Goal: Information Seeking & Learning: Learn about a topic

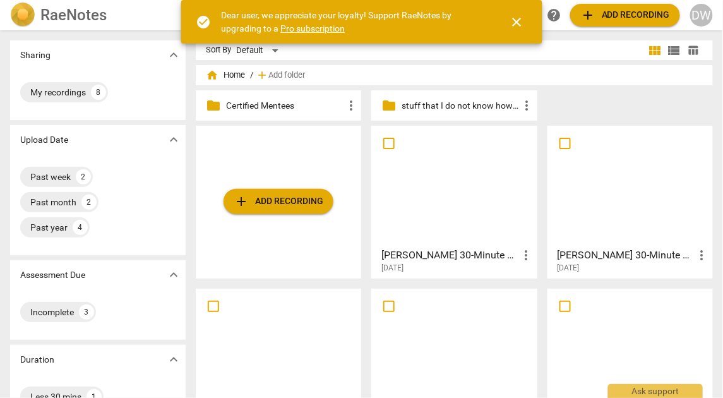
click at [455, 202] on div at bounding box center [454, 186] width 157 height 112
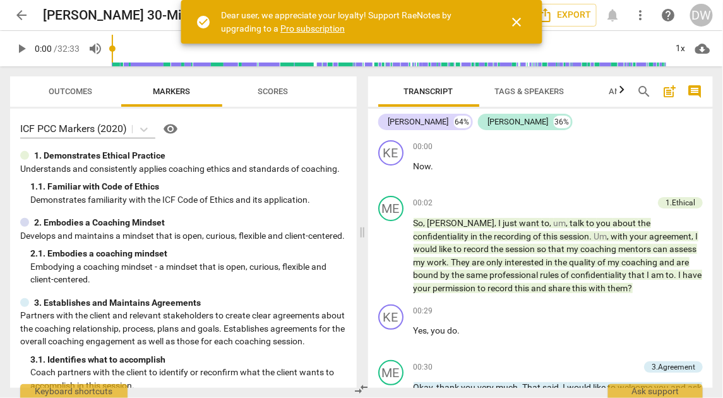
click at [515, 21] on span "close" at bounding box center [517, 22] width 15 height 15
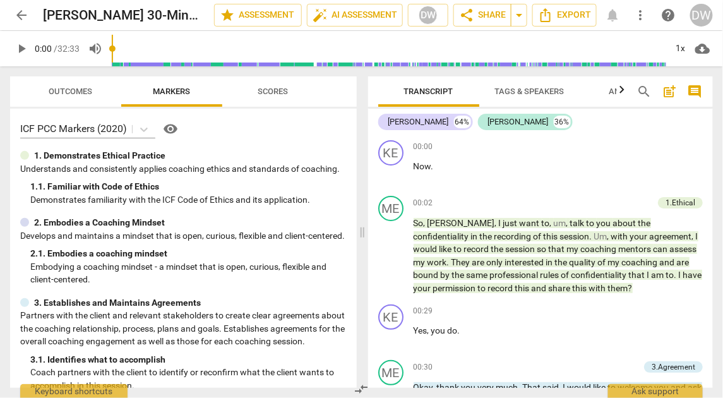
click at [20, 49] on span "play_arrow" at bounding box center [21, 48] width 15 height 15
click at [683, 48] on div "1x" at bounding box center [681, 49] width 24 height 20
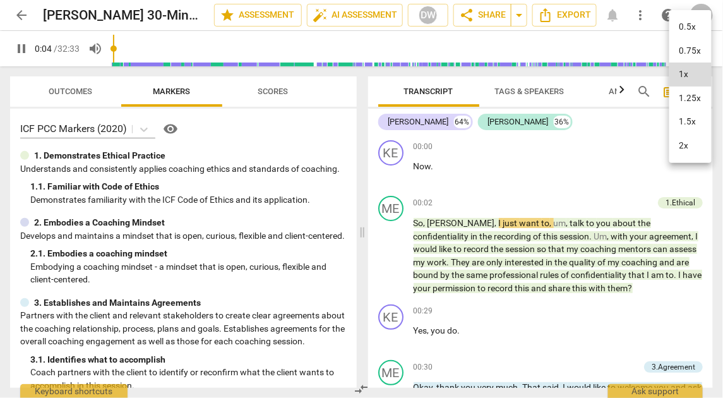
click at [681, 114] on li "1.5x" at bounding box center [691, 122] width 42 height 24
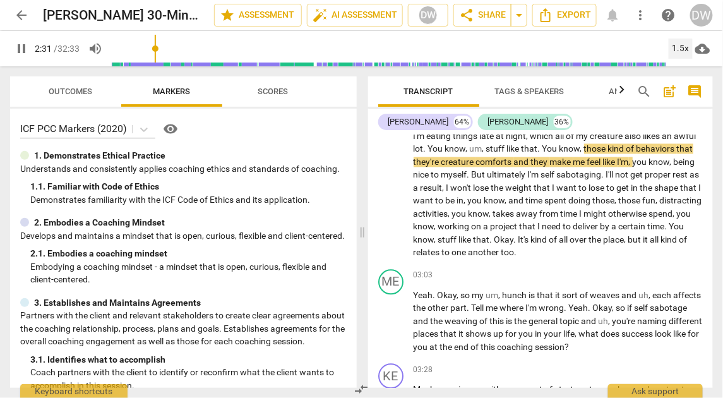
scroll to position [658, 0]
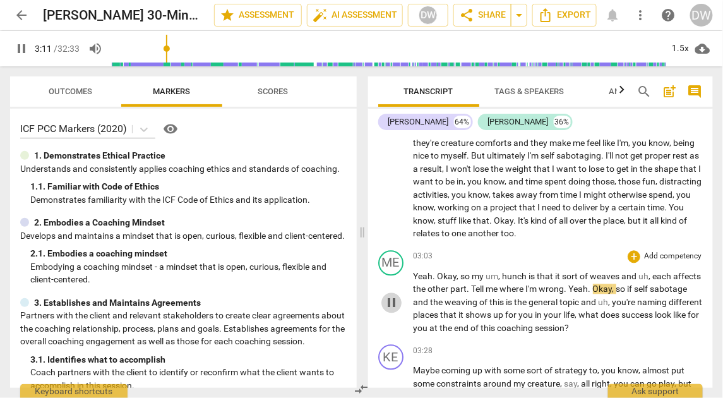
click at [389, 304] on span "pause" at bounding box center [391, 303] width 15 height 15
type input "192"
click at [628, 253] on div "+" at bounding box center [634, 257] width 13 height 13
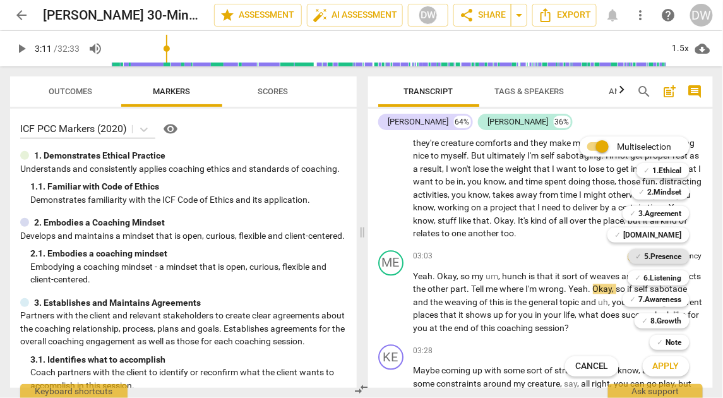
click at [645, 254] on b "5.Presence" at bounding box center [663, 256] width 37 height 15
click at [659, 370] on span "Apply" at bounding box center [666, 366] width 27 height 13
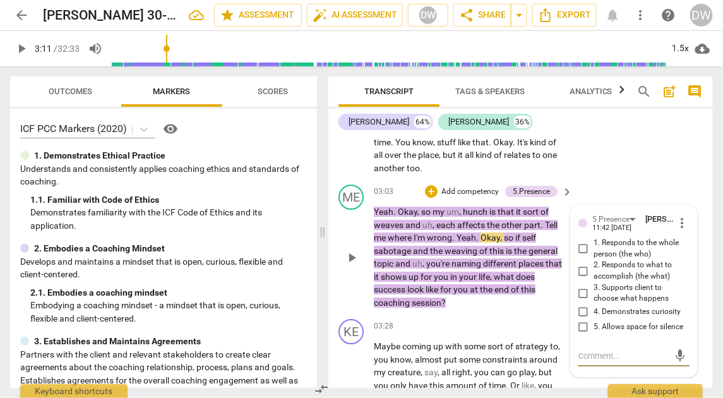
scroll to position [999, 0]
click at [607, 213] on div "5.Presence" at bounding box center [611, 219] width 37 height 12
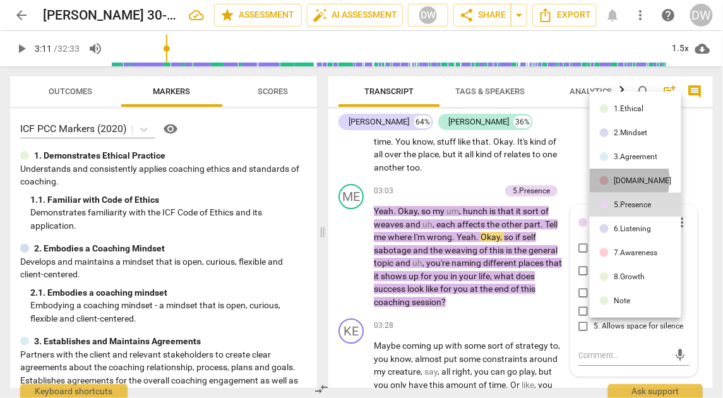
click at [614, 180] on div "[DOMAIN_NAME]" at bounding box center [642, 181] width 57 height 8
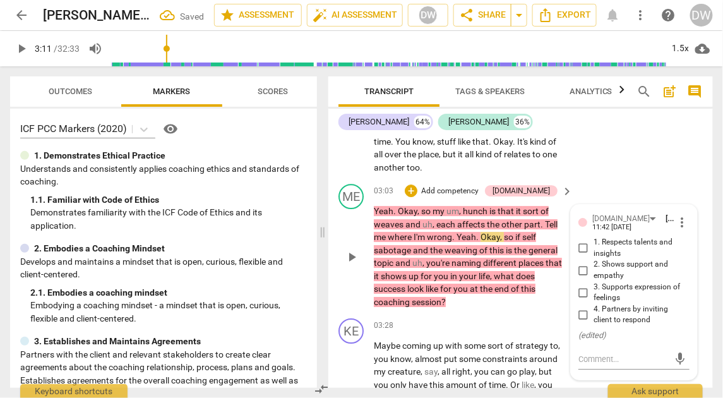
click at [582, 307] on input "4. Partners by inviting client to respond" at bounding box center [584, 314] width 20 height 15
checkbox input "true"
click at [462, 186] on p "Add competency" at bounding box center [450, 191] width 60 height 11
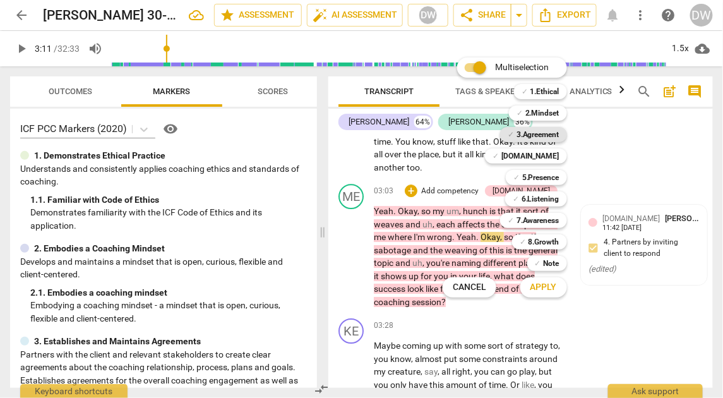
click at [546, 134] on b "3.Agreement" at bounding box center [538, 134] width 43 height 15
click at [541, 292] on span "Apply" at bounding box center [544, 287] width 27 height 13
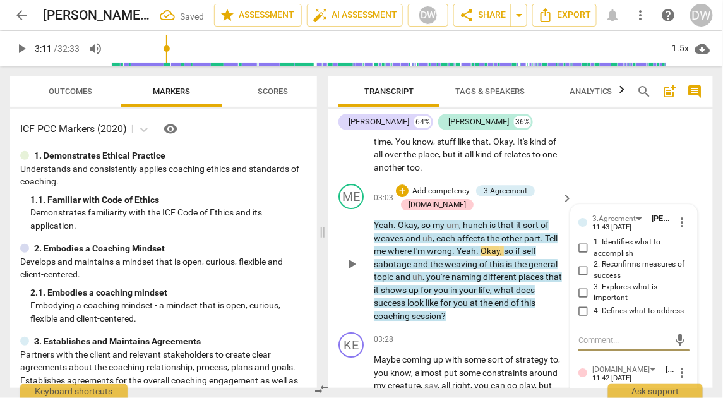
click at [581, 263] on input "2. Reconfirms measures of success" at bounding box center [584, 270] width 20 height 15
checkbox input "true"
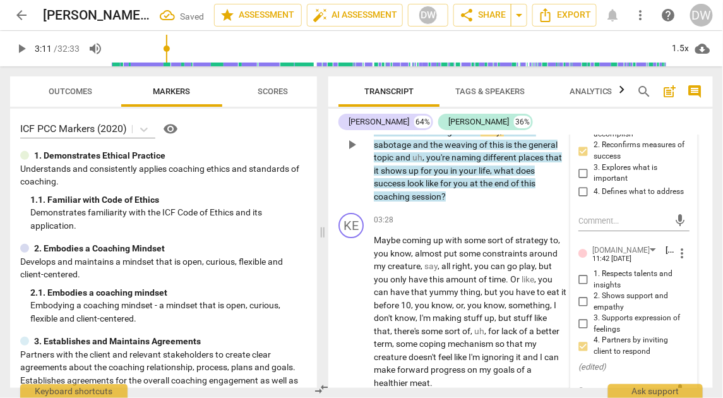
scroll to position [1119, 0]
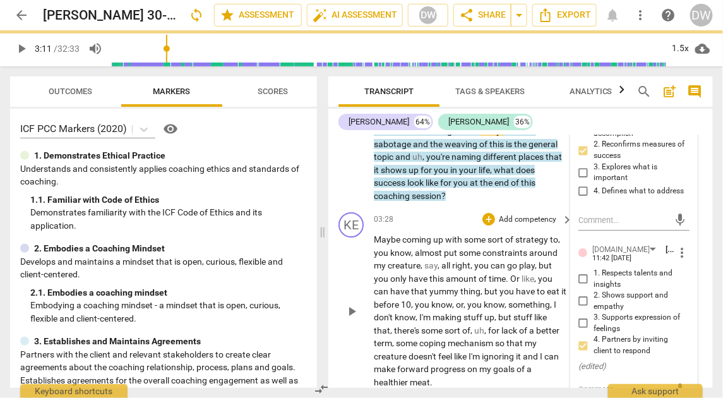
click at [349, 310] on div "play_arrow pause" at bounding box center [358, 311] width 32 height 147
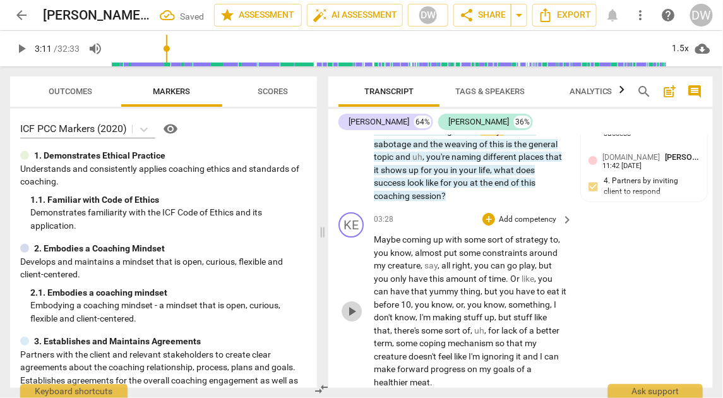
click at [351, 304] on span "play_arrow" at bounding box center [351, 311] width 15 height 15
click at [351, 304] on span "pause" at bounding box center [351, 311] width 15 height 15
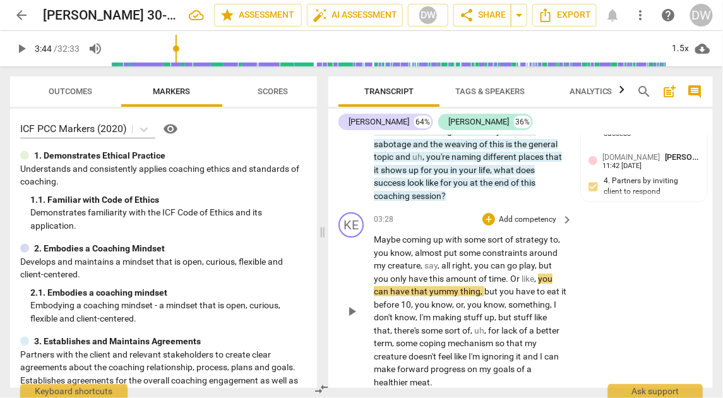
click at [355, 304] on span "play_arrow" at bounding box center [351, 311] width 15 height 15
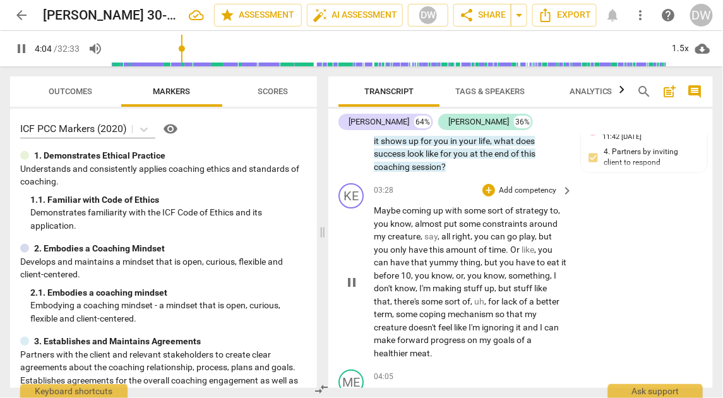
scroll to position [1148, 0]
click at [353, 275] on span "pause" at bounding box center [351, 282] width 15 height 15
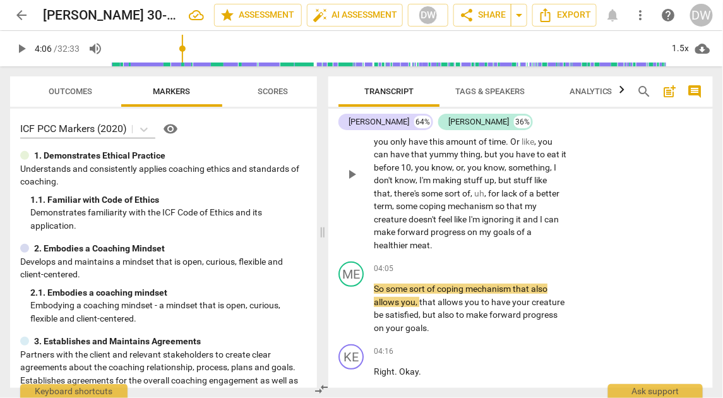
scroll to position [1263, 0]
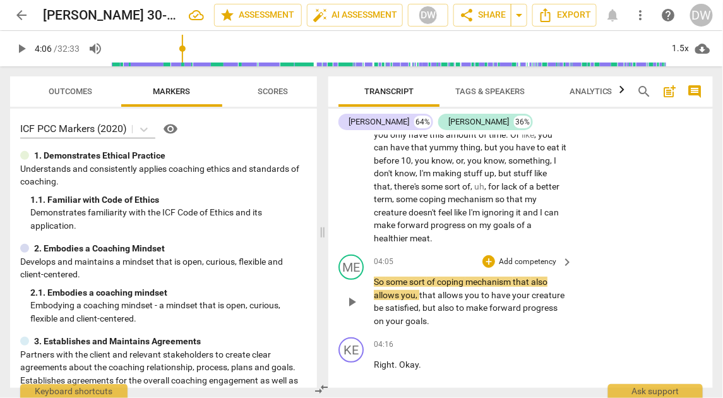
click at [352, 296] on span "play_arrow" at bounding box center [351, 301] width 15 height 15
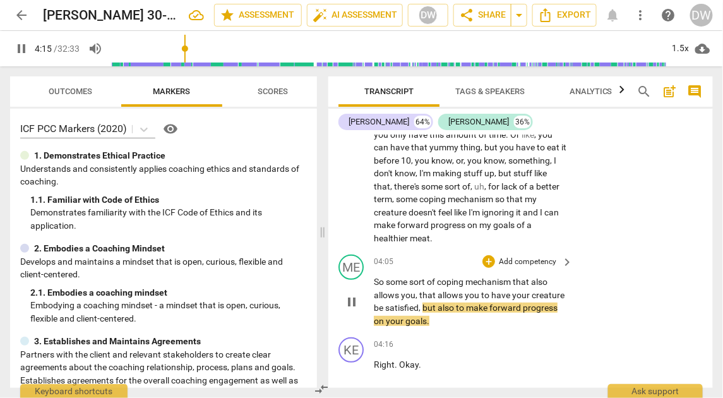
click at [352, 296] on span "pause" at bounding box center [351, 301] width 15 height 15
type input "256"
click at [486, 255] on div "+" at bounding box center [489, 261] width 13 height 13
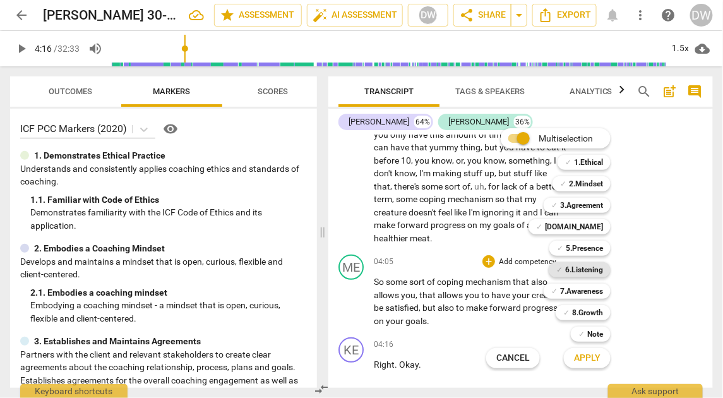
click at [564, 267] on div "✓ 6.Listening" at bounding box center [580, 269] width 62 height 15
click at [570, 353] on button "Apply" at bounding box center [587, 358] width 47 height 23
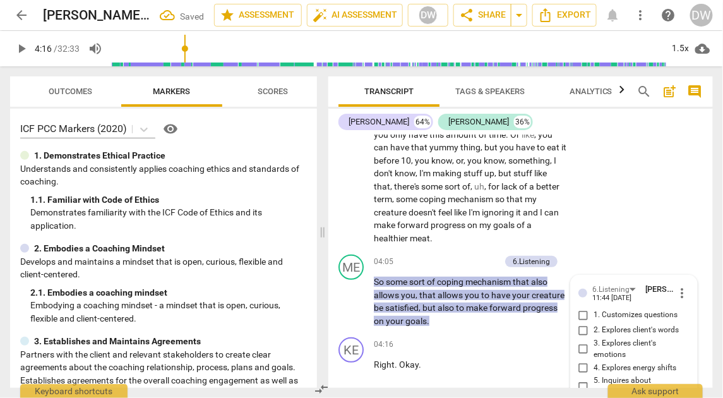
scroll to position [1445, 0]
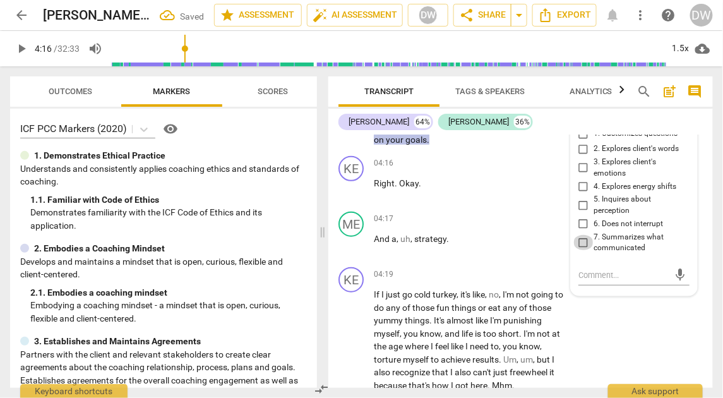
click at [582, 235] on input "7. Summarizes what communicated" at bounding box center [584, 242] width 20 height 15
checkbox input "true"
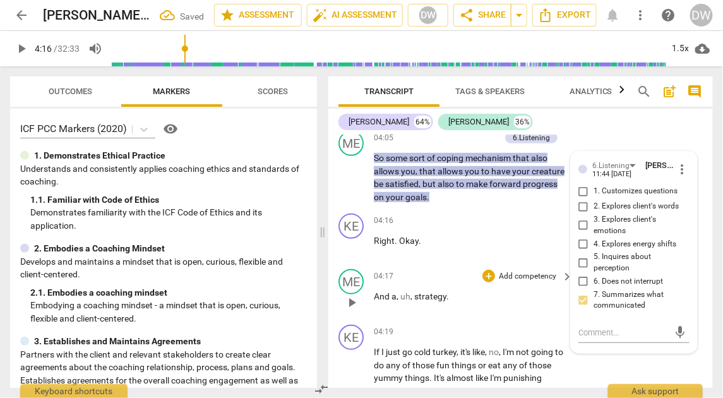
scroll to position [1358, 0]
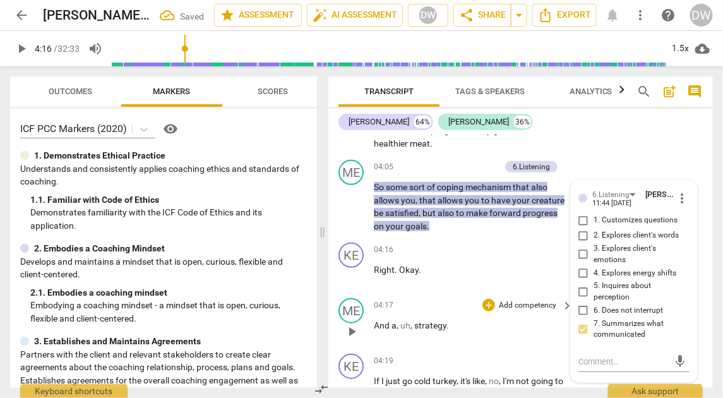
click at [356, 324] on span "play_arrow" at bounding box center [351, 331] width 15 height 15
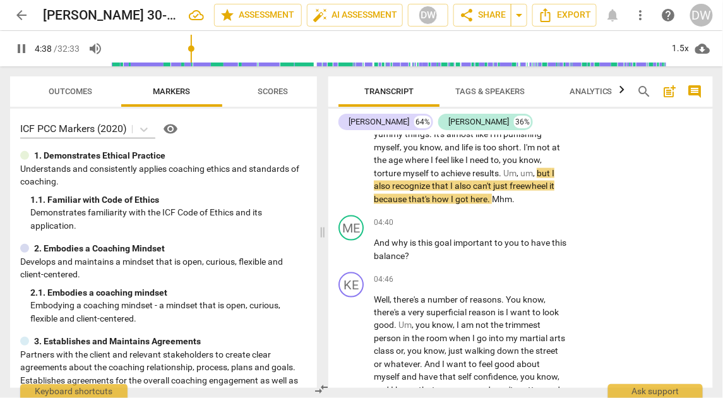
scroll to position [1632, 0]
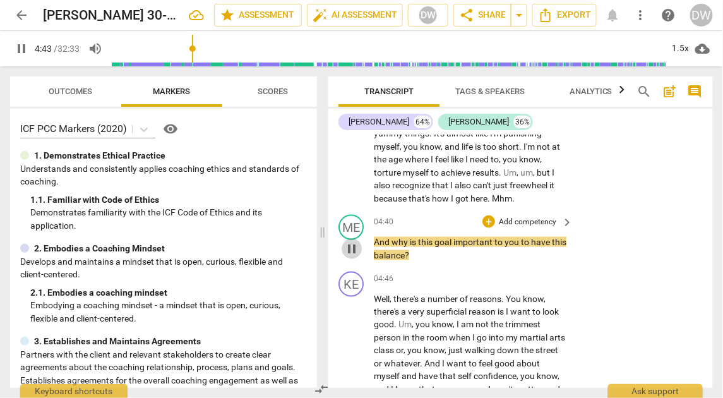
click at [355, 241] on span "pause" at bounding box center [351, 248] width 15 height 15
type input "284"
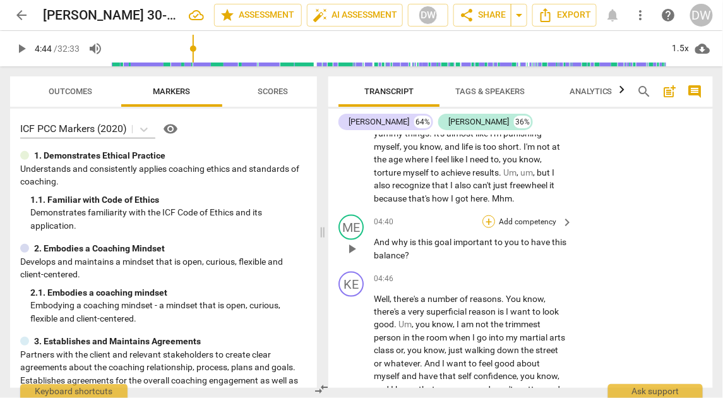
click at [488, 215] on div "+" at bounding box center [489, 221] width 13 height 13
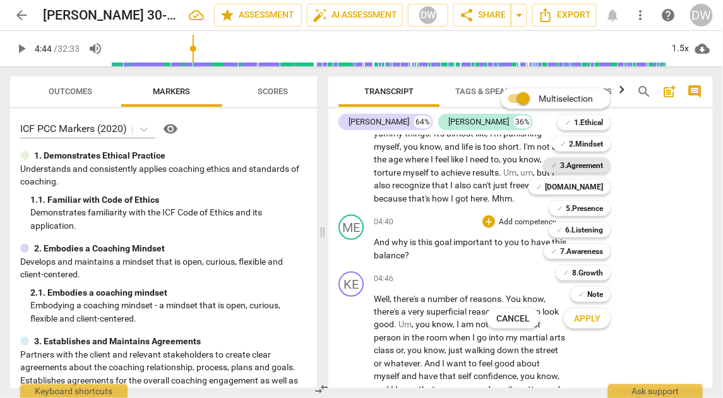
click at [591, 158] on b "3.Agreement" at bounding box center [581, 165] width 43 height 15
click at [602, 323] on button "Apply" at bounding box center [587, 318] width 47 height 23
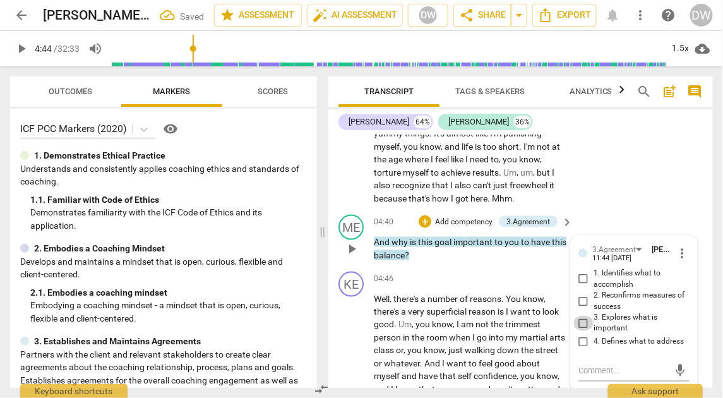
click at [581, 316] on input "3. Explores what is important" at bounding box center [584, 323] width 20 height 15
checkbox input "true"
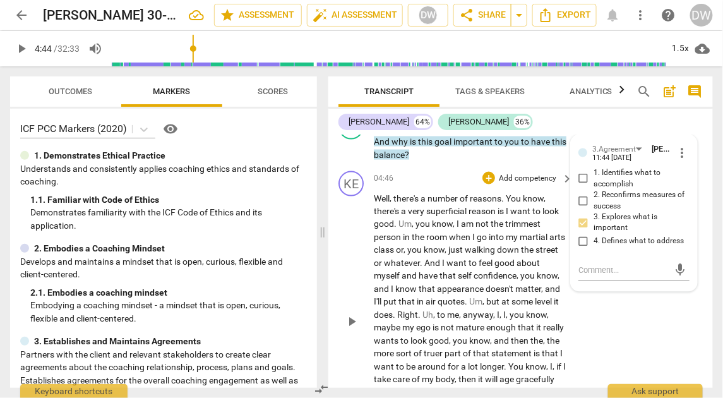
scroll to position [1733, 0]
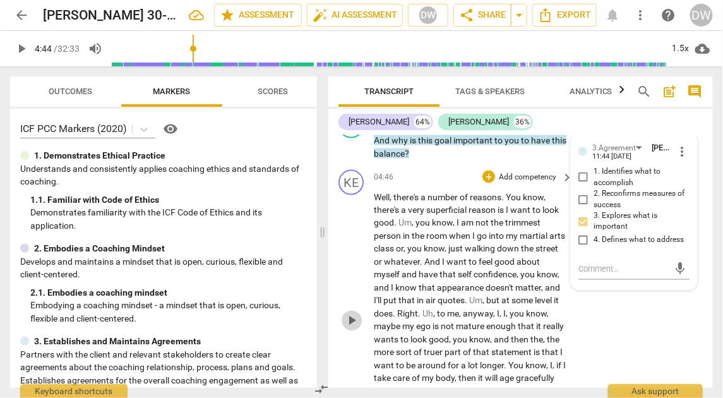
click at [349, 313] on span "play_arrow" at bounding box center [351, 320] width 15 height 15
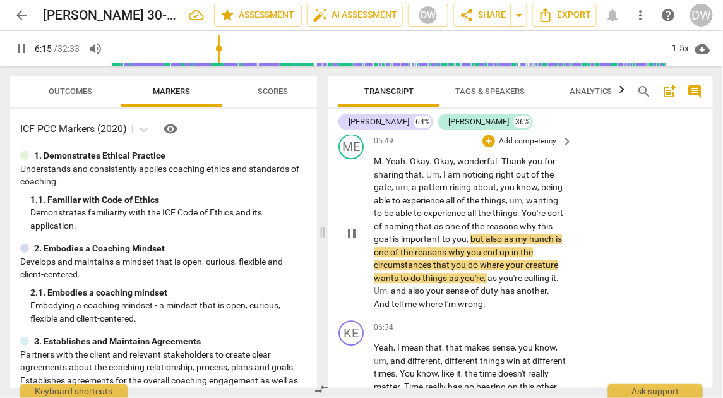
scroll to position [2060, 0]
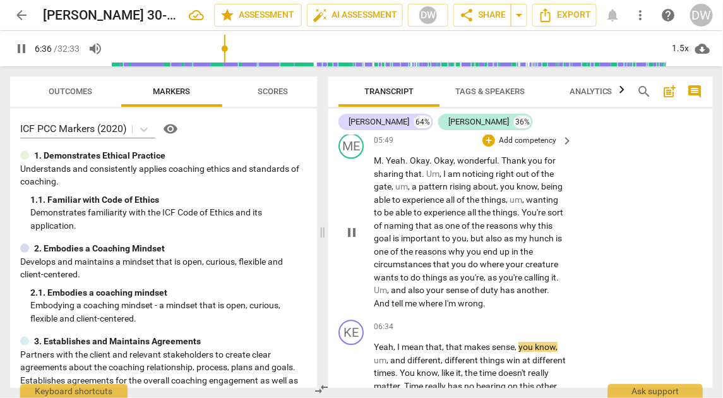
click at [351, 225] on span "pause" at bounding box center [351, 232] width 15 height 15
type input "397"
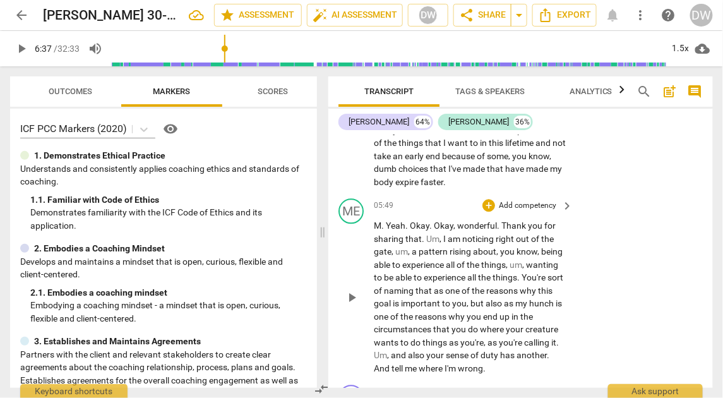
scroll to position [1994, 0]
click at [488, 200] on div "+" at bounding box center [489, 206] width 13 height 13
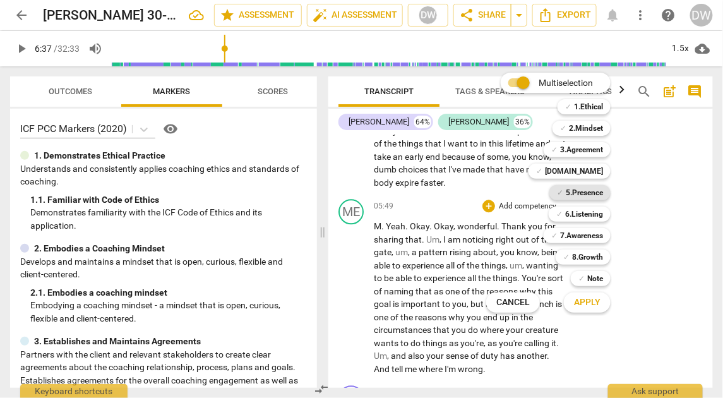
click at [581, 194] on b "5.Presence" at bounding box center [584, 192] width 37 height 15
click at [587, 304] on span "Apply" at bounding box center [587, 302] width 27 height 13
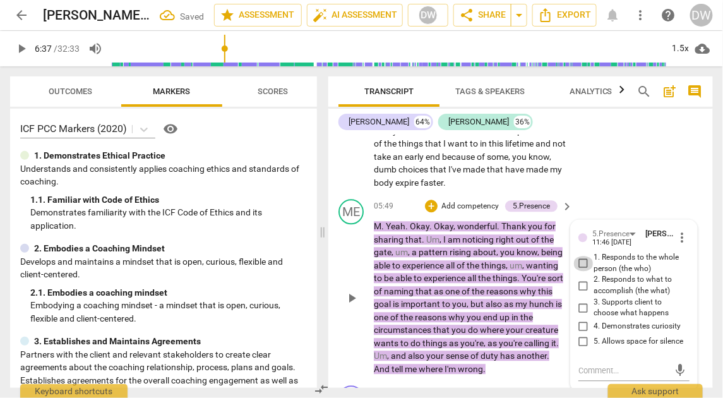
click at [583, 256] on input "1. Responds to the whole person (the who)" at bounding box center [584, 263] width 20 height 15
checkbox input "true"
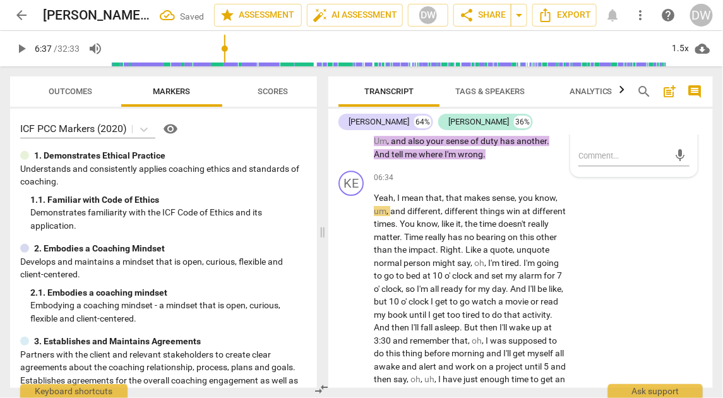
scroll to position [2236, 0]
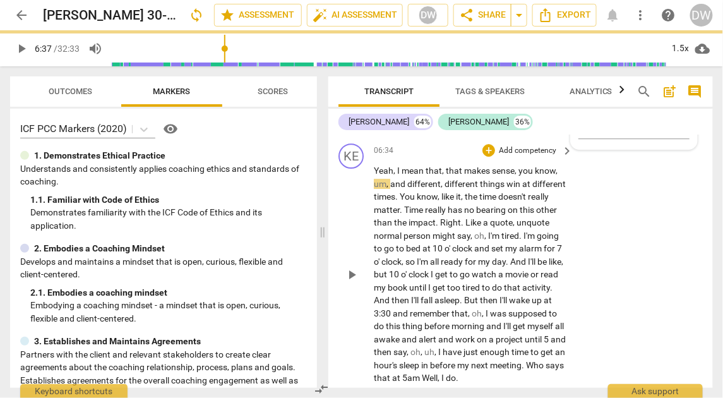
click at [354, 267] on span "play_arrow" at bounding box center [351, 274] width 15 height 15
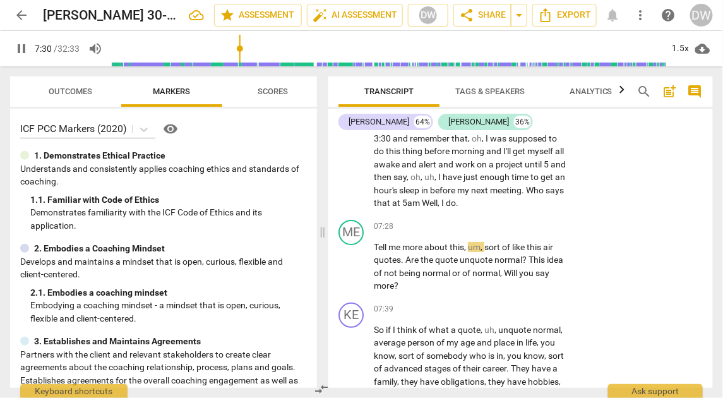
scroll to position [2416, 0]
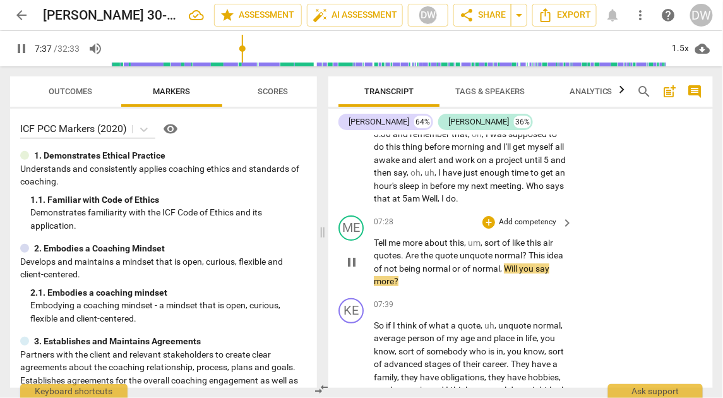
click at [351, 255] on span "pause" at bounding box center [351, 262] width 15 height 15
type input "458"
click at [488, 216] on div "+" at bounding box center [489, 222] width 13 height 13
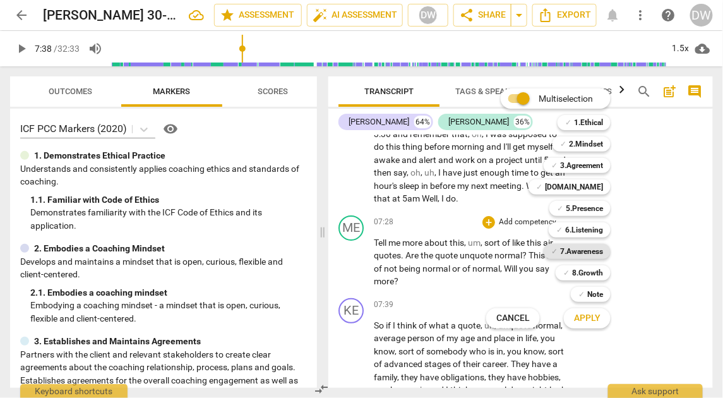
click at [576, 255] on b "7.Awareness" at bounding box center [581, 251] width 43 height 15
click at [592, 321] on span "Apply" at bounding box center [587, 318] width 27 height 13
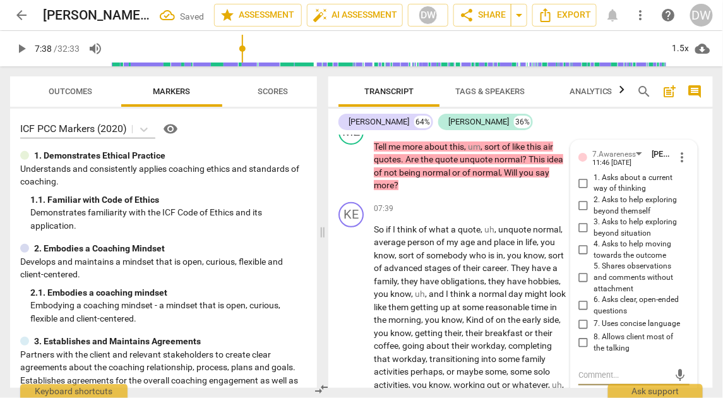
scroll to position [2511, 0]
click at [581, 176] on input "1. Asks about a current way of thinking" at bounding box center [584, 183] width 20 height 15
checkbox input "true"
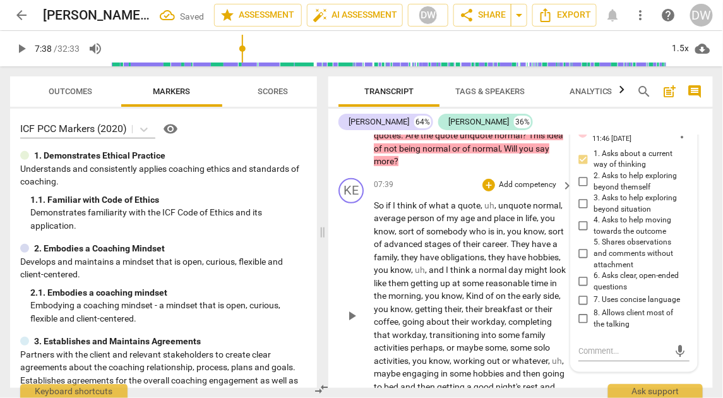
scroll to position [2536, 0]
click at [341, 301] on div "KE play_arrow pause" at bounding box center [356, 305] width 35 height 254
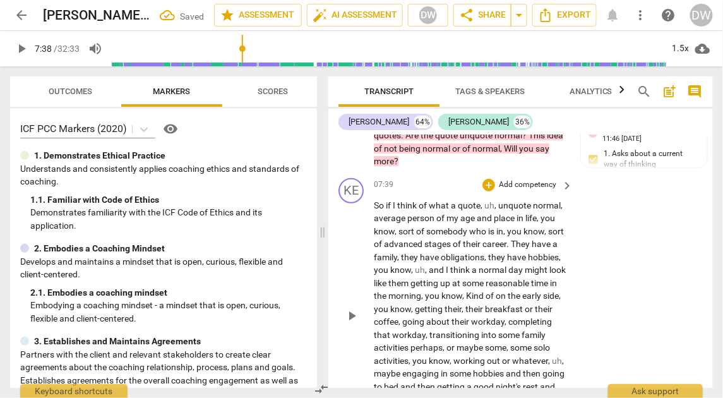
click at [347, 308] on span "play_arrow" at bounding box center [351, 315] width 15 height 15
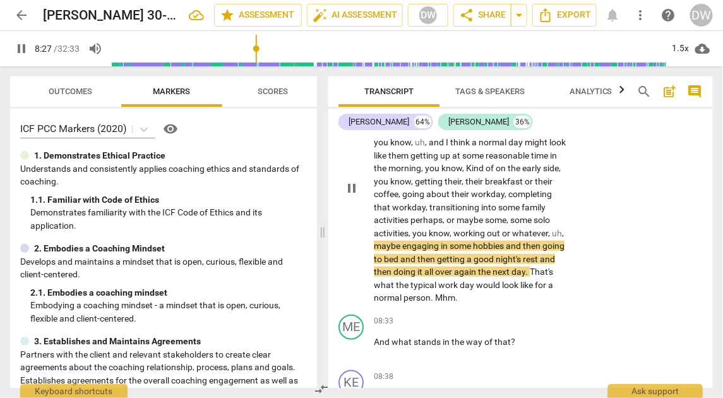
scroll to position [2696, 0]
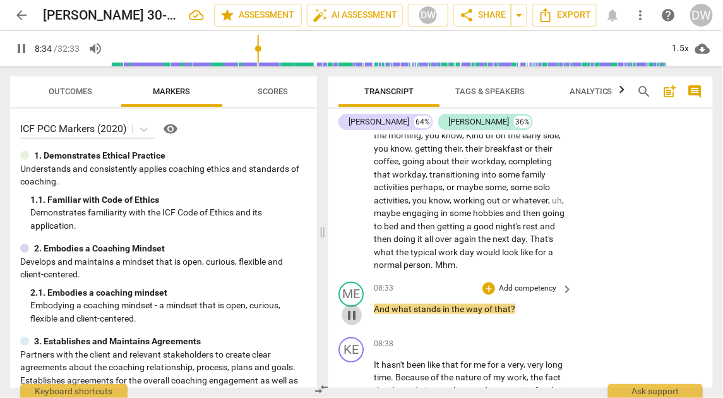
click at [353, 308] on span "pause" at bounding box center [351, 315] width 15 height 15
type input "515"
click at [491, 282] on div "+" at bounding box center [489, 288] width 13 height 13
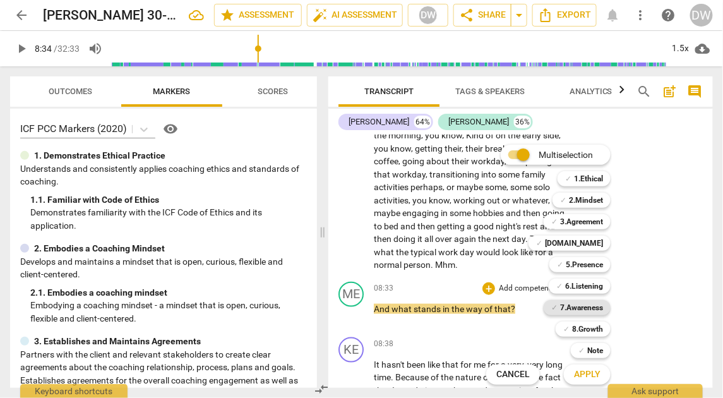
click at [582, 311] on b "7.Awareness" at bounding box center [581, 307] width 43 height 15
click at [582, 376] on span "Apply" at bounding box center [587, 374] width 27 height 13
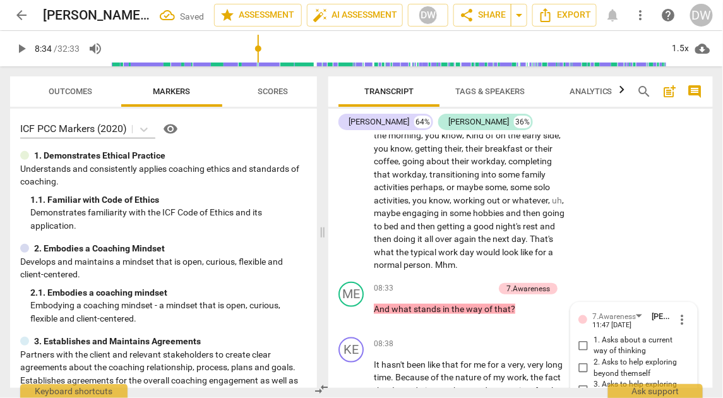
scroll to position [2959, 0]
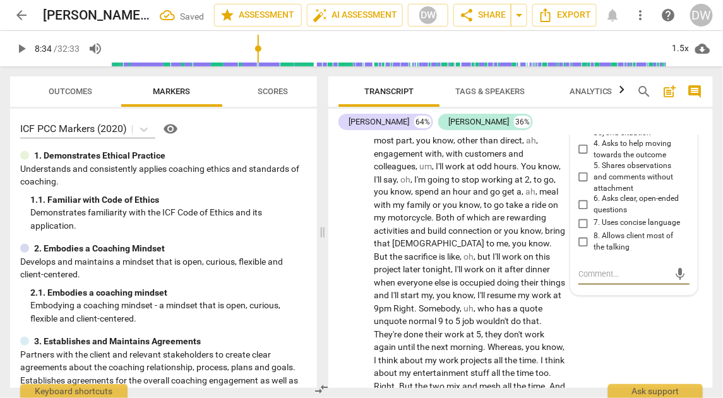
click at [583, 198] on input "6. Asks clear, open-ended questions" at bounding box center [584, 205] width 20 height 15
checkbox input "true"
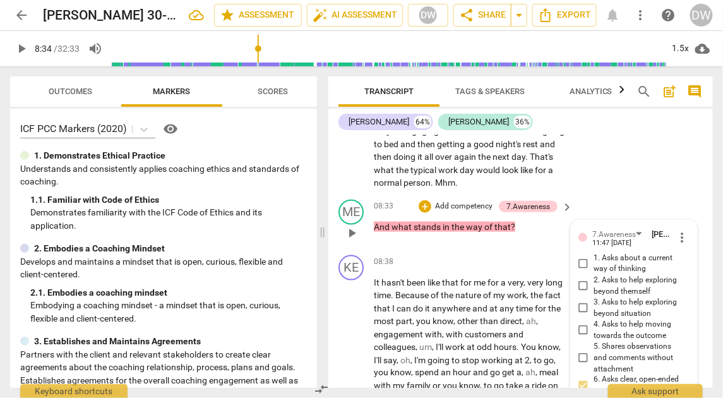
scroll to position [2759, 0]
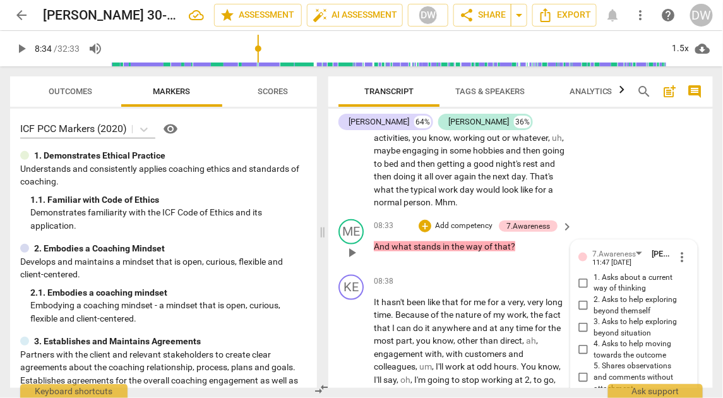
click at [473, 220] on p "Add competency" at bounding box center [464, 225] width 60 height 11
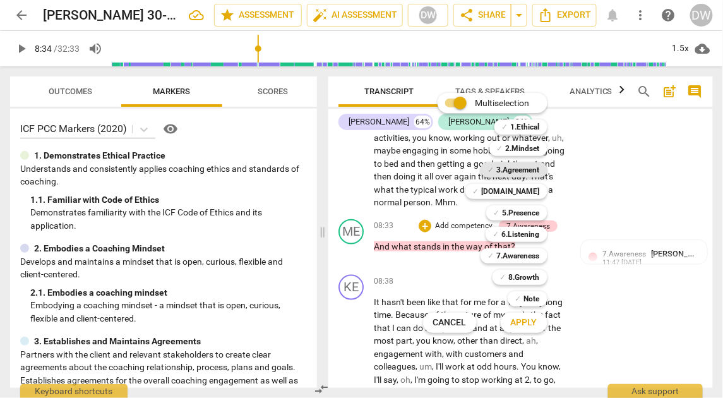
click at [522, 169] on b "3.Agreement" at bounding box center [518, 169] width 43 height 15
click at [533, 317] on span "Apply" at bounding box center [524, 322] width 27 height 13
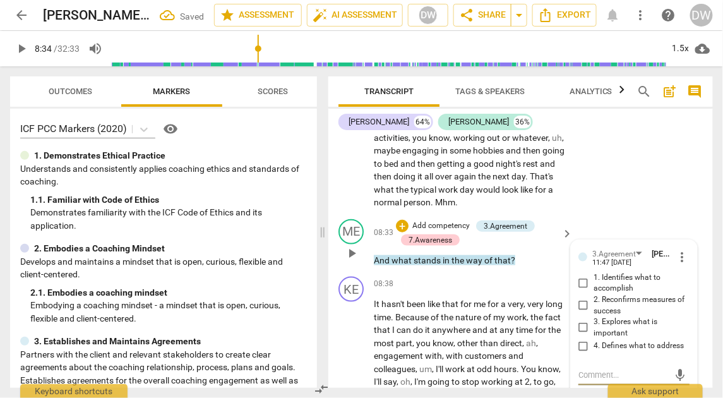
click at [582, 339] on input "4. Defines what to address" at bounding box center [584, 346] width 20 height 15
checkbox input "true"
click at [584, 369] on textarea at bounding box center [624, 375] width 91 height 12
type textarea "G"
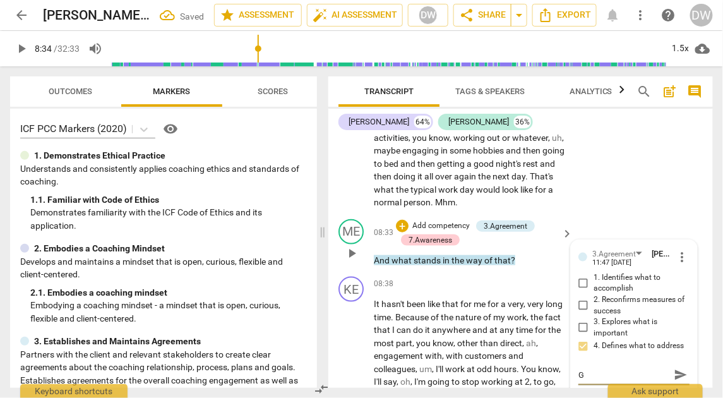
type textarea "Gr"
type textarea "Gre"
type textarea "Grea"
type textarea "Great"
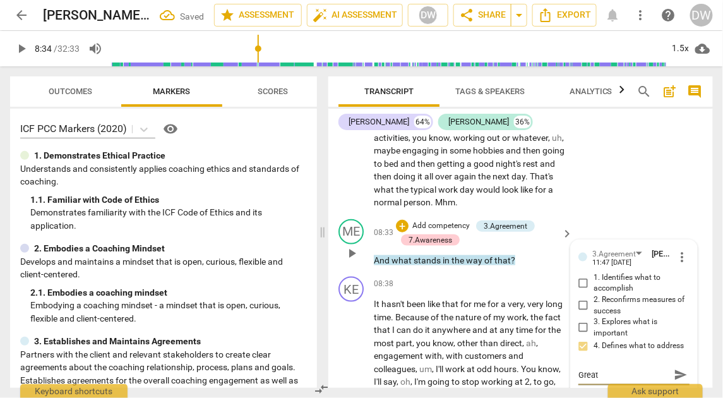
type textarea "Great"
type textarea "Great q"
type textarea "Great qu"
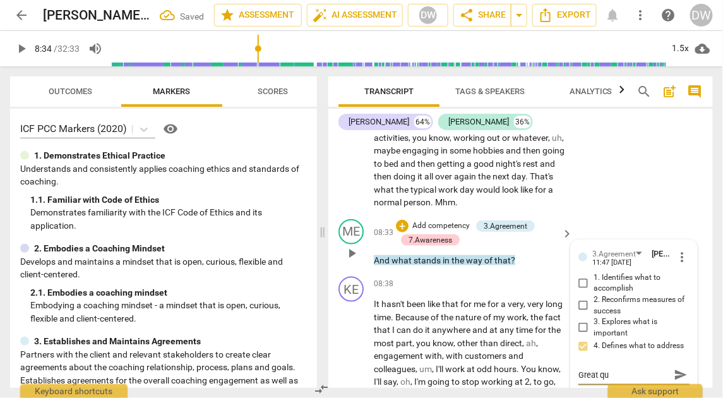
type textarea "Great que"
type textarea "Great ques"
type textarea "Great question"
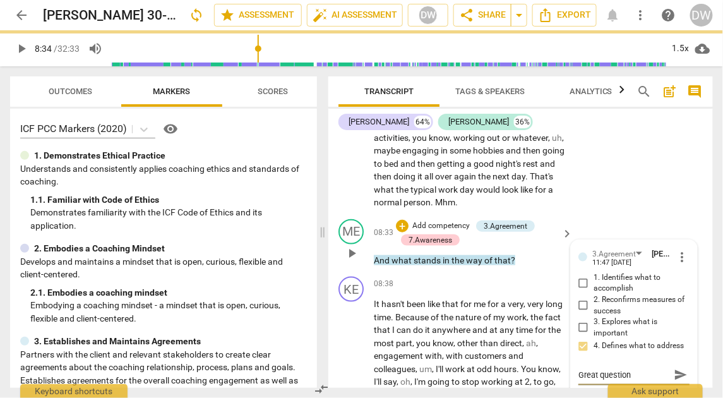
type textarea "Great question!"
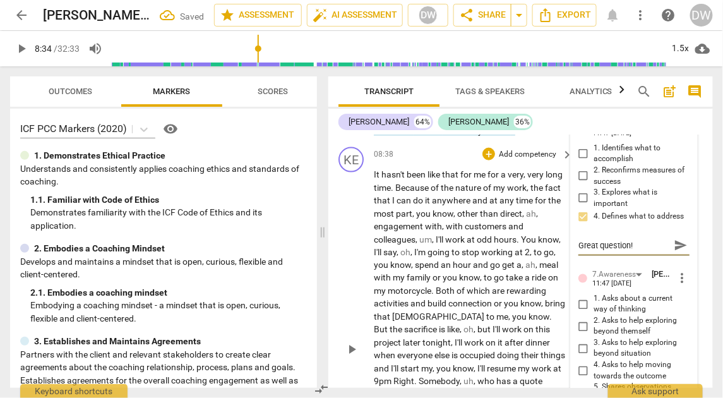
scroll to position [2893, 0]
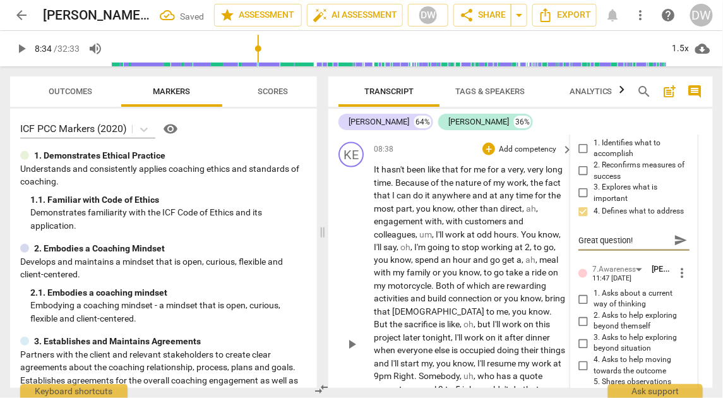
type textarea "Great question!"
type textarea "Great question"
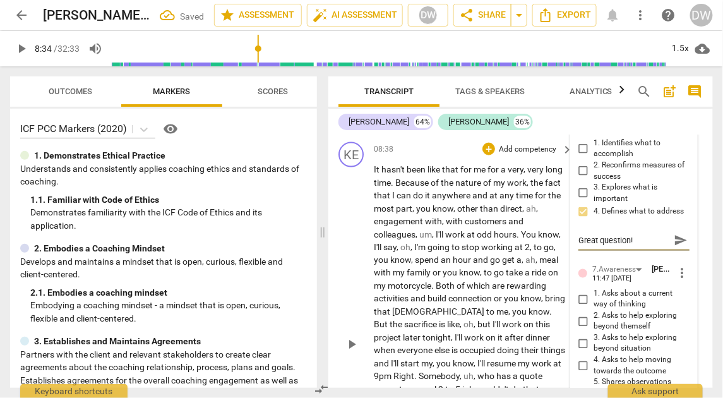
type textarea "Great question"
type textarea "Great question a"
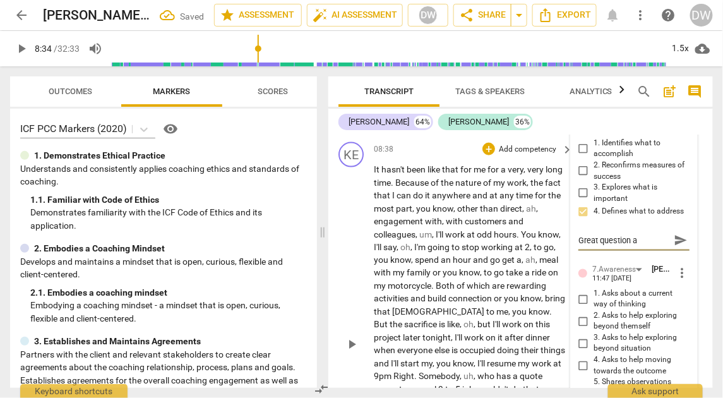
type textarea "Great question an"
type textarea "Great question and"
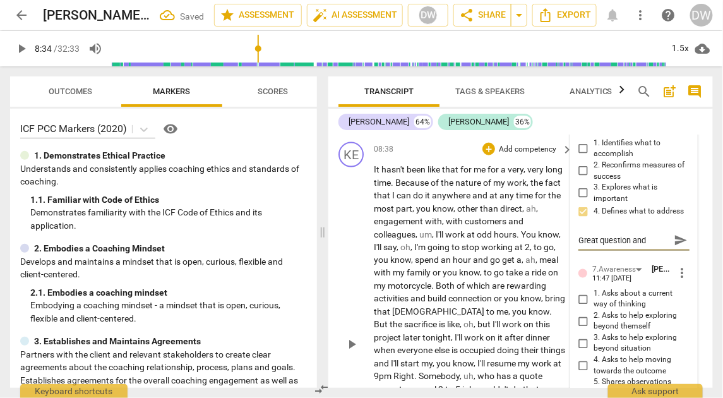
type textarea "Great question and"
type textarea "Great question and w"
type textarea "Great question and we"
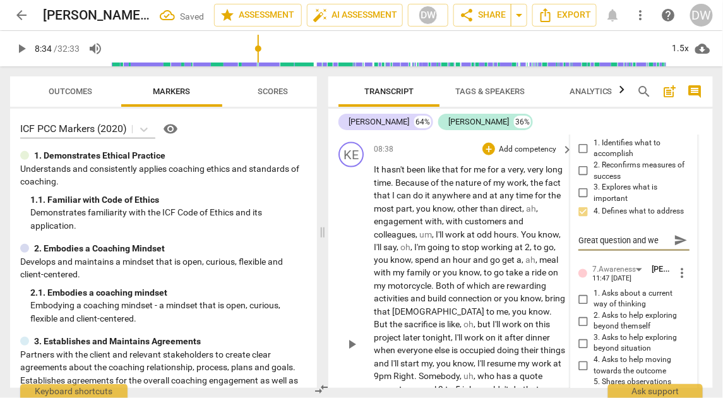
type textarea "Great question and wel"
type textarea "Great question and well"
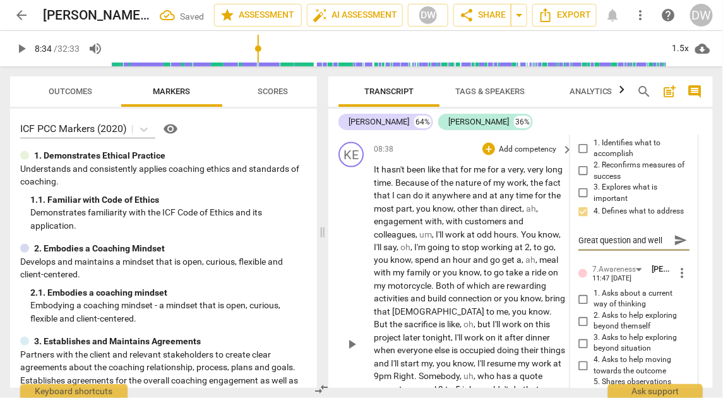
type textarea "Great question and well"
type textarea "Great question and well a"
type textarea "Great question and well as"
type textarea "Great question and well ask"
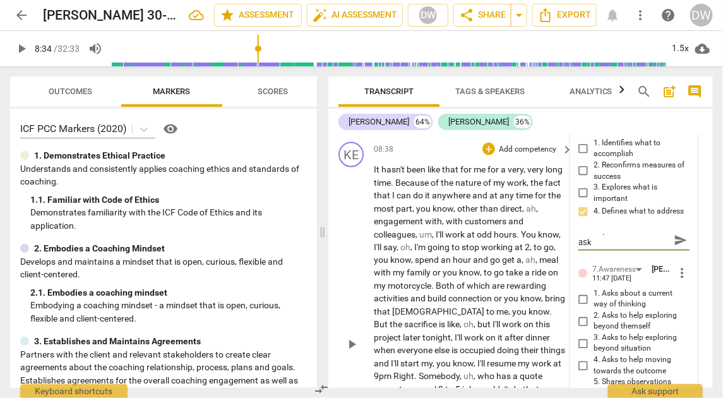
type textarea "Great question and well aske"
type textarea "Great question and well asked"
type textarea "Great question and well asked."
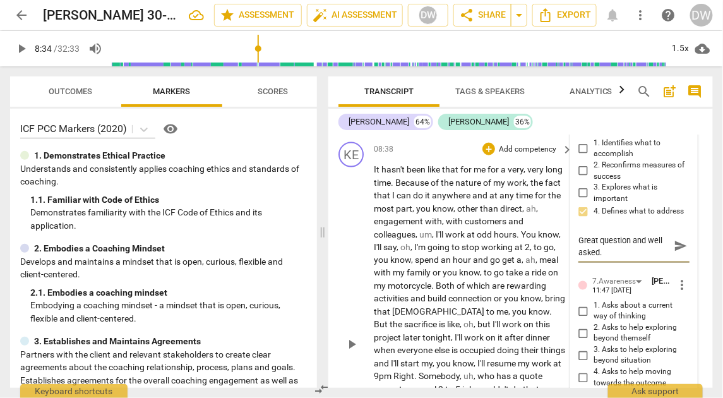
type textarea "Great question and well asked."
click at [361, 337] on span "play_arrow" at bounding box center [352, 344] width 20 height 15
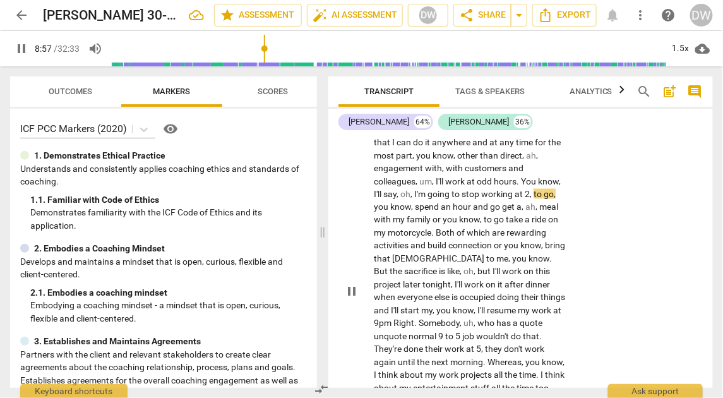
scroll to position [2946, 0]
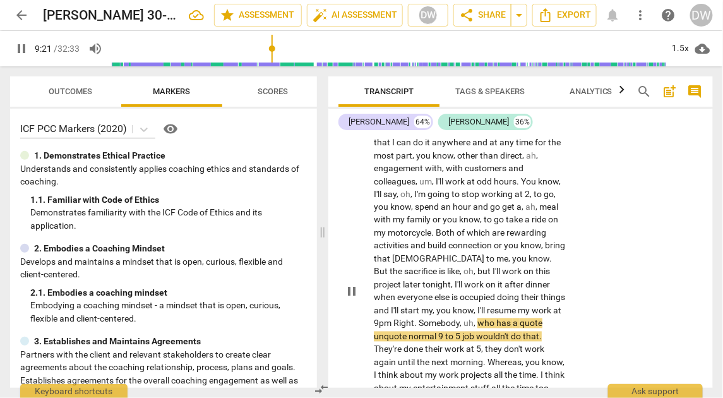
click at [348, 284] on span "pause" at bounding box center [351, 291] width 15 height 15
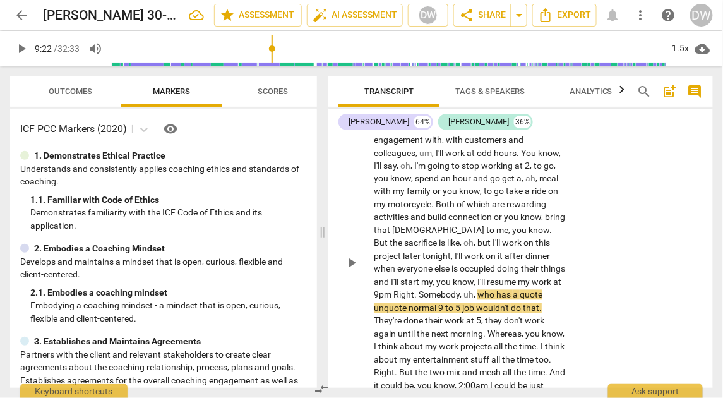
scroll to position [2981, 0]
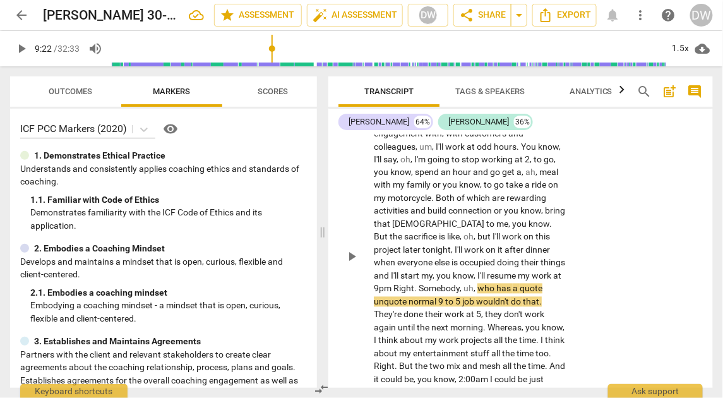
click at [359, 250] on span "play_arrow" at bounding box center [352, 257] width 20 height 15
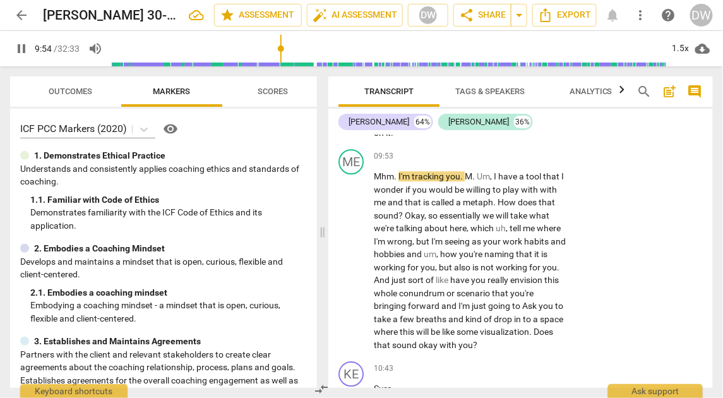
scroll to position [3279, 0]
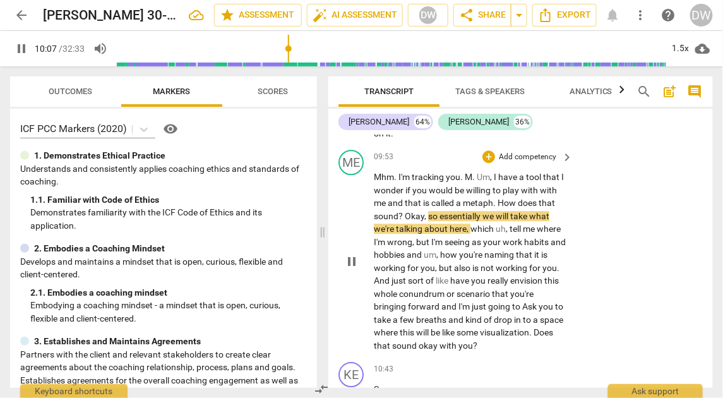
click at [352, 254] on span "pause" at bounding box center [351, 261] width 15 height 15
type input "608"
click at [490, 150] on div "+" at bounding box center [489, 156] width 13 height 13
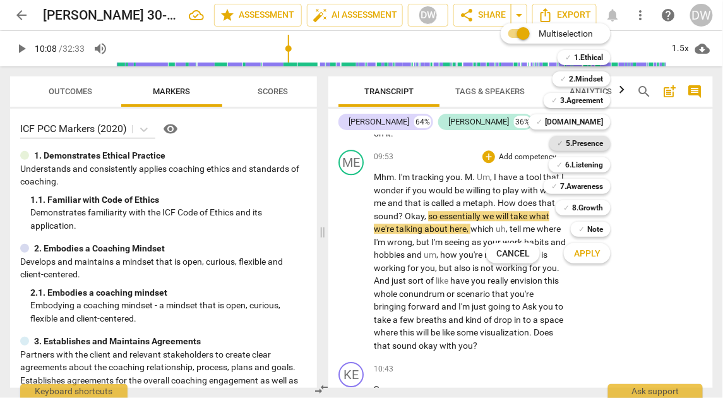
click at [575, 136] on b "5.Presence" at bounding box center [584, 143] width 37 height 15
click at [579, 145] on b "5.Presence" at bounding box center [584, 143] width 37 height 15
click at [593, 125] on b "[DOMAIN_NAME]" at bounding box center [574, 121] width 58 height 15
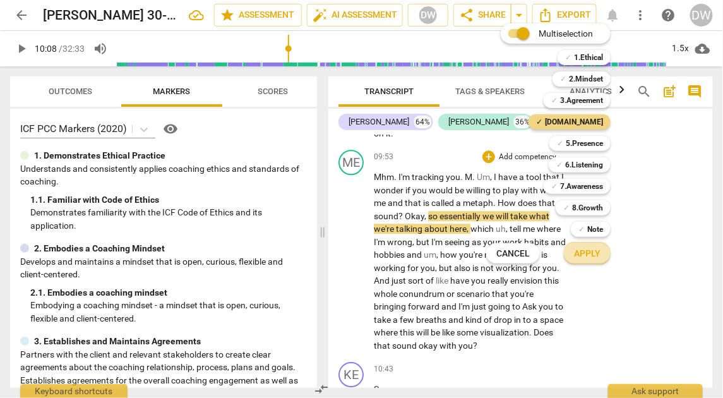
click at [599, 257] on span "Apply" at bounding box center [587, 254] width 27 height 13
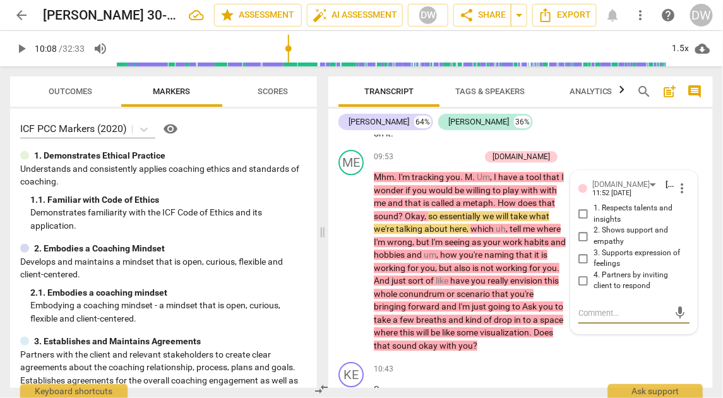
click at [257, 85] on span "Scores" at bounding box center [273, 91] width 61 height 17
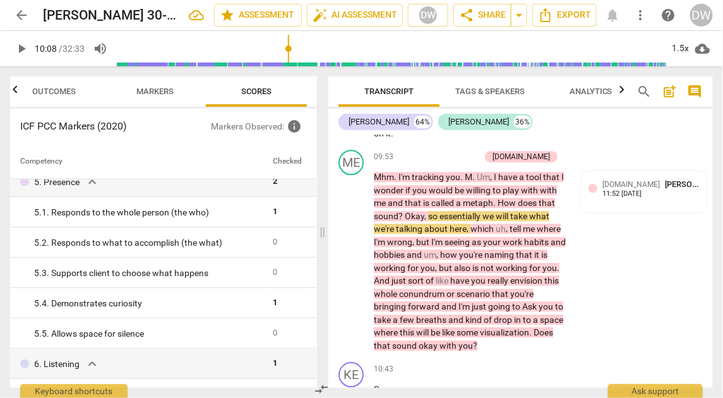
scroll to position [442, 0]
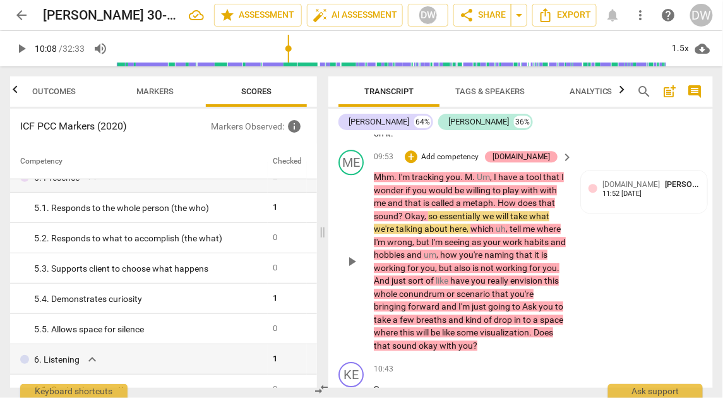
click at [545, 151] on div "[DOMAIN_NAME]" at bounding box center [521, 156] width 57 height 11
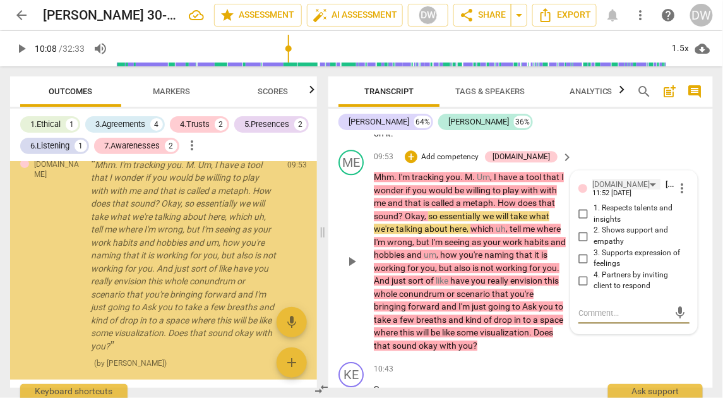
scroll to position [1347, 0]
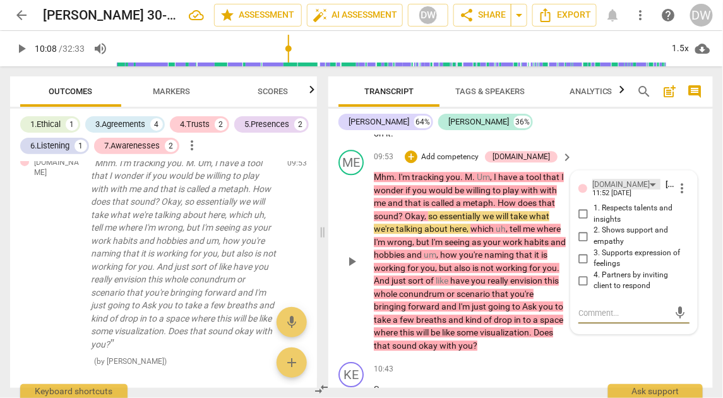
click at [605, 179] on div "[DOMAIN_NAME]" at bounding box center [621, 185] width 57 height 12
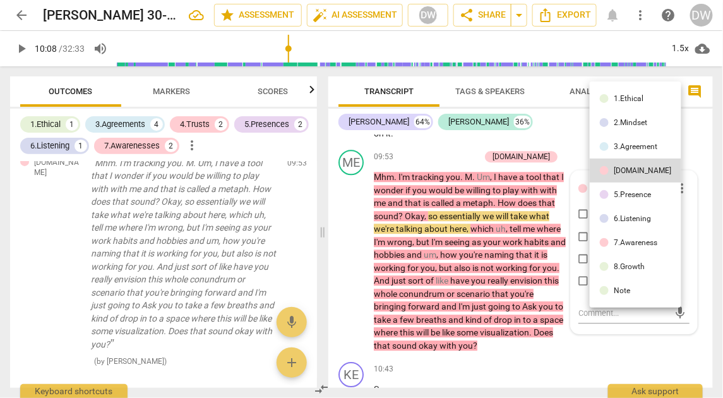
click at [605, 198] on div at bounding box center [604, 194] width 9 height 9
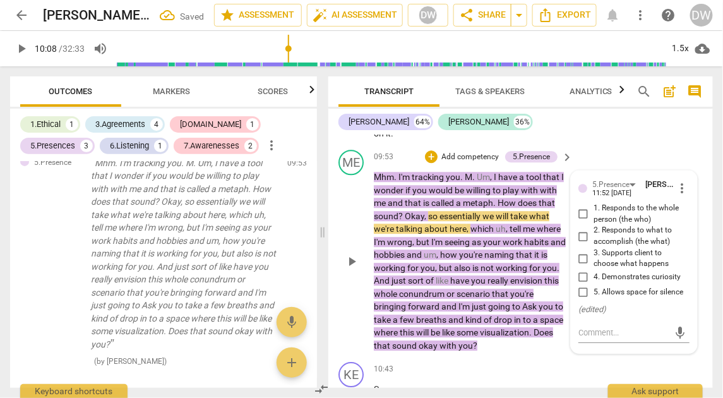
click at [581, 251] on input "3. Supports client to choose what happens" at bounding box center [584, 258] width 20 height 15
checkbox input "true"
click at [352, 254] on span "play_arrow" at bounding box center [351, 261] width 15 height 15
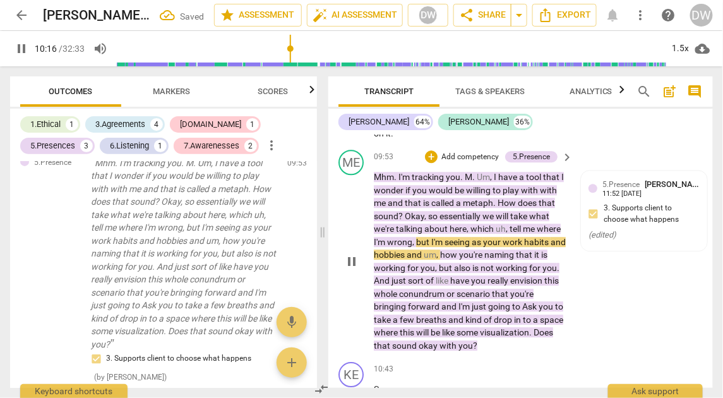
click at [355, 254] on span "pause" at bounding box center [351, 261] width 15 height 15
type input "617"
click at [632, 229] on div "( edited )" at bounding box center [644, 235] width 111 height 12
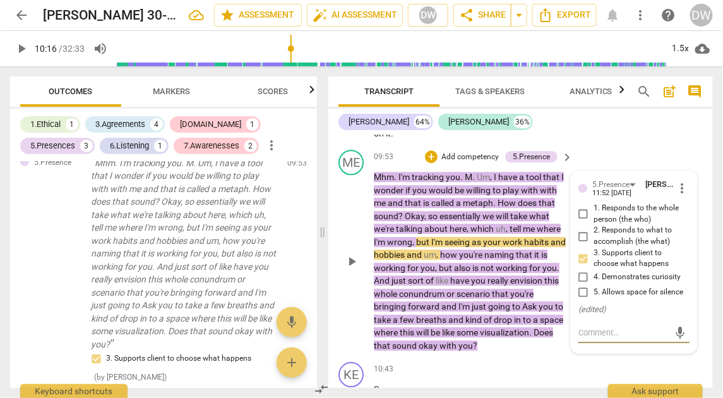
click at [675, 181] on span "more_vert" at bounding box center [682, 188] width 15 height 15
click at [625, 323] on div at bounding box center [361, 199] width 723 height 398
click at [605, 335] on div "mic" at bounding box center [634, 333] width 111 height 20
click at [599, 327] on textarea at bounding box center [624, 333] width 91 height 12
type textarea "Y"
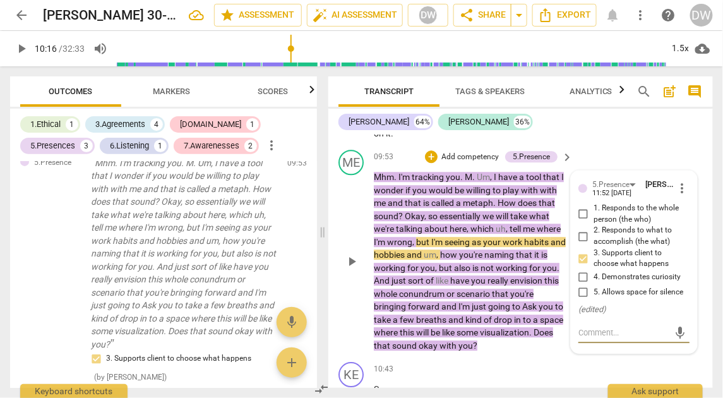
type textarea "Y"
type textarea "Ye"
type textarea "Yes"
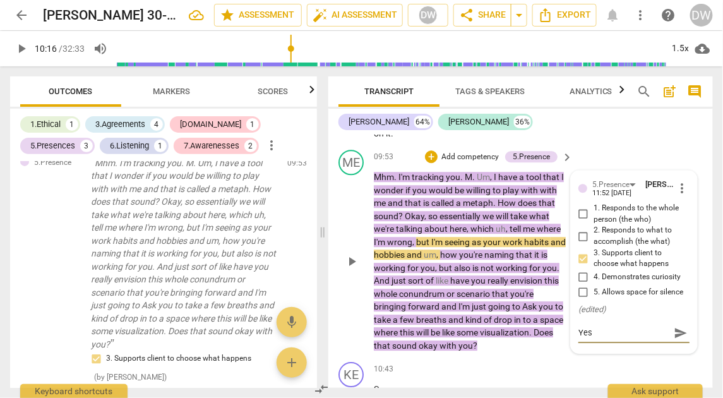
type textarea "Yes,"
type textarea "Yes, l"
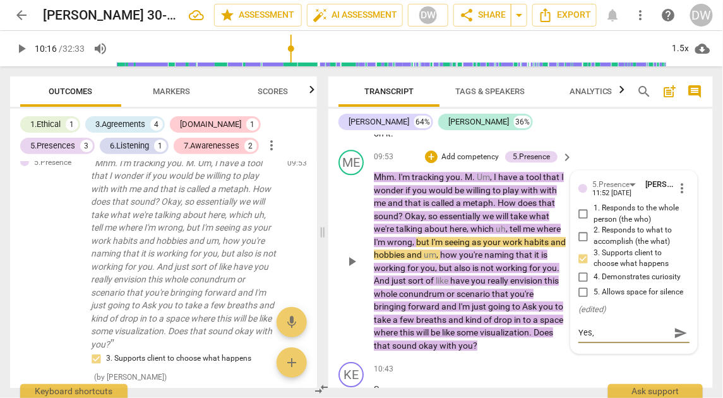
type textarea "Yes, l"
type textarea "Yes, lo"
type textarea "Yes, lov"
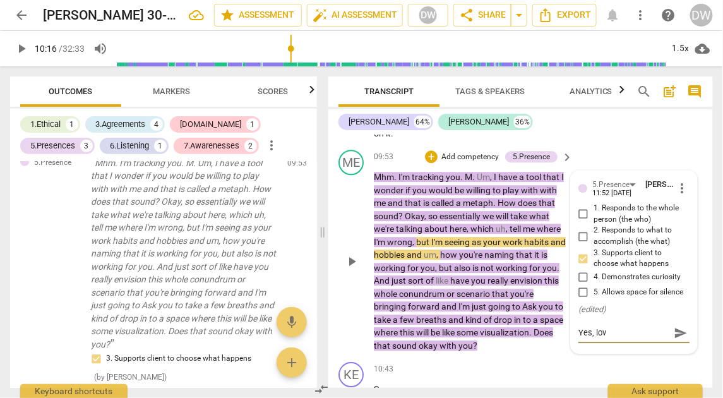
type textarea "Yes, love"
type textarea "Yes, love m"
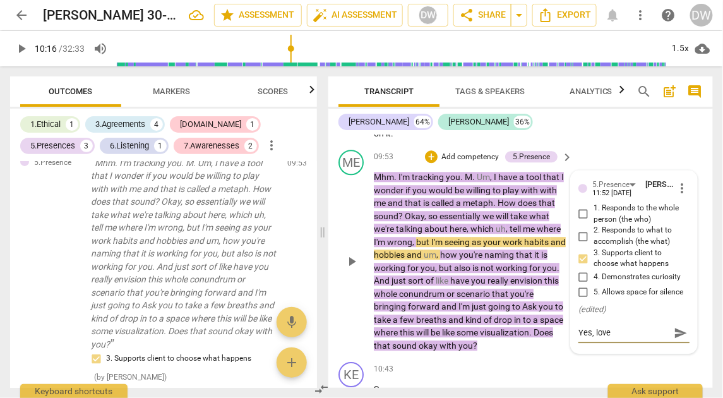
type textarea "Yes, love m"
type textarea "Yes, love me"
type textarea "Yes, love met"
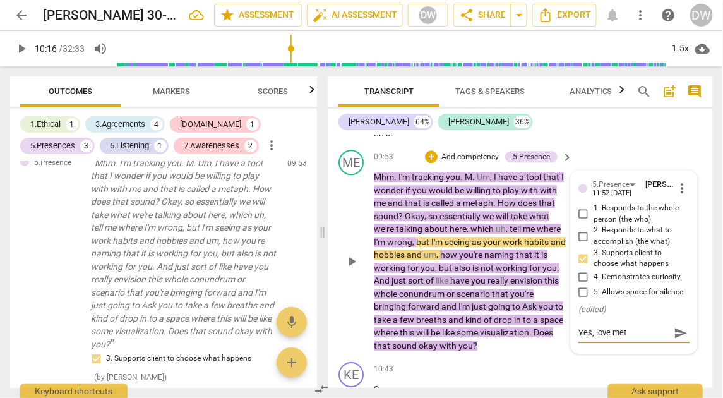
type textarea "Yes, love meta"
type textarea "Yes, love metap"
type textarea "Yes, love metaph"
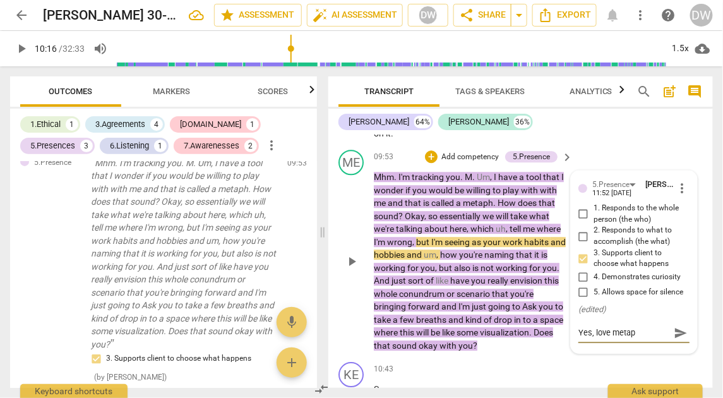
type textarea "Yes, love metaph"
type textarea "Yes, love metaphr"
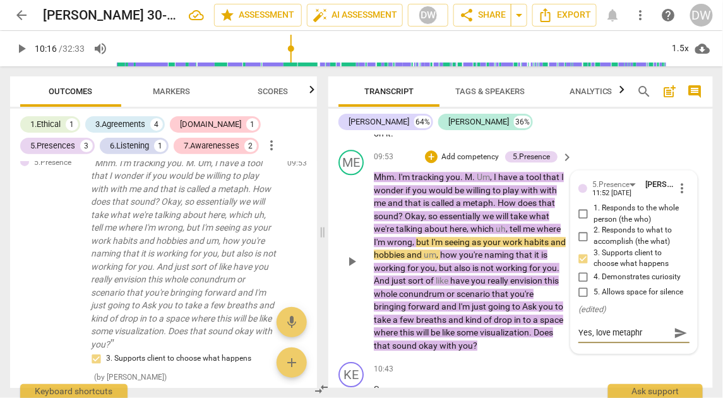
type textarea "Yes, love metaphr"
type textarea "Yes, love metaph"
type textarea "Yes, love metapho"
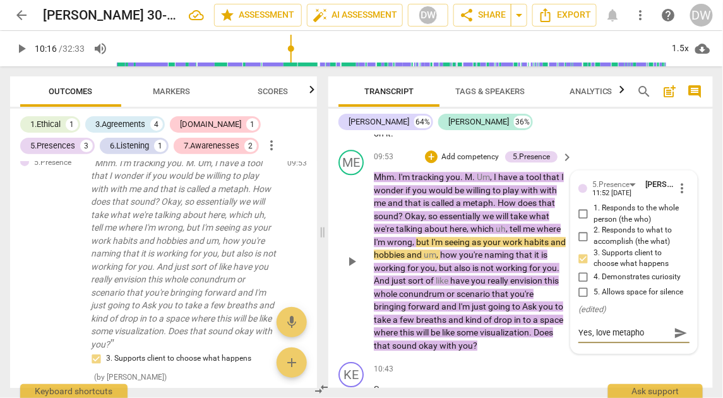
type textarea "Yes, love metaphor"
type textarea "Yes, love metaphor f"
type textarea "Yes, love metaphor fo"
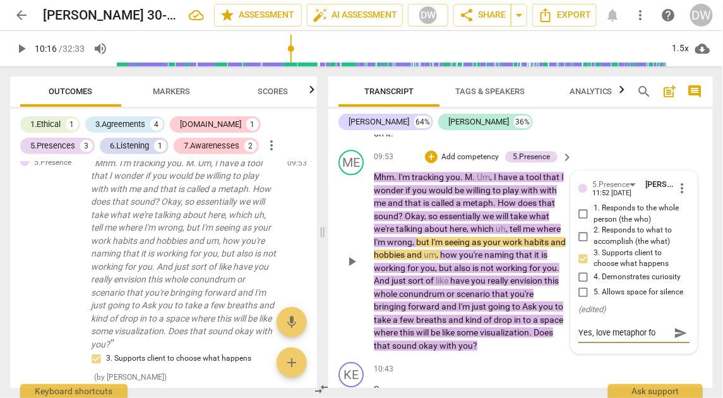
type textarea "Yes, love metaphor for"
type textarea "Yes, love metaphor for o"
type textarea "Yes, love metaphor for oth"
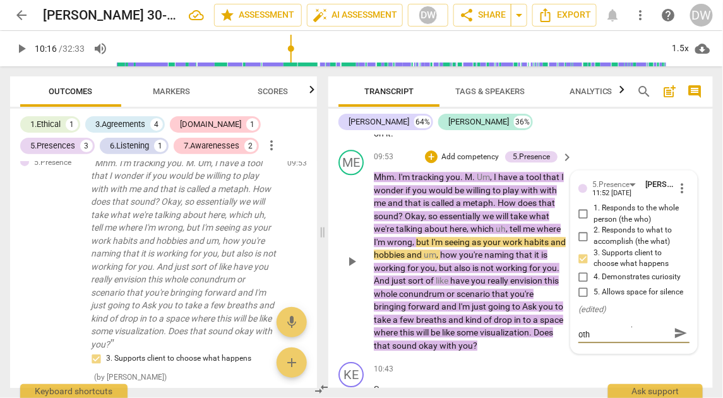
type textarea "Yes, love metaphor for othi"
type textarea "Yes, love metaphor for othis"
type textarea "Yes, love metaphor for othi"
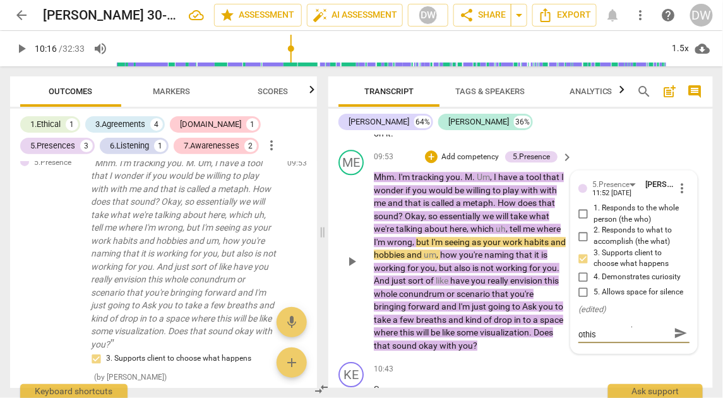
type textarea "Yes, love metaphor for othi"
type textarea "Yes, love metaphor for oth"
type textarea "Yes, love metaphor for ot"
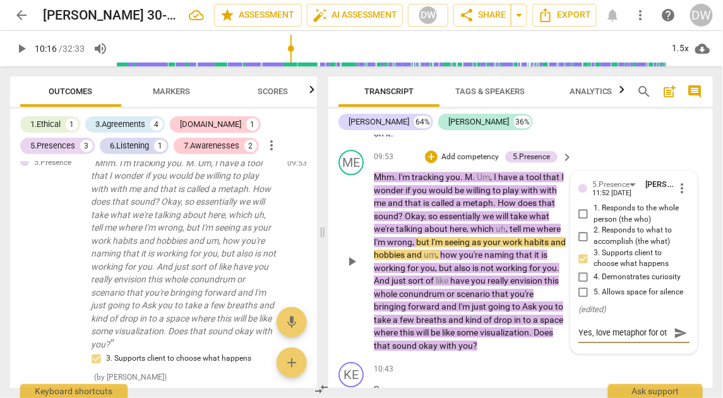
type textarea "Yes, love metaphor for o"
type textarea "Yes, love metaphor for"
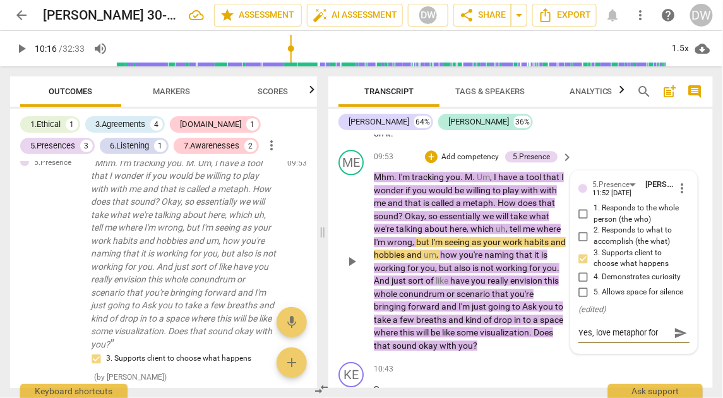
type textarea "Yes, love metaphor for"
type textarea "Yes, love metaphor for t"
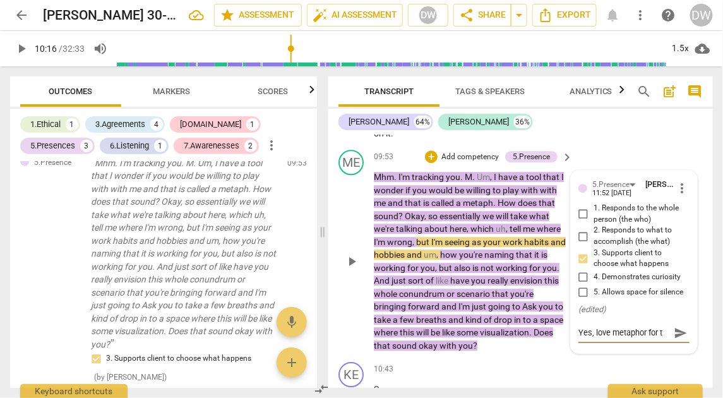
type textarea "Yes, love metaphor for th"
type textarea "Yes, love metaphor for thi"
type textarea "Yes, love metaphor for this"
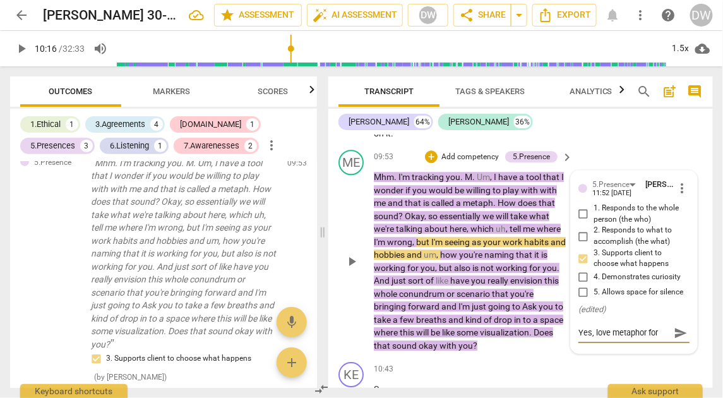
scroll to position [10, 0]
type textarea "Yes, love metaphor for this"
type textarea "Yes, love metaphor for this s"
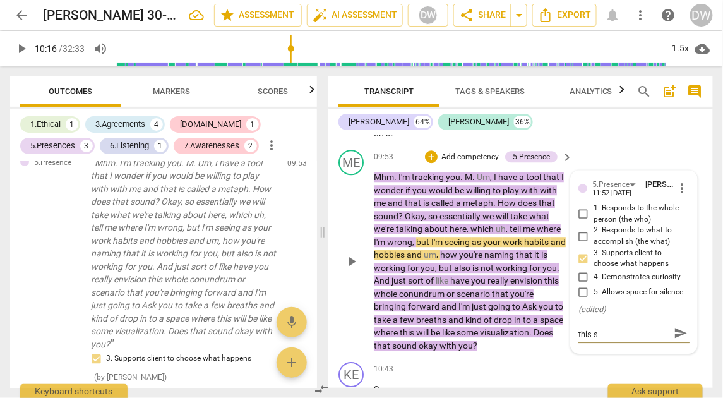
type textarea "Yes, love metaphor for this si"
type textarea "Yes, love metaphor for this siu"
type textarea "Yes, love metaphor for this siut"
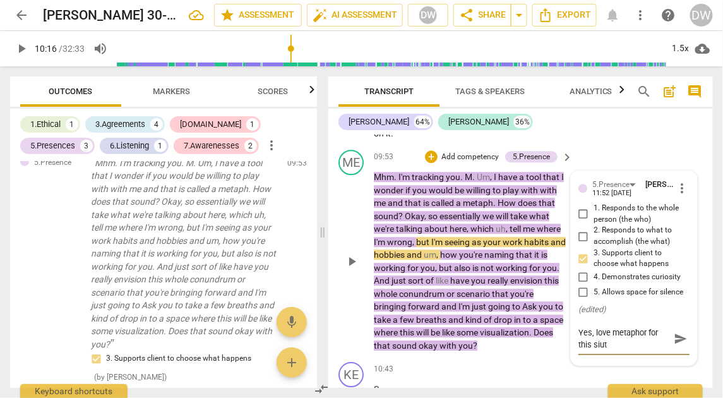
type textarea "Yes, love metaphor for this [PERSON_NAME]"
type textarea "Yes, love metaphor for this siutao"
type textarea "Yes, love metaphor for this siutaot"
type textarea "Yes, love metaphor for this siutaotn"
type textarea "Yes, love metaphor for this siutaot"
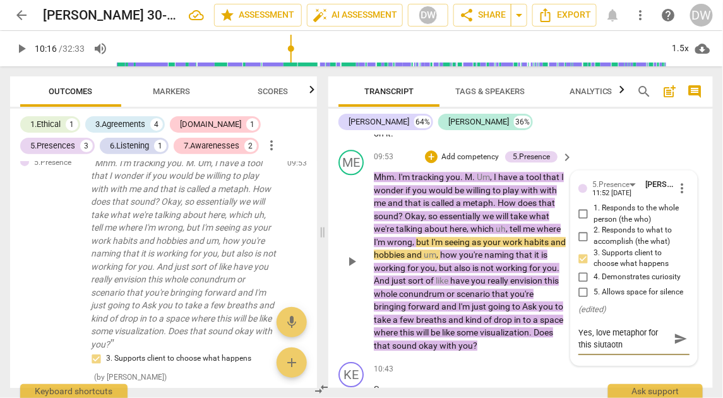
type textarea "Yes, love metaphor for this siutaot"
type textarea "Yes, love metaphor for this siutao"
type textarea "Yes, love metaphor for this [PERSON_NAME]"
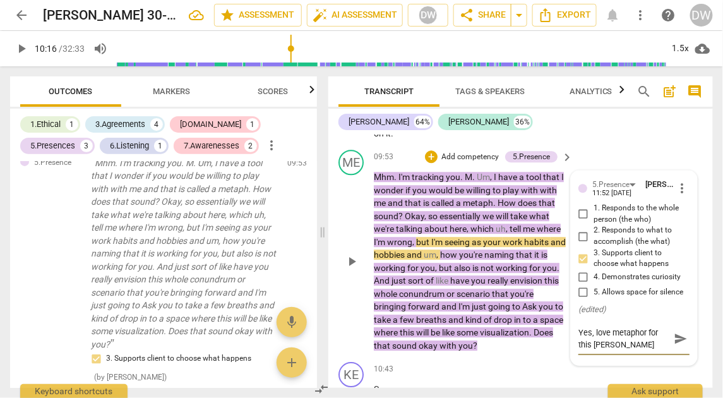
type textarea "Yes, love metaphor for this siut"
type textarea "Yes, love metaphor for this siu"
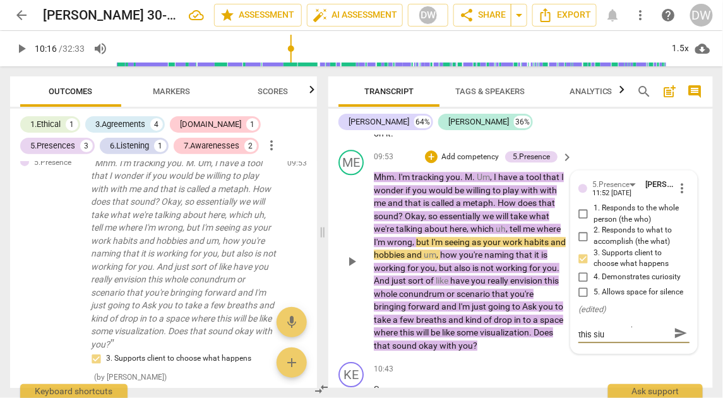
type textarea "Yes, love metaphor for this si"
type textarea "Yes, love metaphor for this sit"
type textarea "Yes, love metaphor for this situ"
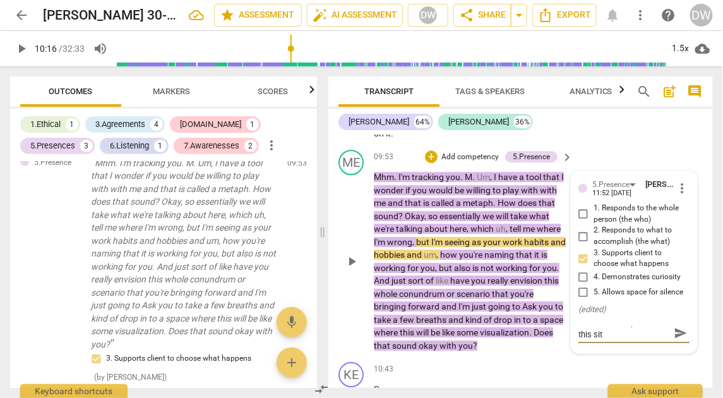
type textarea "Yes, love metaphor for this situ"
type textarea "Yes, love metaphor for this situa"
type textarea "Yes, love metaphor for this situat"
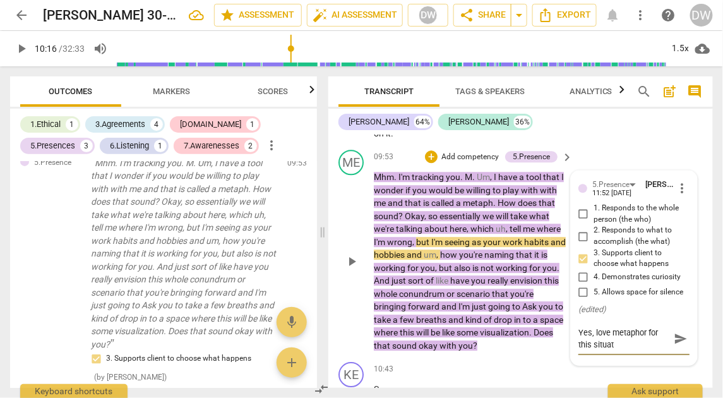
type textarea "Yes, love metaphor for this situati"
type textarea "Yes, love metaphor for this situatio"
type textarea "Yes, love metaphor for this situation"
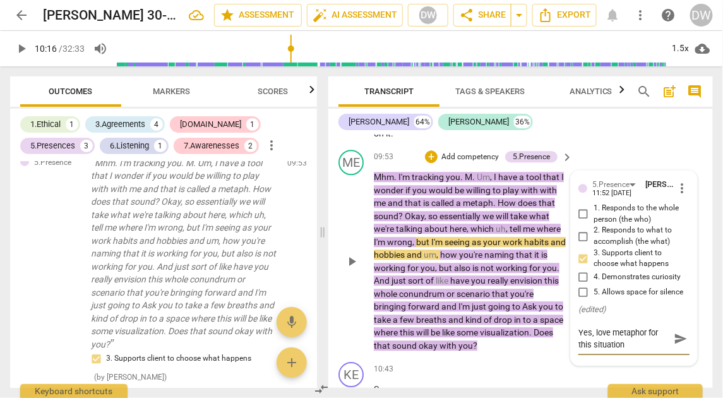
type textarea "Yes, love metaphor for this situation."
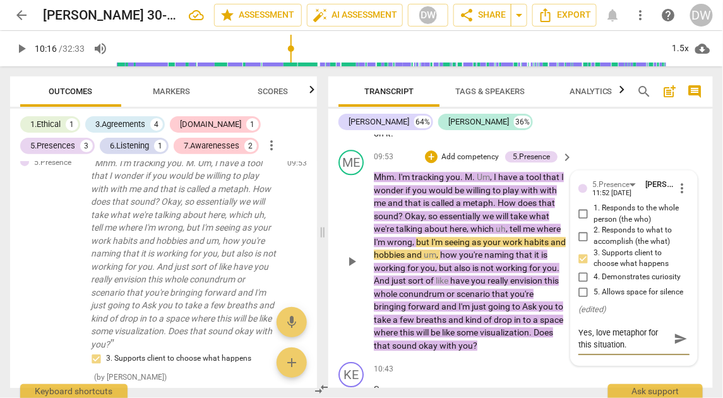
type textarea "Yes, love metaphor for this situation."
type textarea "Yes, love metaphor for this situation. L"
type textarea "Yes, love metaphor for this situation. Le"
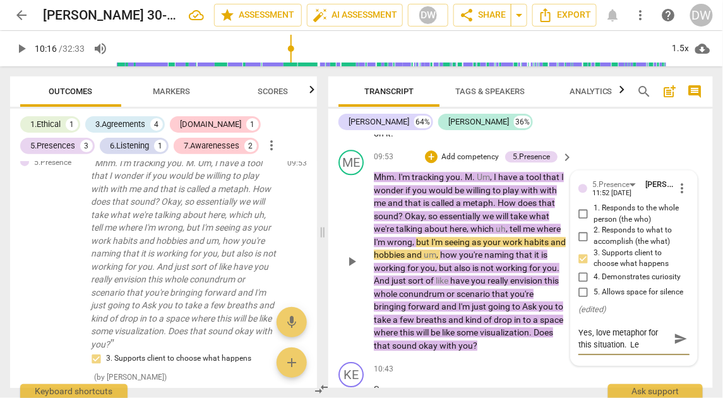
type textarea "Yes, love metaphor for this situation. Let"
type textarea "Yes, love metaphor for this situation. Let'"
type textarea "Yes, love metaphor for this situation. Let' t"
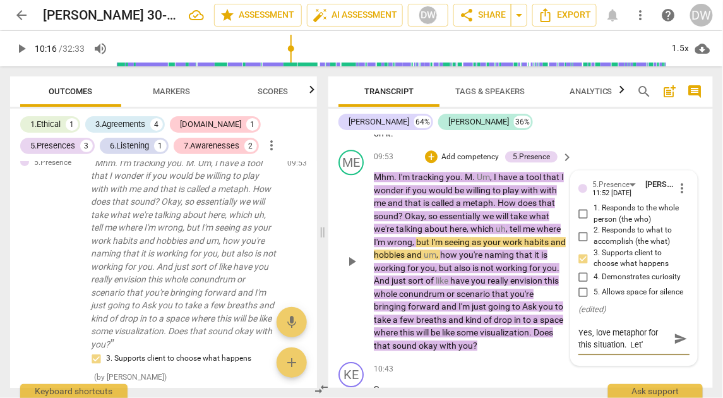
type textarea "Yes, love metaphor for this situation. Let' t"
type textarea "Yes, love metaphor for this situation. Let' ta"
type textarea "Yes, love metaphor for this situation. Let' t"
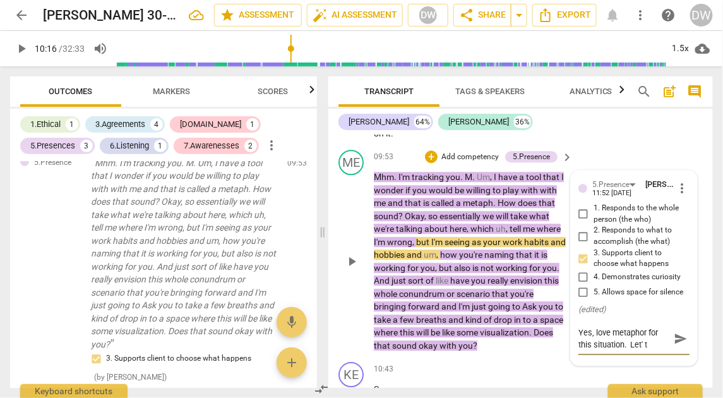
type textarea "Yes, love metaphor for this situation. Let'"
click at [348, 254] on span "play_arrow" at bounding box center [351, 261] width 15 height 15
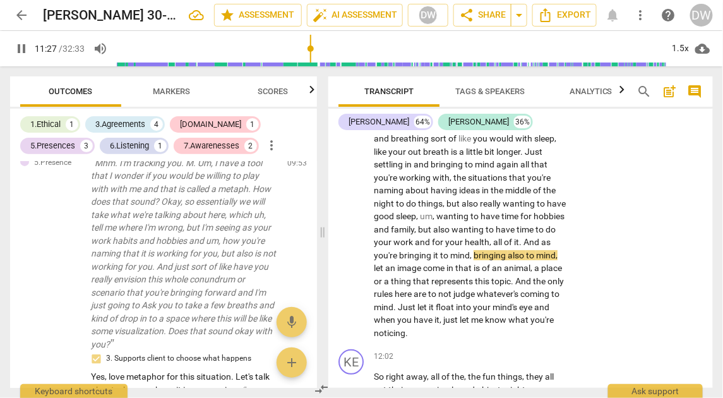
scroll to position [3613, 0]
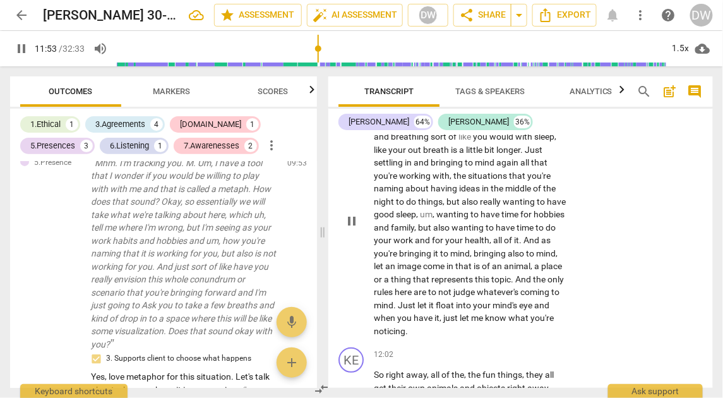
click at [354, 214] on span "pause" at bounding box center [351, 221] width 15 height 15
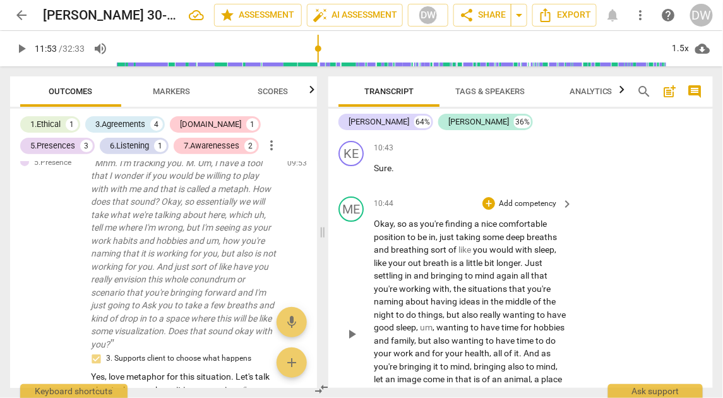
scroll to position [3499, 0]
click at [484, 198] on div "+" at bounding box center [489, 204] width 13 height 13
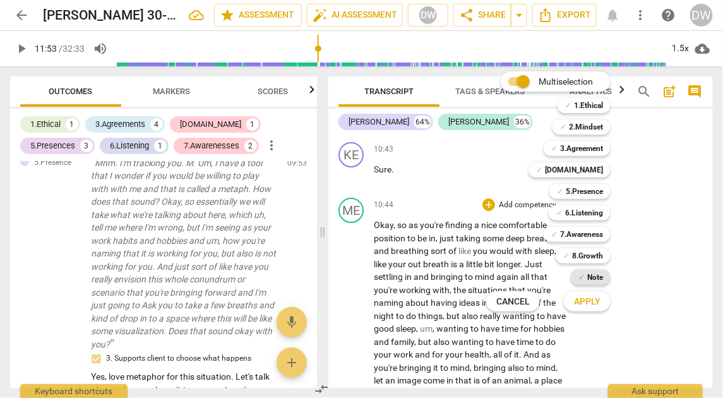
click at [595, 280] on b "Note" at bounding box center [595, 277] width 16 height 15
click at [595, 298] on span "Apply" at bounding box center [587, 302] width 27 height 13
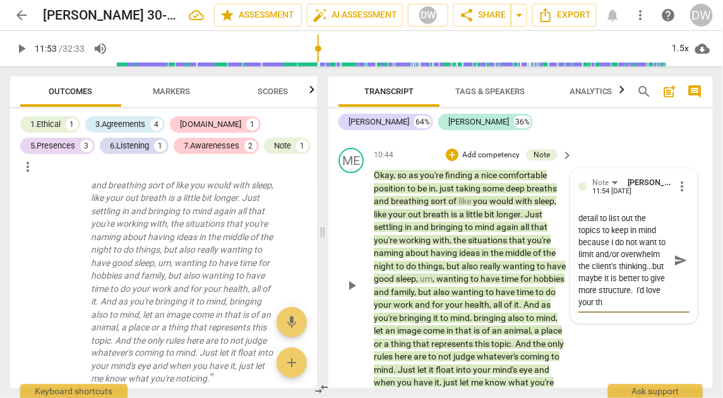
scroll to position [119, 0]
click at [678, 253] on span "send" at bounding box center [681, 260] width 14 height 14
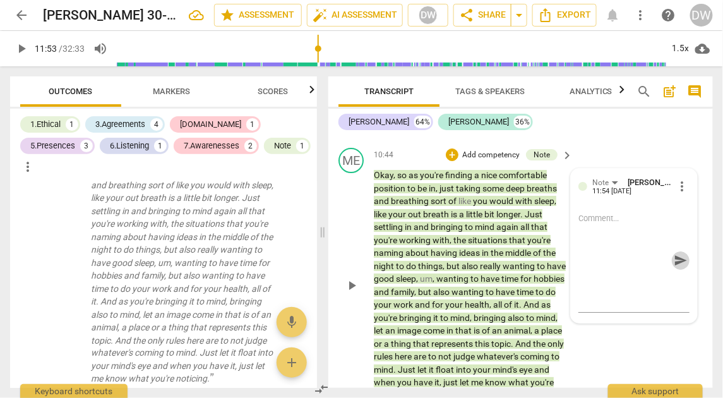
scroll to position [0, 0]
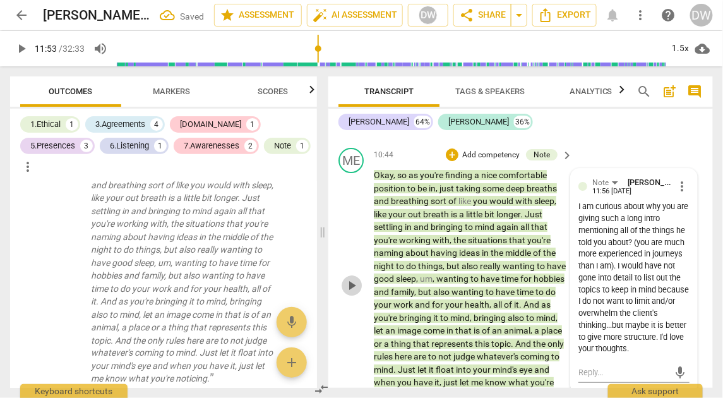
click at [351, 278] on span "play_arrow" at bounding box center [351, 285] width 15 height 15
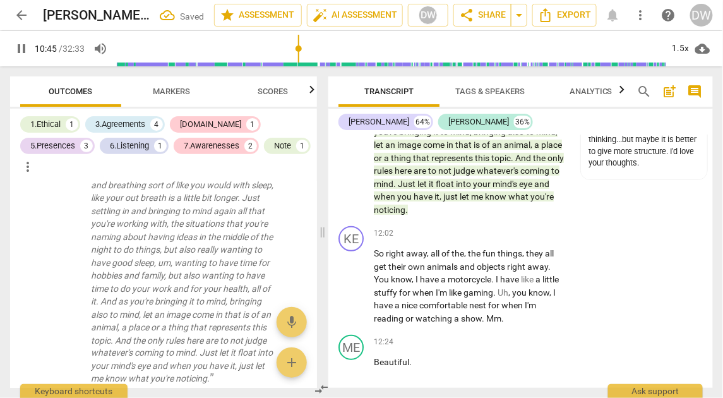
scroll to position [3748, 0]
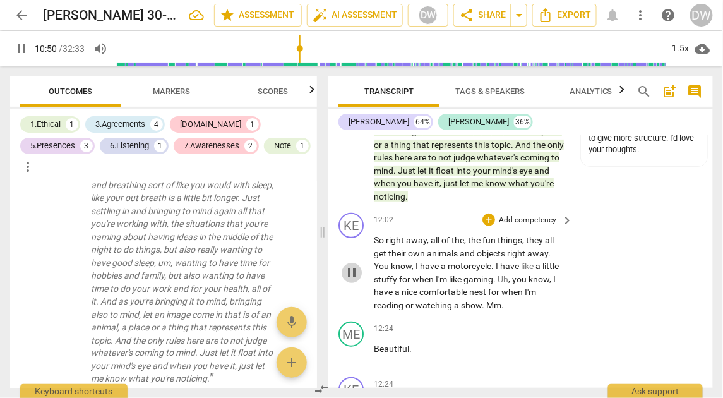
click at [354, 265] on span "pause" at bounding box center [351, 272] width 15 height 15
click at [354, 265] on span "play_arrow" at bounding box center [351, 272] width 15 height 15
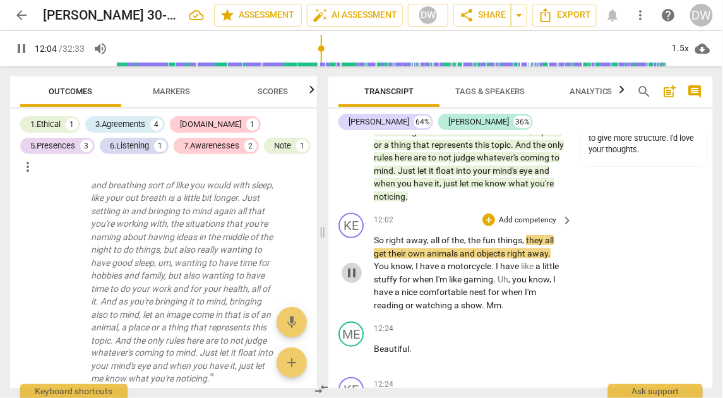
click at [354, 265] on span "pause" at bounding box center [351, 272] width 15 height 15
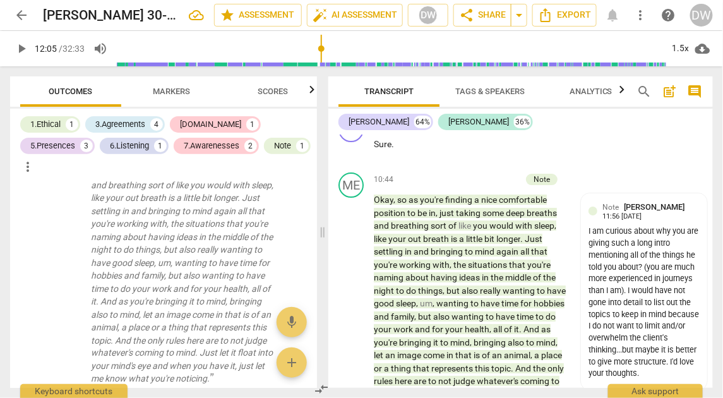
scroll to position [3522, 0]
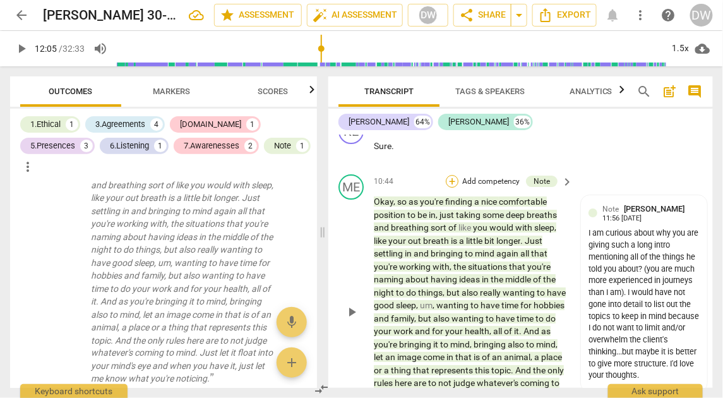
click at [455, 175] on div "+" at bounding box center [452, 181] width 13 height 13
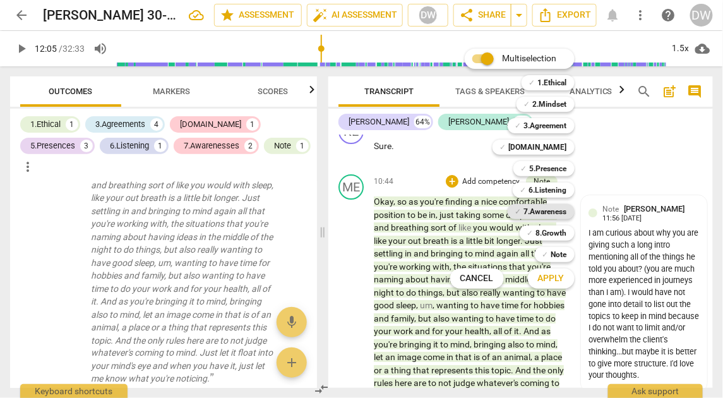
click at [556, 209] on b "7.Awareness" at bounding box center [545, 211] width 43 height 15
click at [548, 281] on span "Apply" at bounding box center [551, 278] width 27 height 13
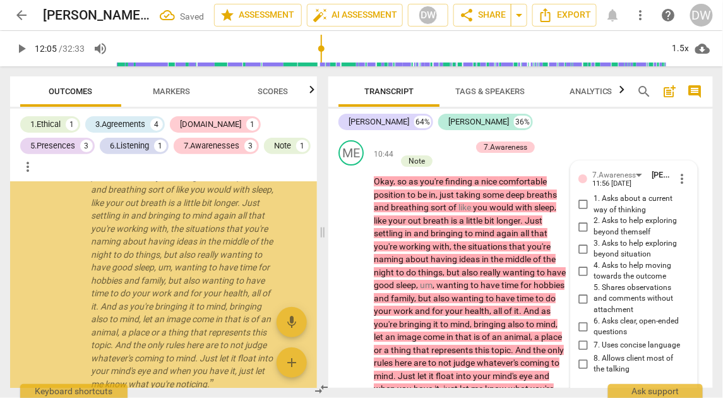
scroll to position [2029, 0]
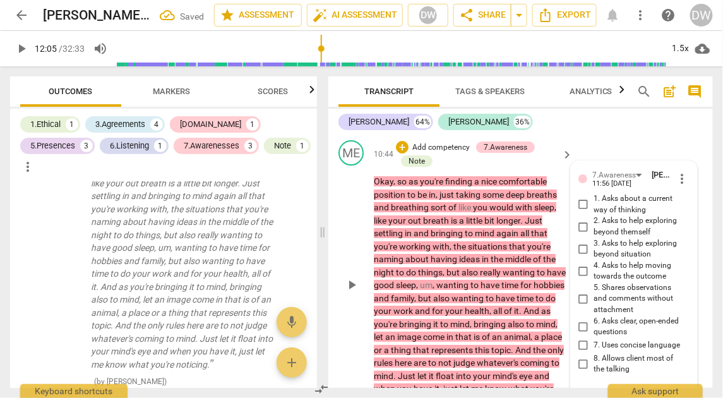
click at [582, 241] on input "3. Asks to help exploring beyond situation" at bounding box center [584, 248] width 20 height 15
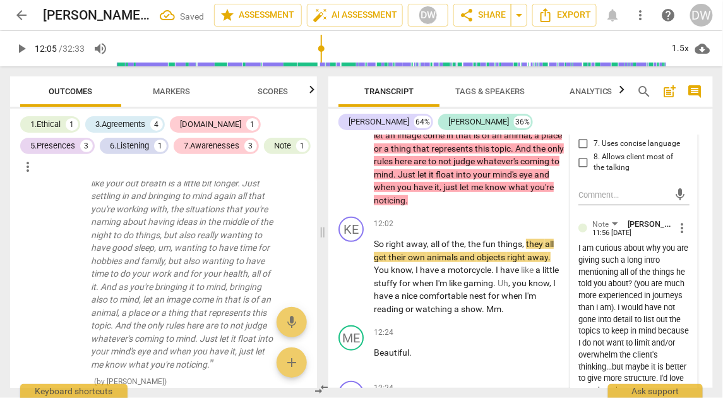
scroll to position [3759, 0]
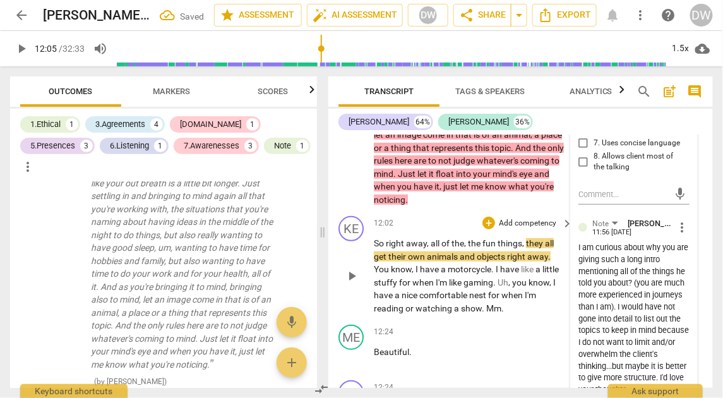
click at [352, 268] on span "play_arrow" at bounding box center [351, 275] width 15 height 15
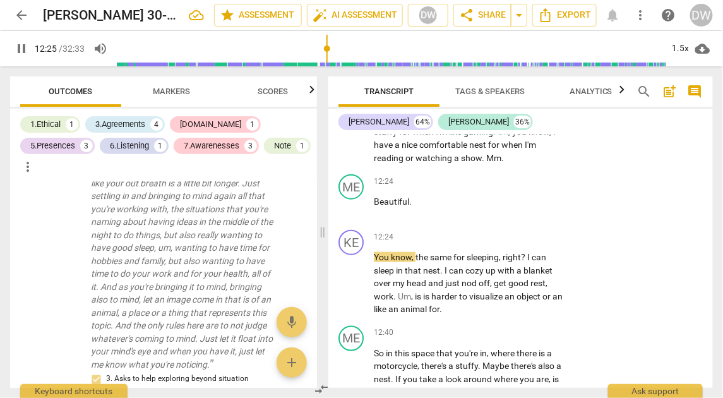
scroll to position [3915, 0]
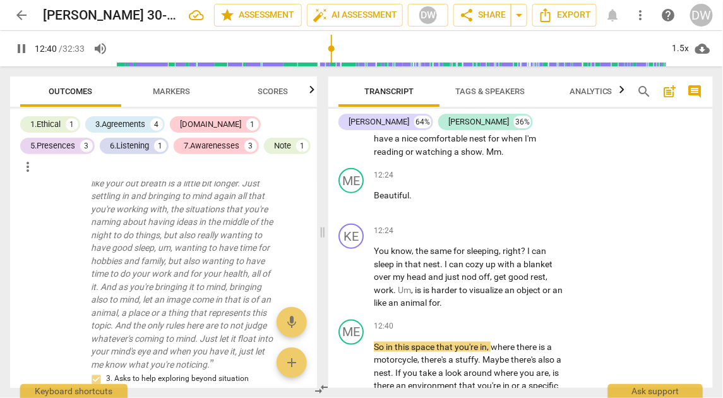
click at [352, 270] on span "pause" at bounding box center [351, 277] width 15 height 15
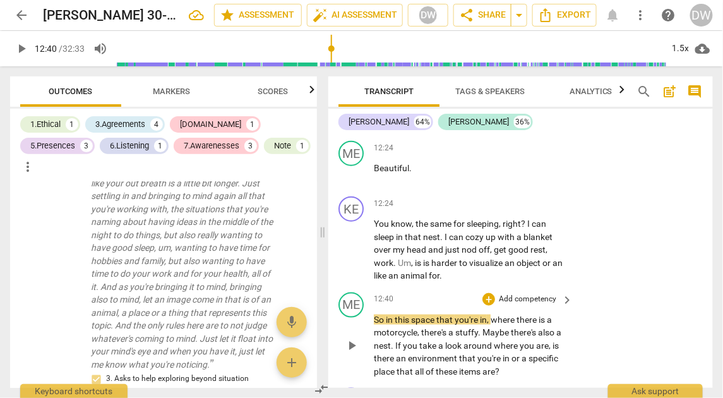
scroll to position [3940, 0]
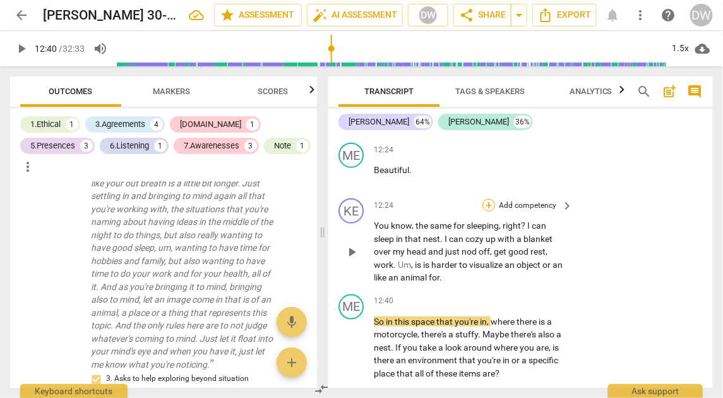
click at [485, 199] on div "+" at bounding box center [489, 205] width 13 height 13
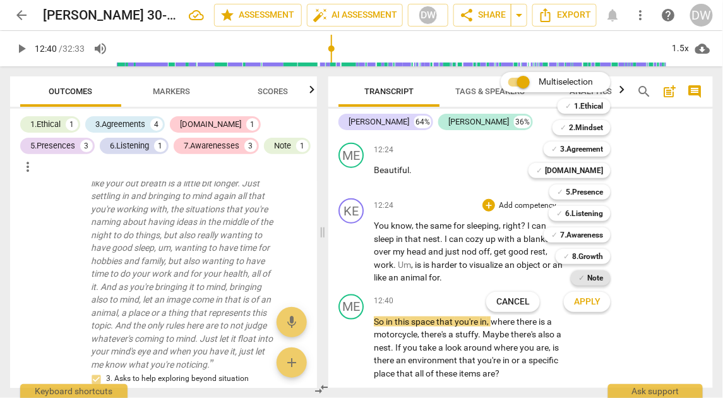
click at [601, 274] on b "Note" at bounding box center [595, 277] width 16 height 15
click at [590, 296] on span "Apply" at bounding box center [587, 302] width 27 height 13
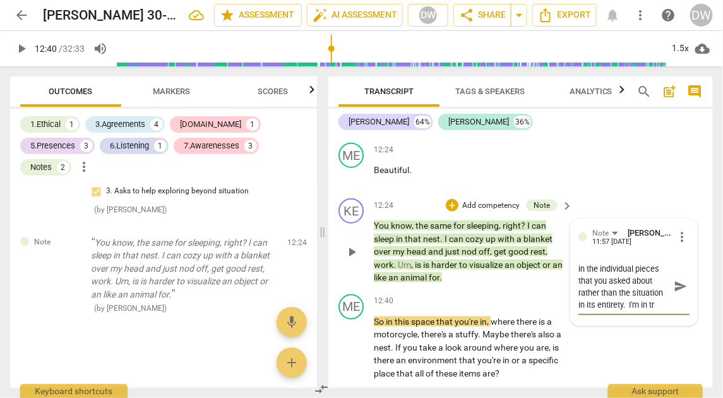
scroll to position [11, 0]
click at [598, 301] on textarea "I notice that he is taking in the individual pieces that you asked about rather…" at bounding box center [624, 293] width 91 height 60
click at [631, 304] on textarea "I notice that he is taking in the individual pieces that you asked about rather…" at bounding box center [624, 293] width 91 height 60
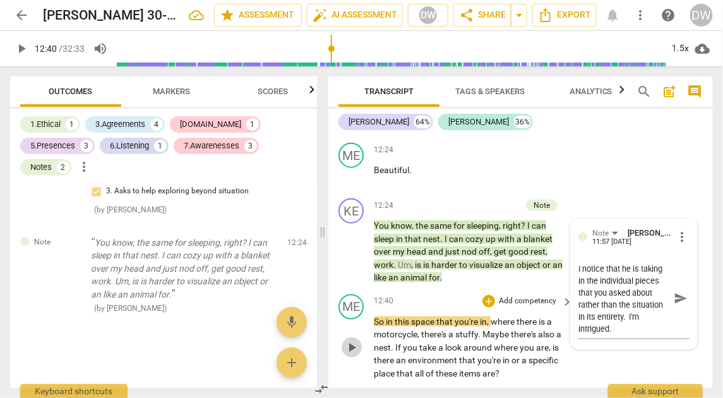
click at [347, 340] on span "play_arrow" at bounding box center [351, 347] width 15 height 15
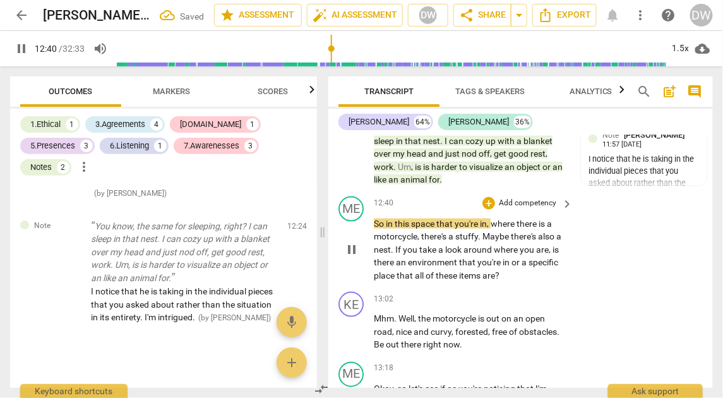
scroll to position [4054, 0]
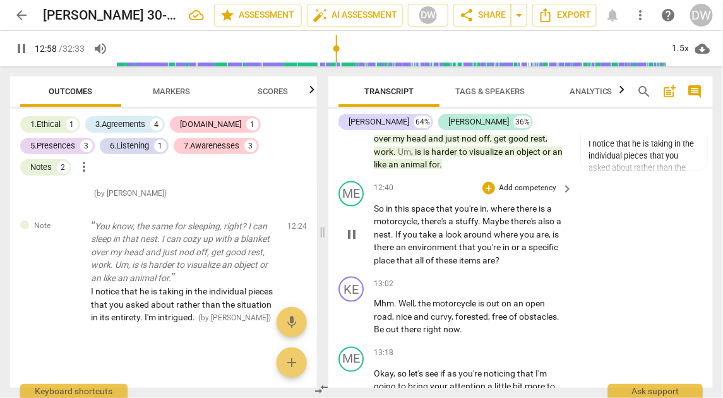
click at [355, 227] on span "pause" at bounding box center [351, 234] width 15 height 15
click at [484, 181] on div "+ Add competency keyboard_arrow_right" at bounding box center [527, 188] width 94 height 14
click at [486, 182] on div "+" at bounding box center [489, 188] width 13 height 13
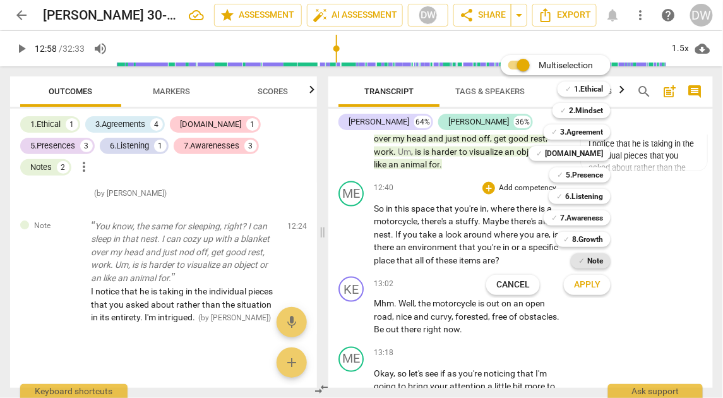
click at [586, 263] on div "✓ Note" at bounding box center [591, 260] width 40 height 15
click at [586, 292] on button "Apply" at bounding box center [587, 285] width 47 height 23
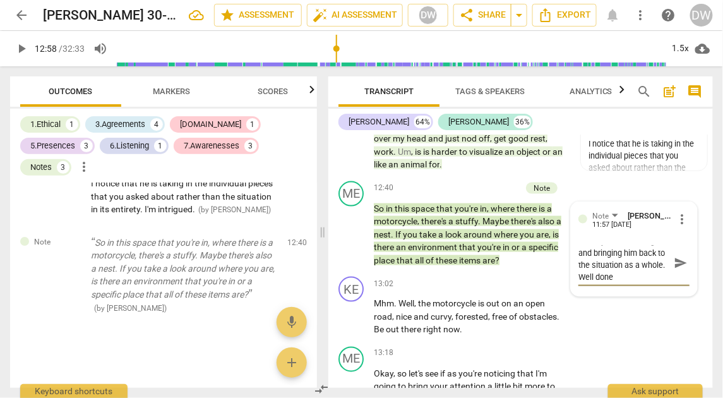
scroll to position [0, 0]
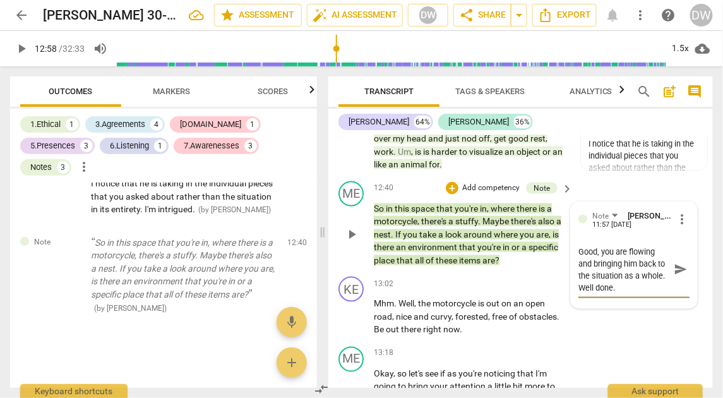
click at [682, 263] on span "send" at bounding box center [681, 270] width 14 height 14
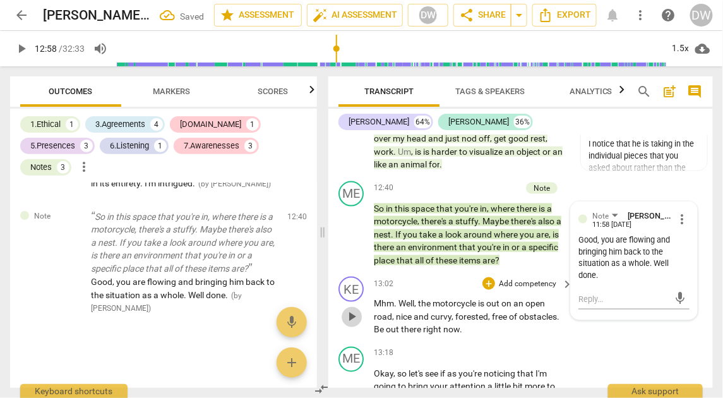
click at [355, 310] on span "play_arrow" at bounding box center [351, 317] width 15 height 15
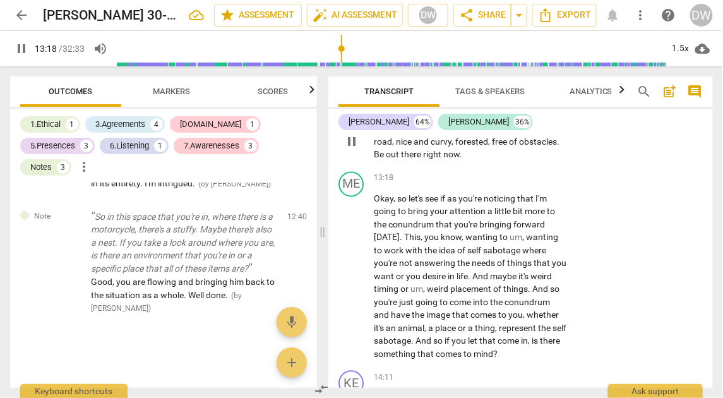
scroll to position [4237, 0]
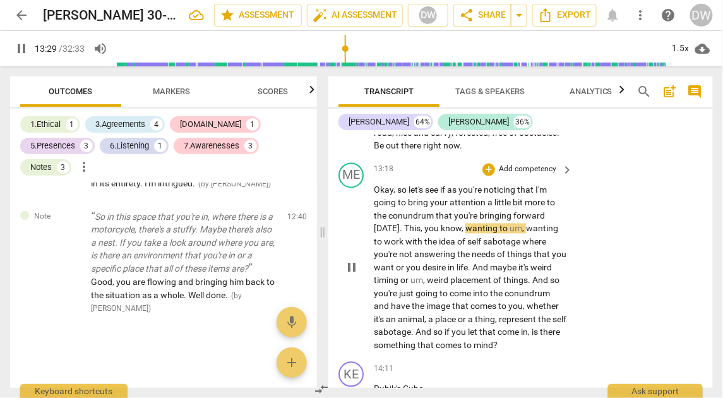
click at [353, 260] on span "pause" at bounding box center [351, 267] width 15 height 15
click at [486, 164] on div "+" at bounding box center [489, 170] width 13 height 13
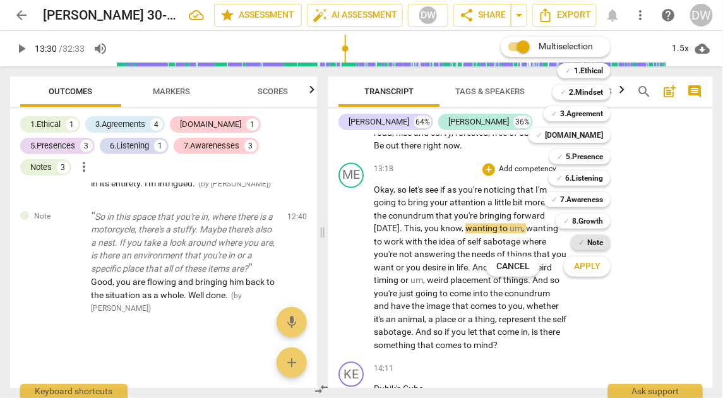
click at [594, 247] on b "Note" at bounding box center [595, 242] width 16 height 15
click at [593, 265] on span "Apply" at bounding box center [587, 266] width 27 height 13
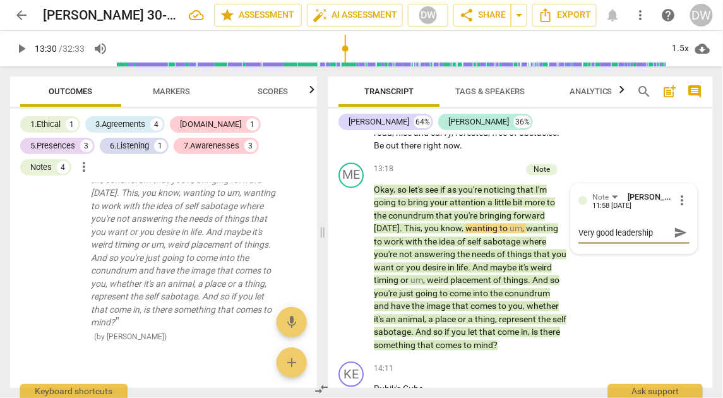
scroll to position [11, 0]
click at [349, 260] on span "play_arrow" at bounding box center [351, 267] width 15 height 15
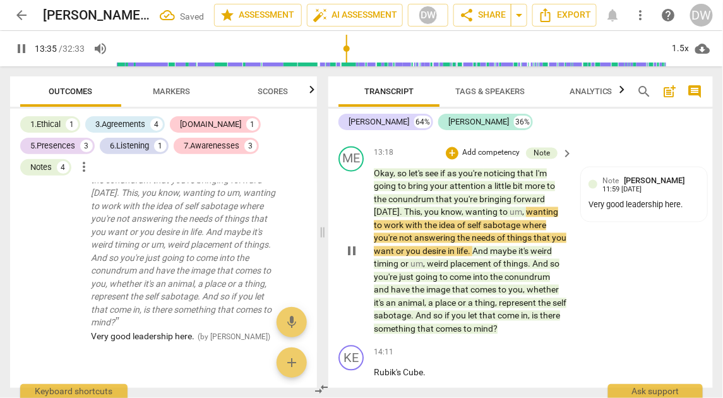
scroll to position [4246, 0]
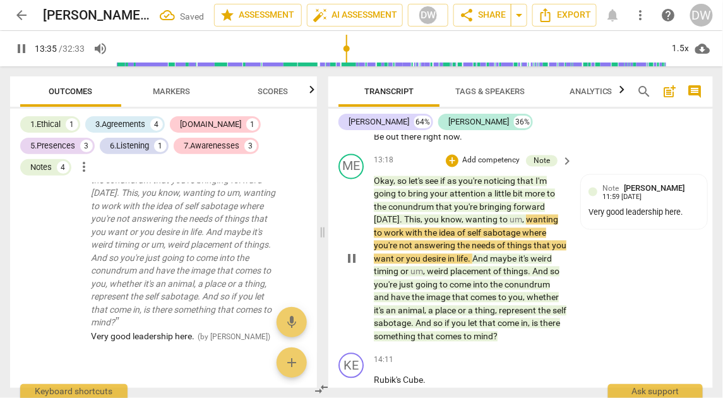
click at [356, 251] on span "pause" at bounding box center [351, 258] width 15 height 15
click at [476, 155] on p "Add competency" at bounding box center [491, 160] width 60 height 11
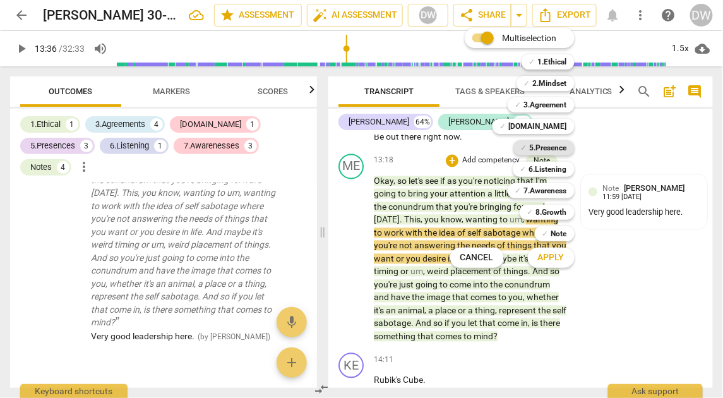
click at [537, 155] on b "5.Presence" at bounding box center [548, 147] width 37 height 15
click at [551, 263] on span "Apply" at bounding box center [551, 257] width 27 height 13
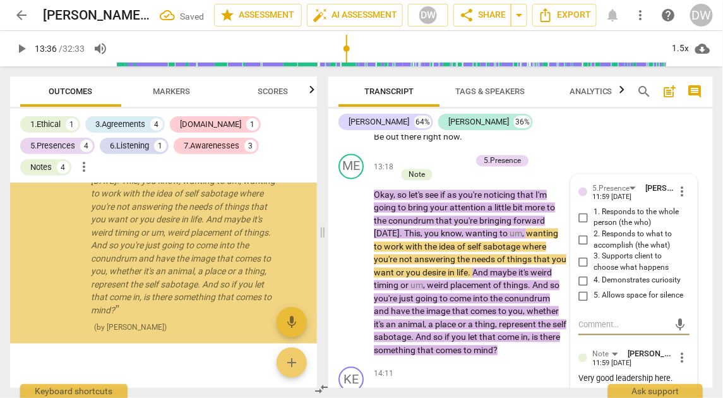
scroll to position [2785, 0]
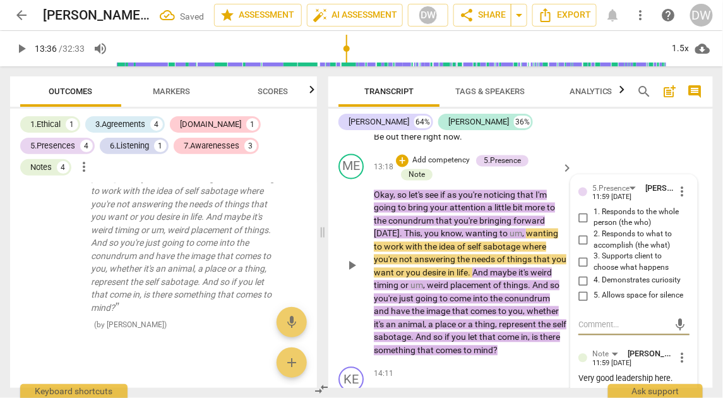
click at [581, 233] on input "2. Responds to what to accomplish (the what)" at bounding box center [584, 240] width 20 height 15
click at [440, 155] on p "Add competency" at bounding box center [441, 160] width 60 height 11
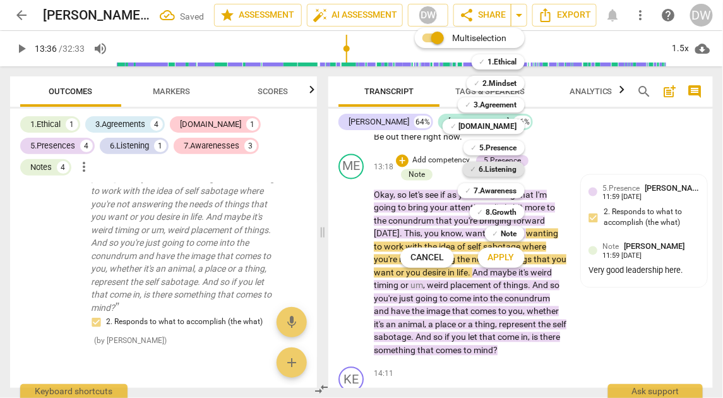
click at [486, 167] on b "6.Listening" at bounding box center [498, 169] width 38 height 15
click at [503, 255] on span "Apply" at bounding box center [501, 257] width 27 height 13
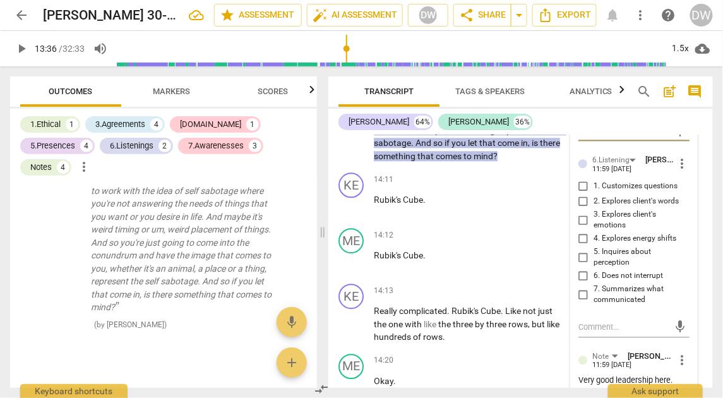
scroll to position [4421, 0]
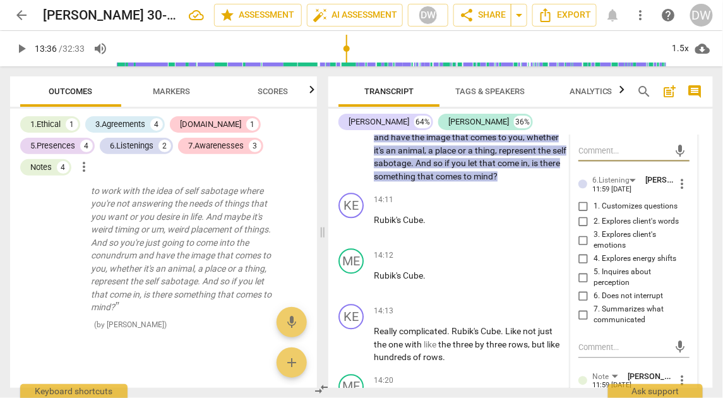
click at [611, 186] on div "11:59 [DATE]" at bounding box center [612, 190] width 39 height 8
click at [611, 176] on div "6.Listening" at bounding box center [611, 180] width 37 height 12
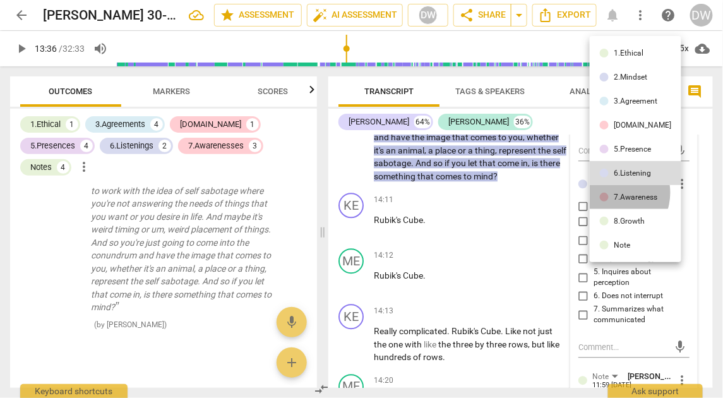
click at [612, 193] on li "7.Awareness" at bounding box center [636, 197] width 92 height 24
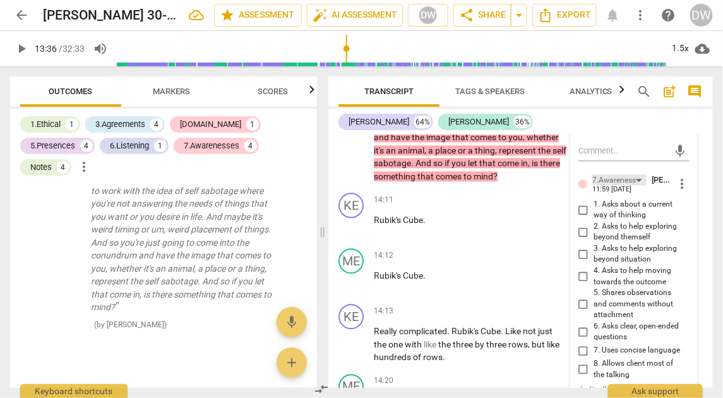
click at [636, 174] on div "7.Awareness" at bounding box center [620, 179] width 54 height 11
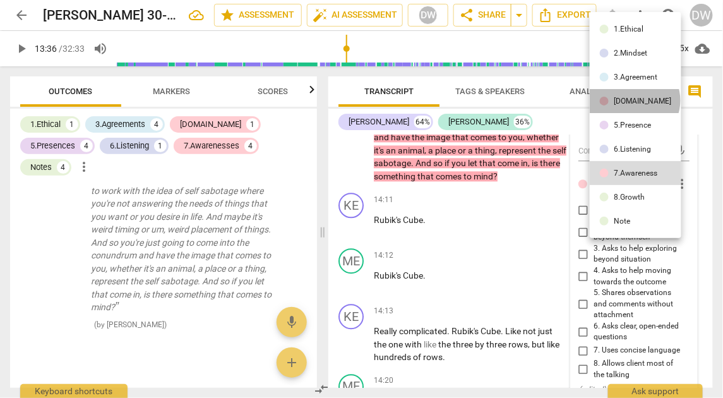
click at [634, 100] on div "[DOMAIN_NAME]" at bounding box center [642, 101] width 57 height 8
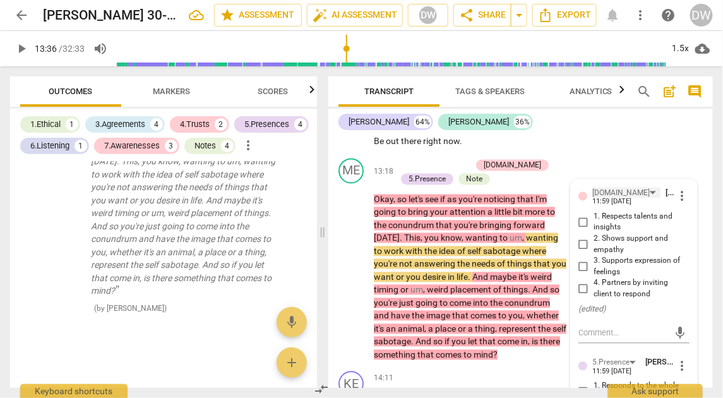
scroll to position [4225, 0]
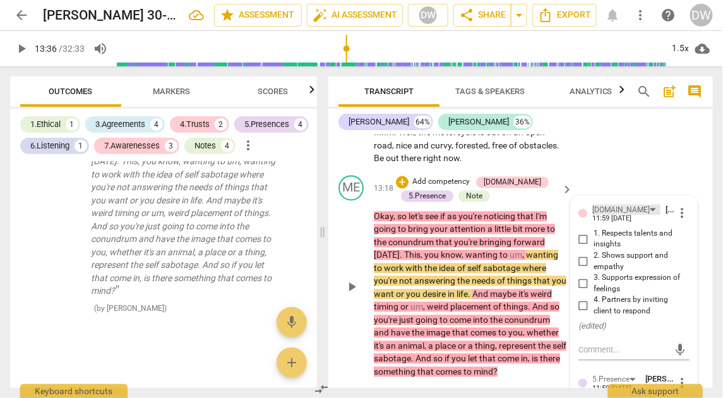
click at [610, 205] on div "[DOMAIN_NAME]" at bounding box center [621, 211] width 57 height 12
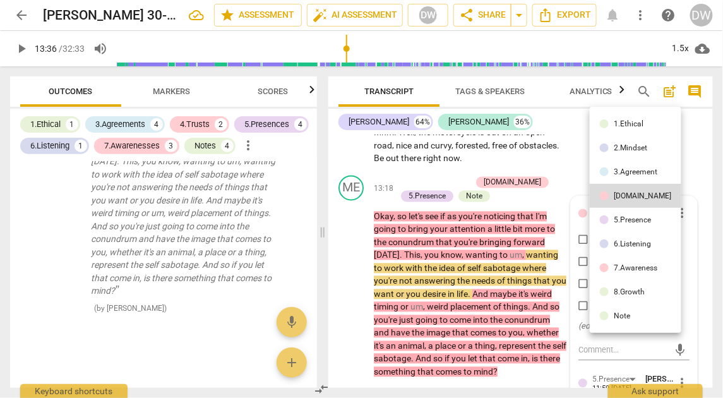
click at [624, 268] on div "7.Awareness" at bounding box center [636, 268] width 44 height 8
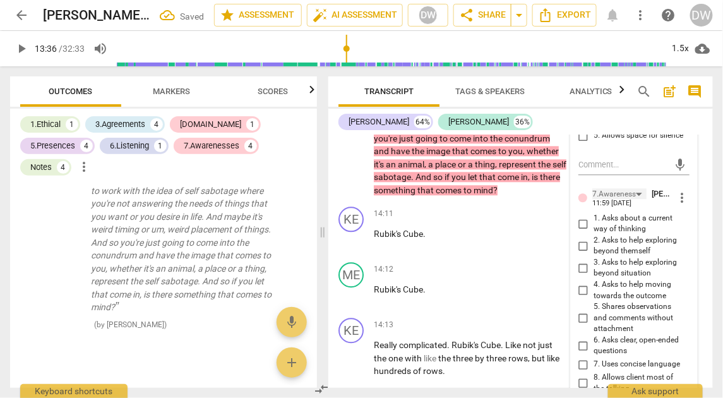
scroll to position [4412, 0]
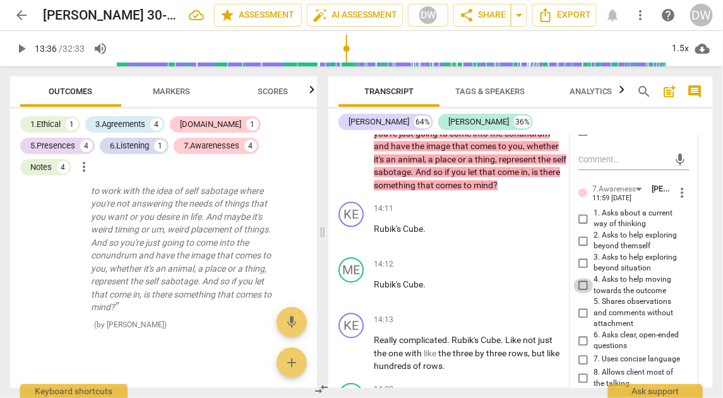
click at [580, 278] on input "4. Asks to help moving towards the outcome" at bounding box center [584, 285] width 20 height 15
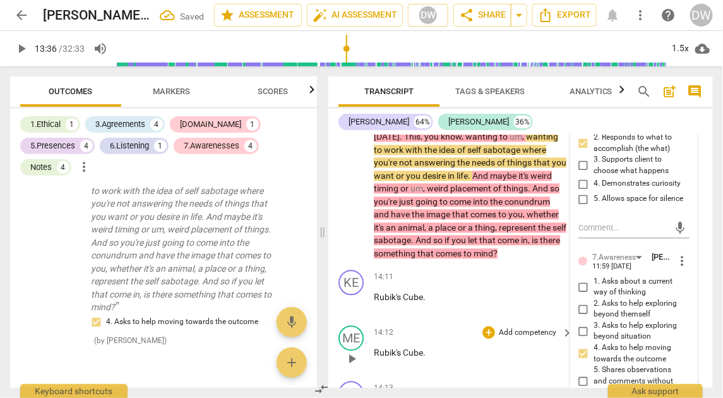
scroll to position [4207, 0]
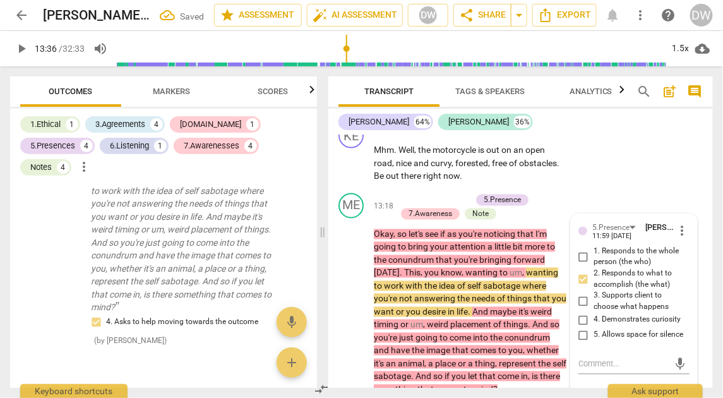
click at [270, 94] on span "Scores" at bounding box center [273, 91] width 30 height 9
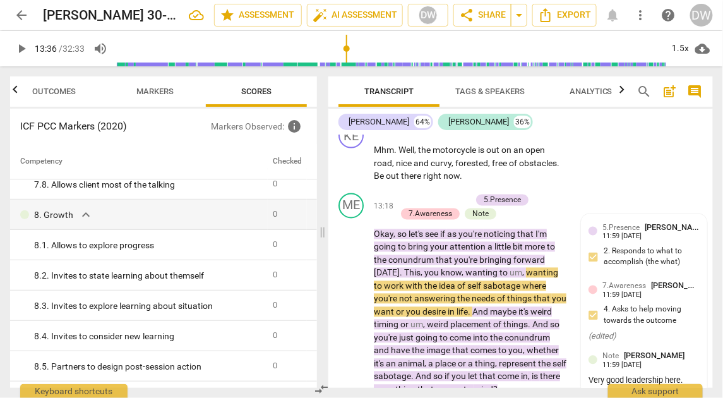
scroll to position [1112, 0]
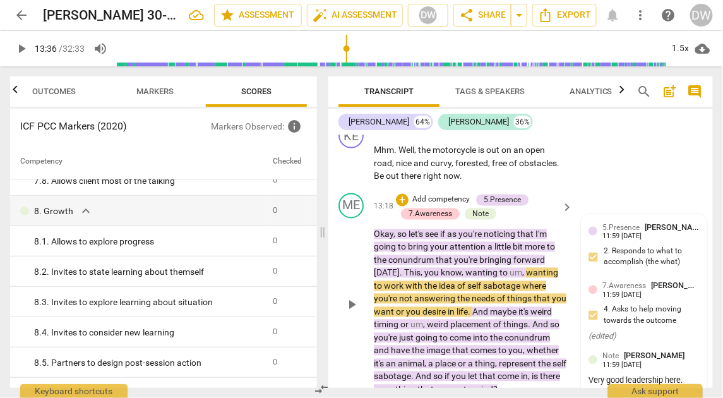
click at [354, 298] on span "play_arrow" at bounding box center [351, 305] width 15 height 15
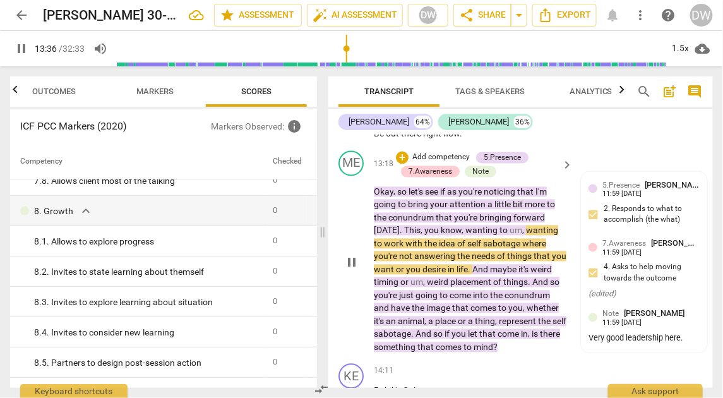
scroll to position [4257, 0]
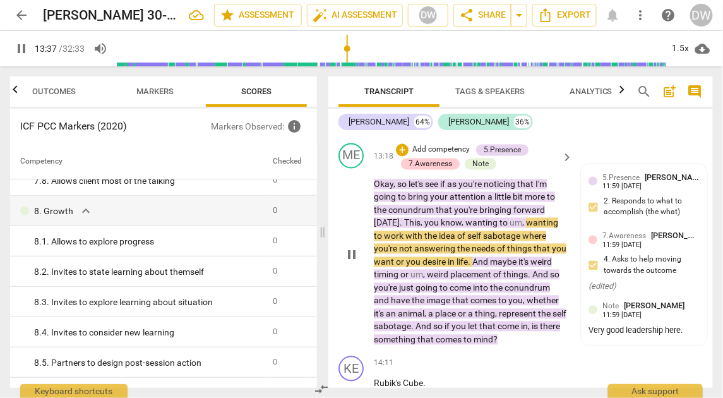
click at [354, 294] on div "play_arrow pause" at bounding box center [358, 256] width 32 height 174
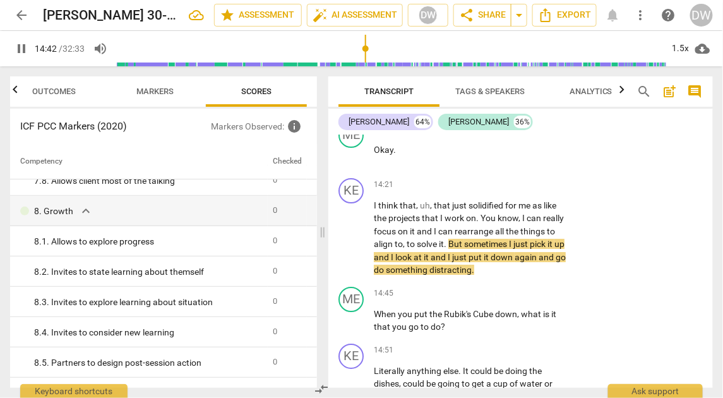
scroll to position [4696, 0]
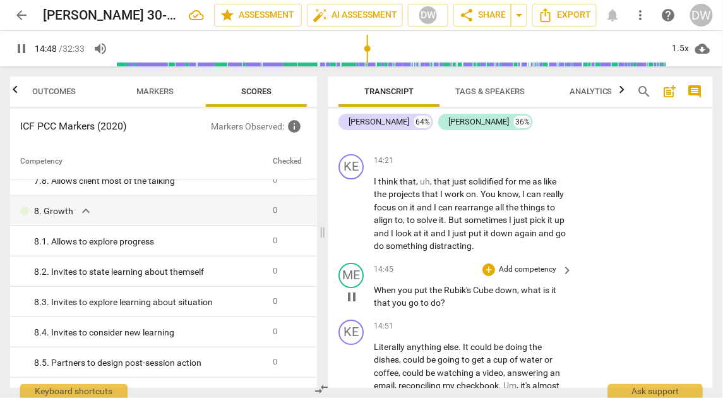
click at [354, 289] on span "pause" at bounding box center [351, 296] width 15 height 15
click at [491, 263] on div "+" at bounding box center [489, 269] width 13 height 13
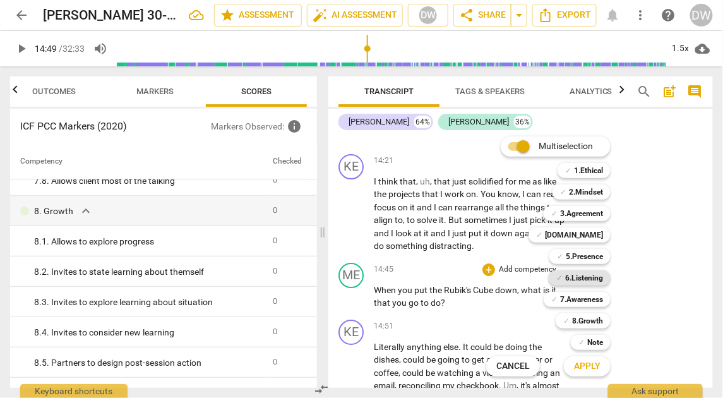
click at [570, 276] on b "6.Listening" at bounding box center [584, 277] width 38 height 15
click at [581, 362] on span "Apply" at bounding box center [587, 366] width 27 height 13
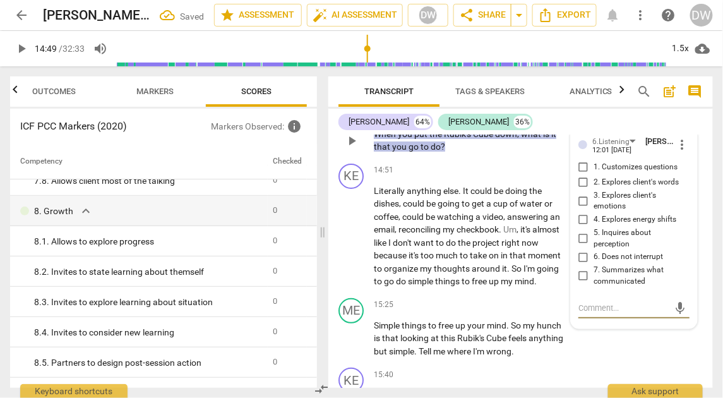
scroll to position [4851, 0]
click at [579, 160] on input "1. Customizes questions" at bounding box center [584, 167] width 20 height 15
click at [349, 229] on span "play_arrow" at bounding box center [351, 236] width 15 height 15
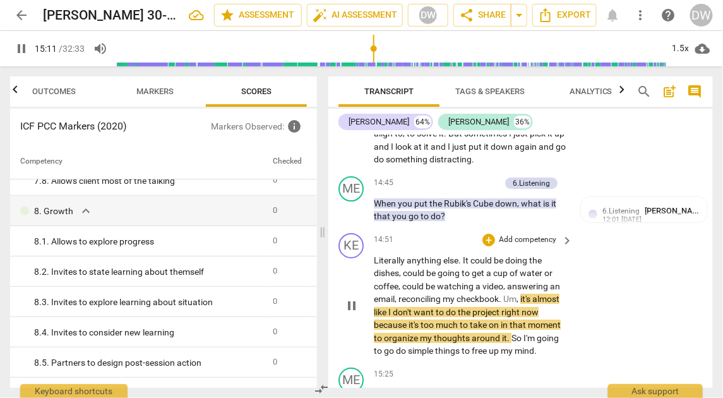
scroll to position [4781, 0]
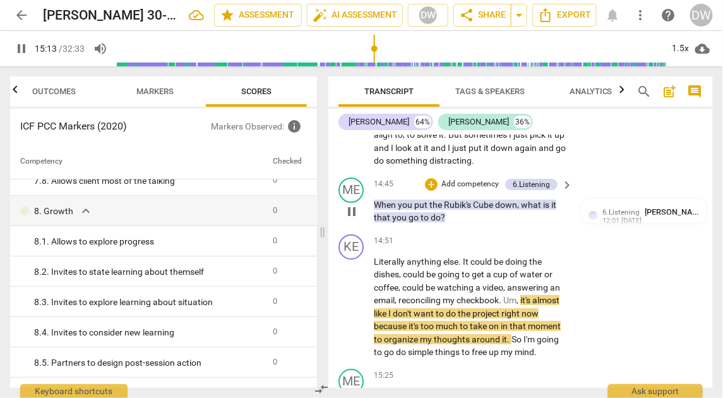
click at [350, 204] on span "pause" at bounding box center [351, 211] width 15 height 15
click at [486, 179] on p "Add competency" at bounding box center [470, 184] width 60 height 11
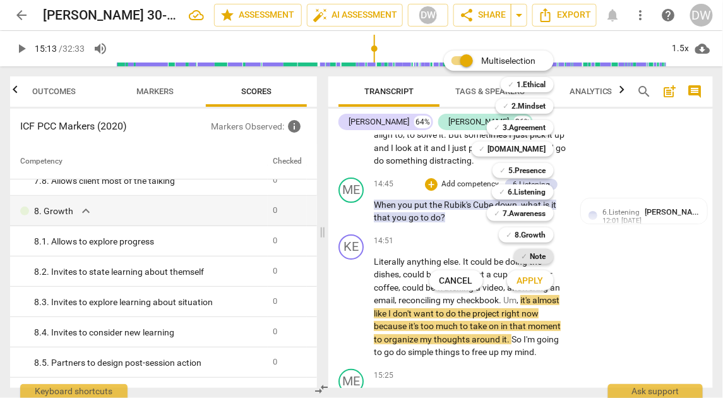
click at [525, 261] on span "✓" at bounding box center [525, 256] width 6 height 15
click at [525, 283] on span "Apply" at bounding box center [530, 281] width 27 height 13
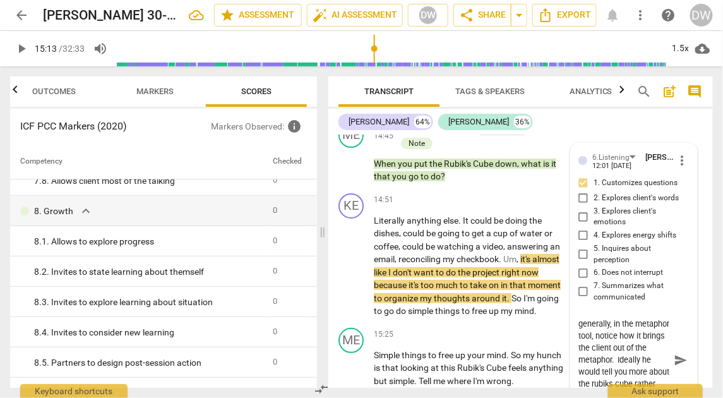
scroll to position [35, 0]
click at [356, 273] on div "play_arrow pause" at bounding box center [358, 266] width 32 height 95
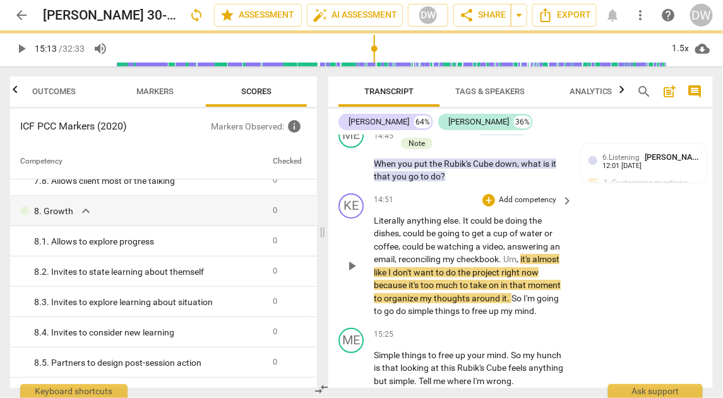
click at [350, 258] on span "play_arrow" at bounding box center [351, 265] width 15 height 15
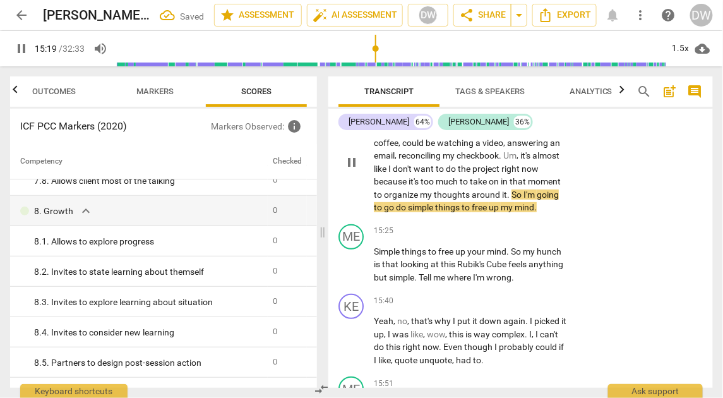
scroll to position [4945, 0]
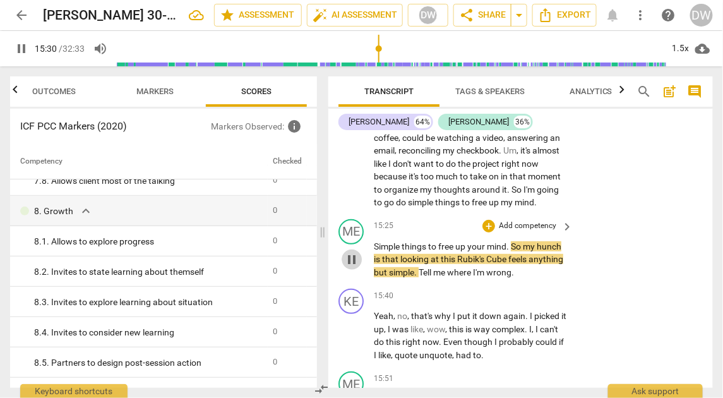
click at [355, 252] on span "pause" at bounding box center [351, 259] width 15 height 15
click at [491, 220] on div "+" at bounding box center [489, 226] width 13 height 13
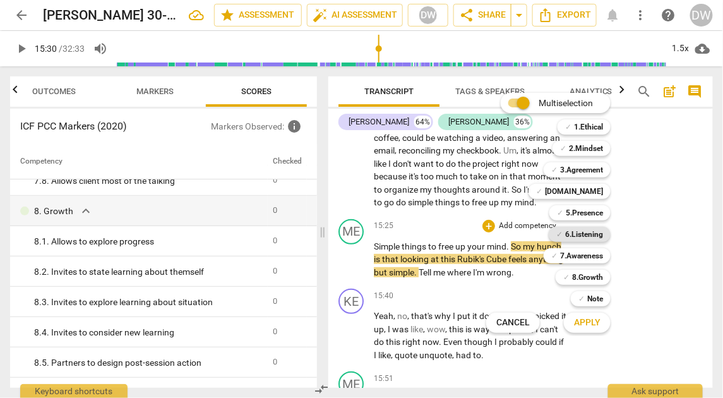
click at [569, 234] on b "6.Listening" at bounding box center [584, 234] width 38 height 15
click at [572, 320] on button "Apply" at bounding box center [587, 322] width 47 height 23
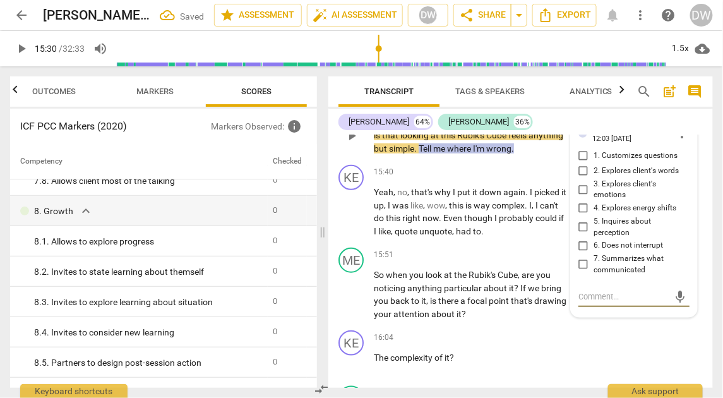
scroll to position [5061, 0]
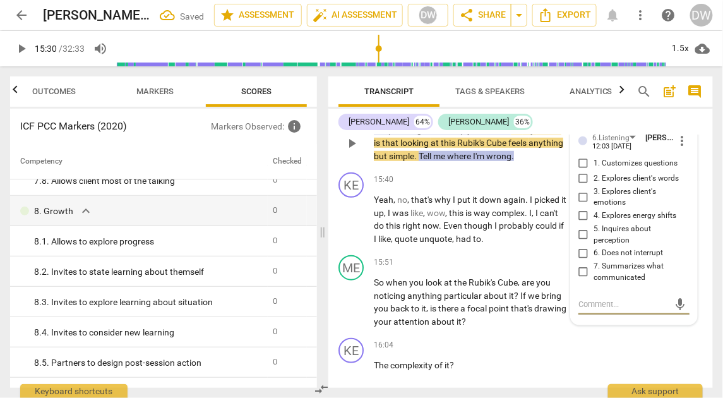
click at [583, 227] on input "5. Inquires about perception" at bounding box center [584, 234] width 20 height 15
click at [596, 298] on textarea at bounding box center [624, 304] width 91 height 12
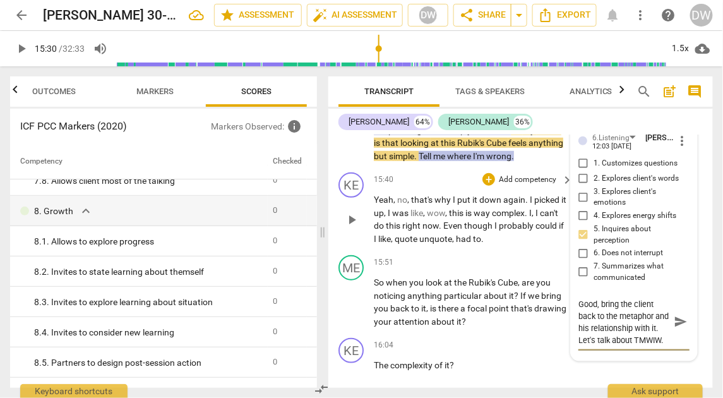
scroll to position [23, 0]
click at [352, 212] on span "play_arrow" at bounding box center [351, 219] width 15 height 15
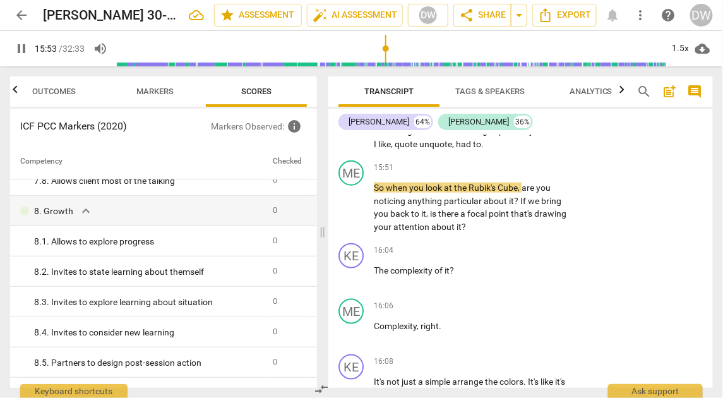
scroll to position [5156, 0]
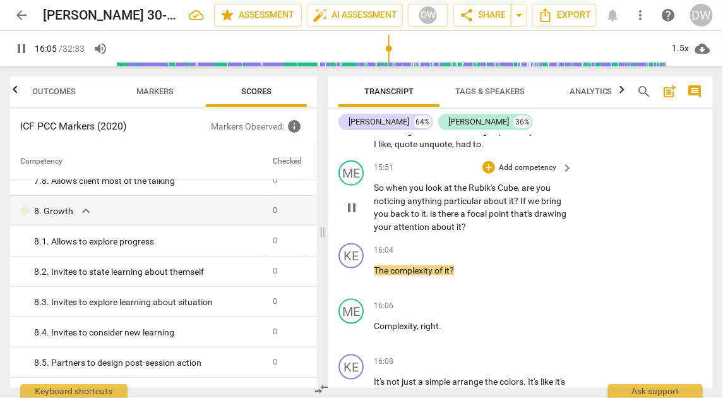
click at [354, 200] on span "pause" at bounding box center [351, 207] width 15 height 15
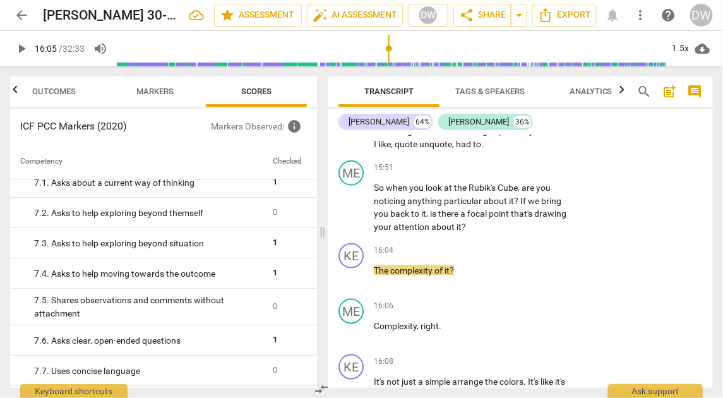
scroll to position [870, 0]
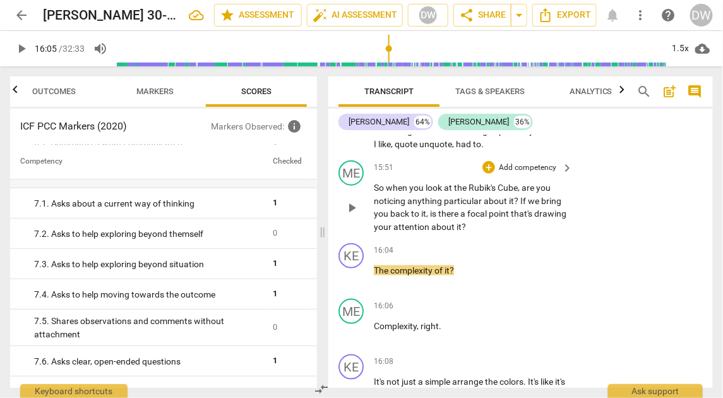
click at [492, 161] on div "+ Add competency" at bounding box center [520, 167] width 75 height 13
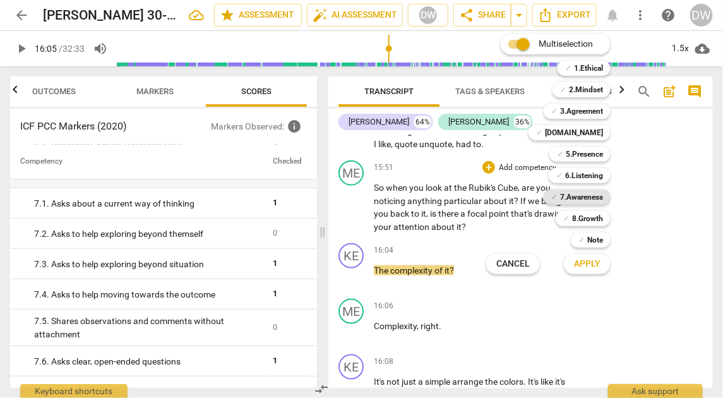
click at [585, 198] on b "7.Awareness" at bounding box center [581, 197] width 43 height 15
click at [587, 264] on span "Apply" at bounding box center [587, 264] width 27 height 13
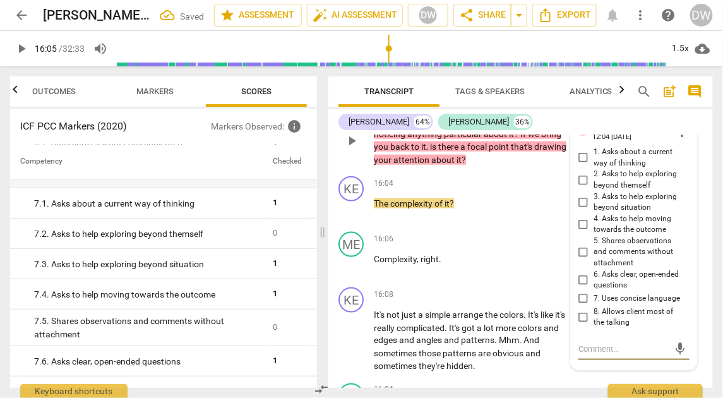
scroll to position [5192, 0]
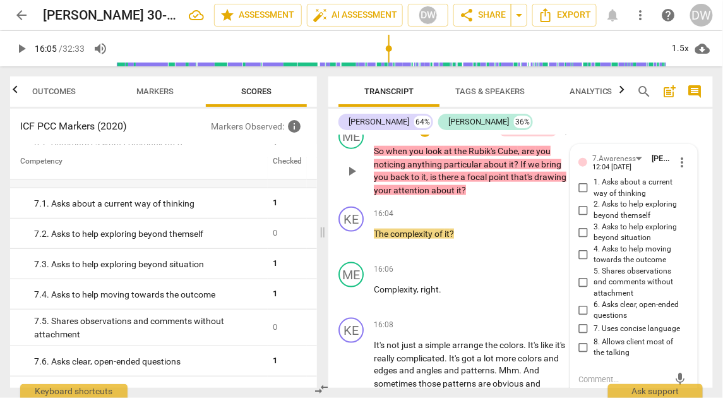
click at [581, 203] on input "2. Asks to help exploring beyond themself" at bounding box center [584, 210] width 20 height 15
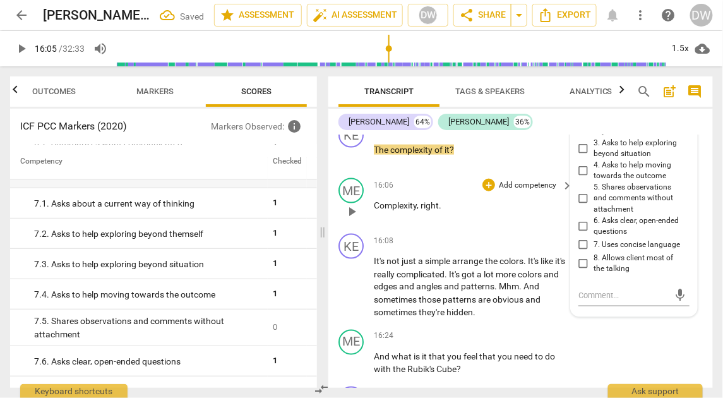
scroll to position [5278, 0]
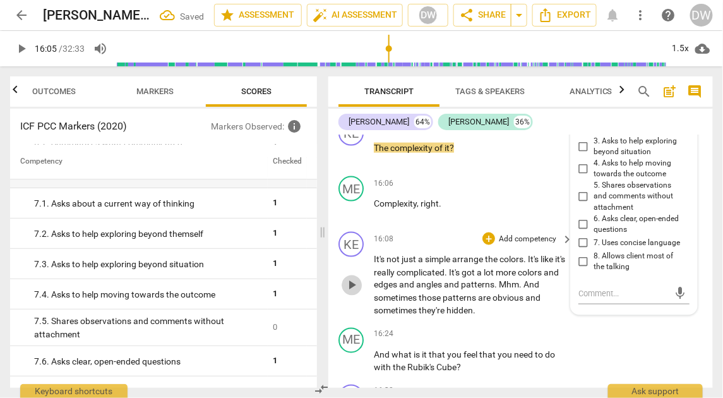
click at [353, 278] on span "play_arrow" at bounding box center [351, 285] width 15 height 15
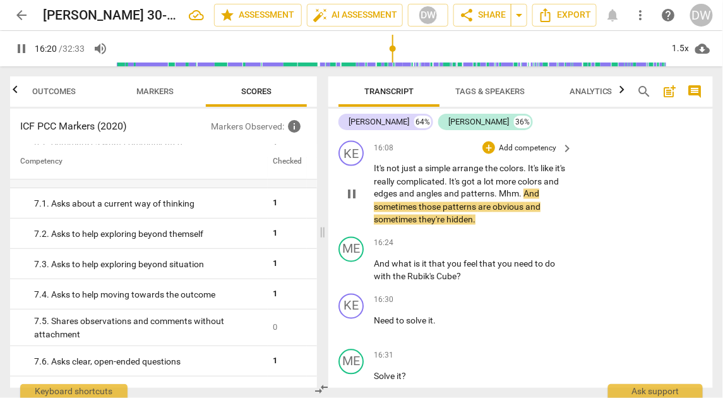
scroll to position [5379, 0]
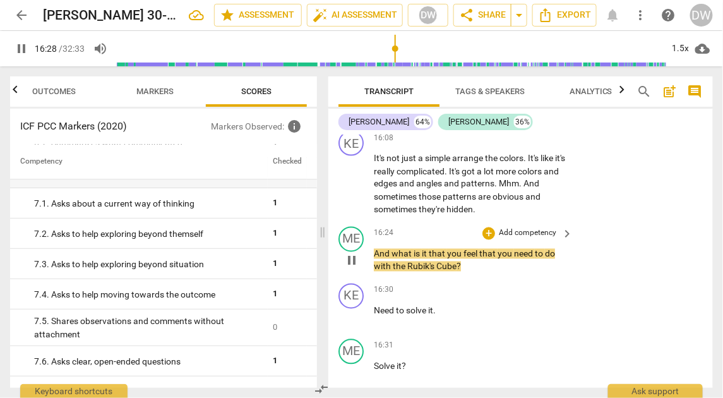
click at [352, 253] on span "pause" at bounding box center [351, 260] width 15 height 15
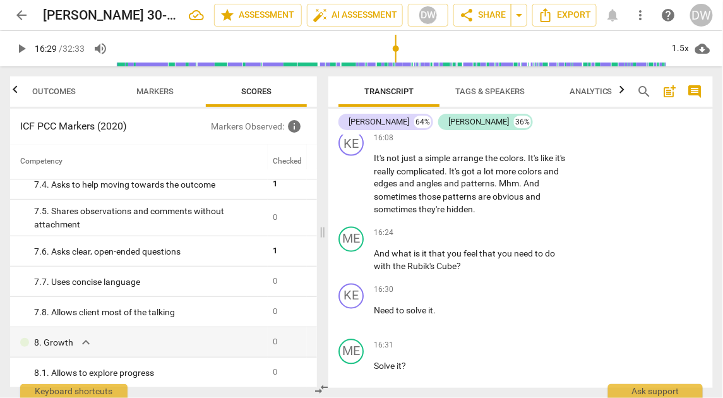
scroll to position [981, 0]
click at [489, 227] on div "+" at bounding box center [489, 233] width 13 height 13
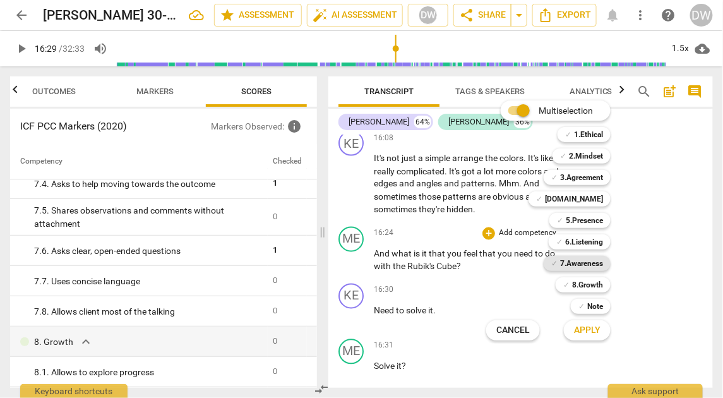
click at [588, 267] on b "7.Awareness" at bounding box center [581, 263] width 43 height 15
click at [595, 332] on span "Apply" at bounding box center [587, 330] width 27 height 13
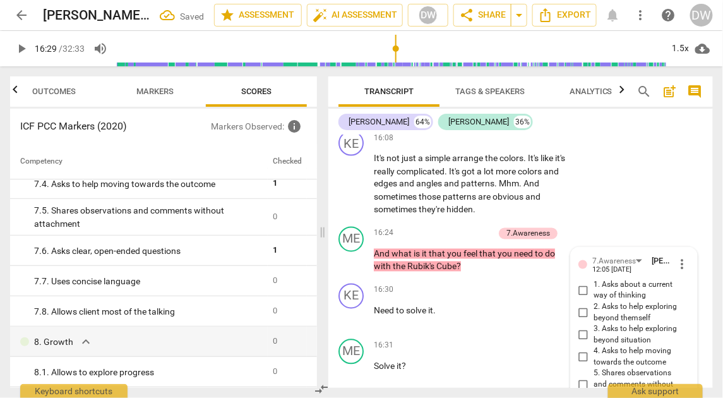
scroll to position [5587, 0]
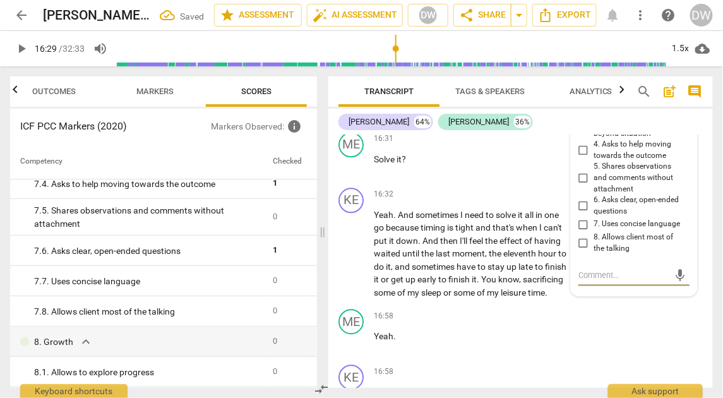
click at [583, 217] on input "7. Uses concise language" at bounding box center [584, 224] width 20 height 15
click at [583, 236] on input "8. Allows client most of the talking" at bounding box center [584, 243] width 20 height 15
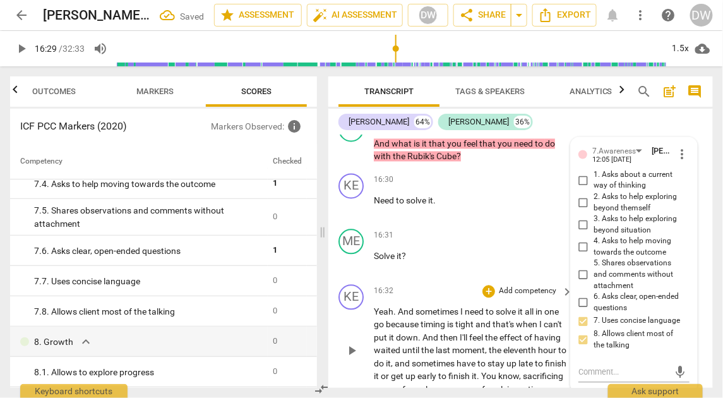
scroll to position [5488, 0]
click at [354, 345] on span "play_arrow" at bounding box center [351, 352] width 15 height 15
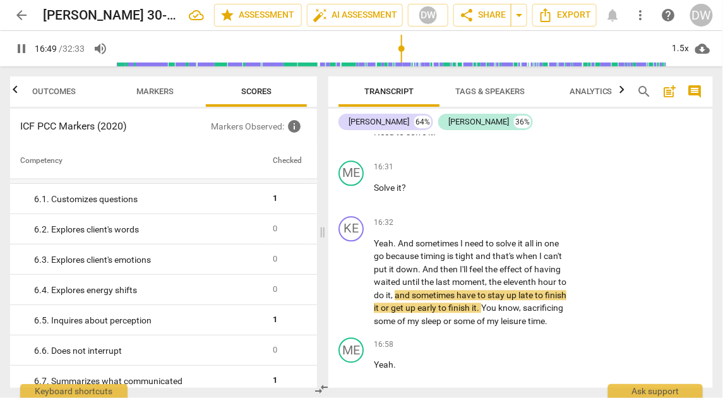
scroll to position [631, 0]
click at [351, 275] on span "pause" at bounding box center [351, 282] width 15 height 15
click at [492, 162] on div "+" at bounding box center [489, 168] width 13 height 13
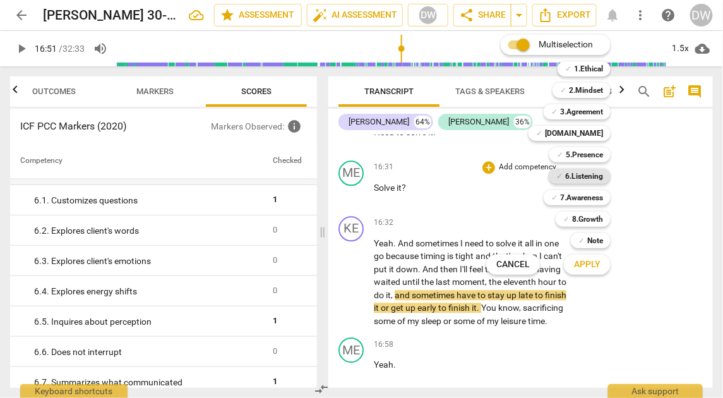
click at [579, 174] on b "6.Listening" at bounding box center [584, 176] width 38 height 15
click at [579, 267] on span "Apply" at bounding box center [587, 264] width 27 height 13
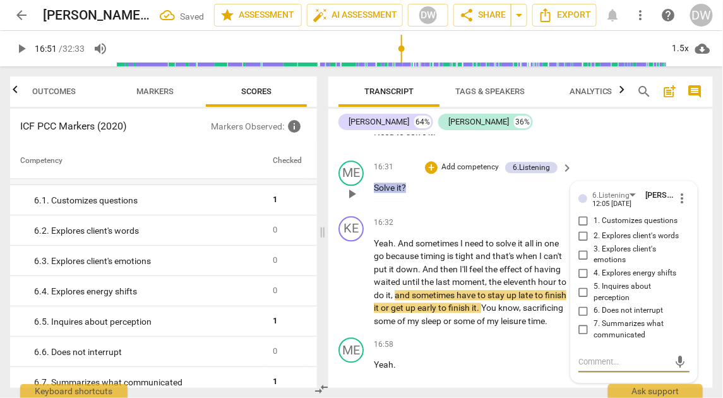
click at [583, 304] on input "6. Does not interrupt" at bounding box center [584, 311] width 20 height 15
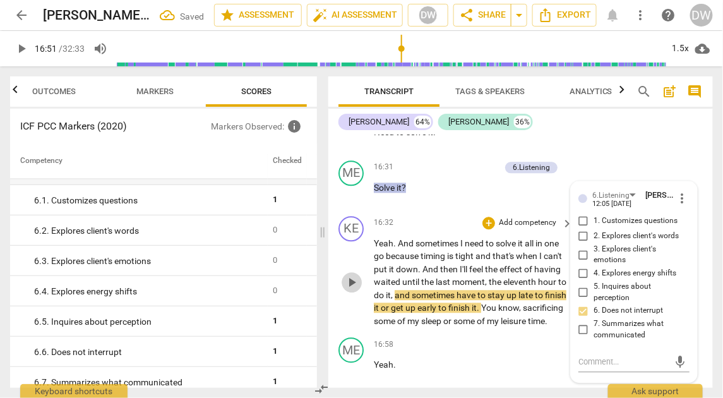
click at [353, 275] on span "play_arrow" at bounding box center [351, 282] width 15 height 15
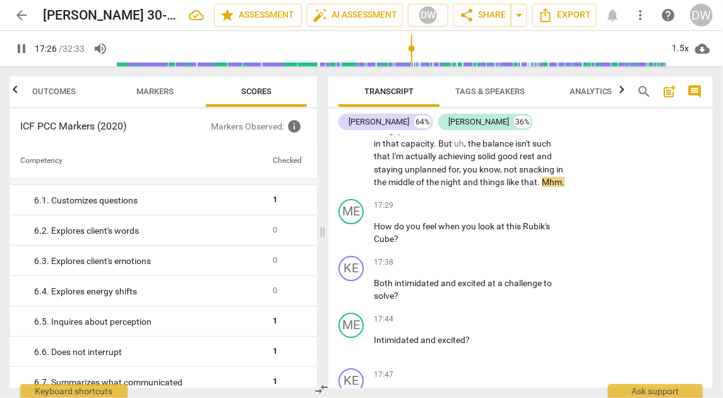
scroll to position [5903, 0]
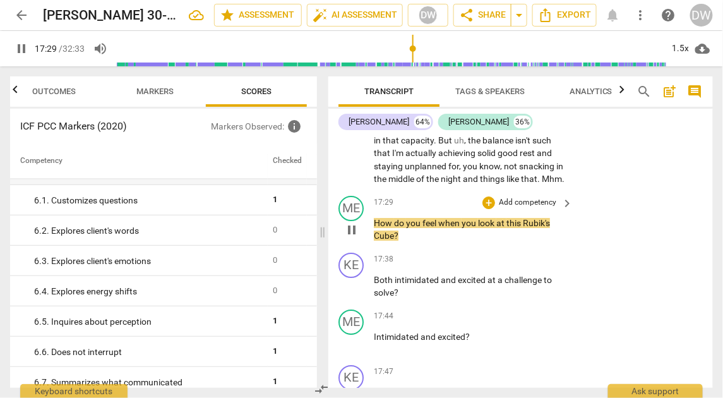
click at [352, 238] on span "pause" at bounding box center [351, 229] width 15 height 15
click at [488, 209] on div "+" at bounding box center [489, 202] width 13 height 13
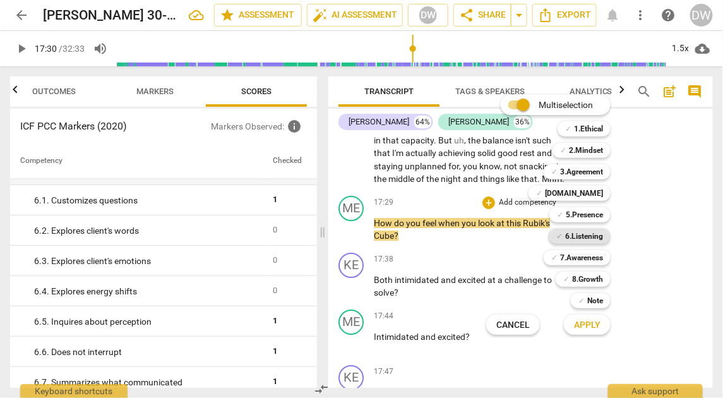
click at [577, 238] on b "6.Listening" at bounding box center [584, 236] width 38 height 15
click at [590, 328] on span "Apply" at bounding box center [587, 325] width 27 height 13
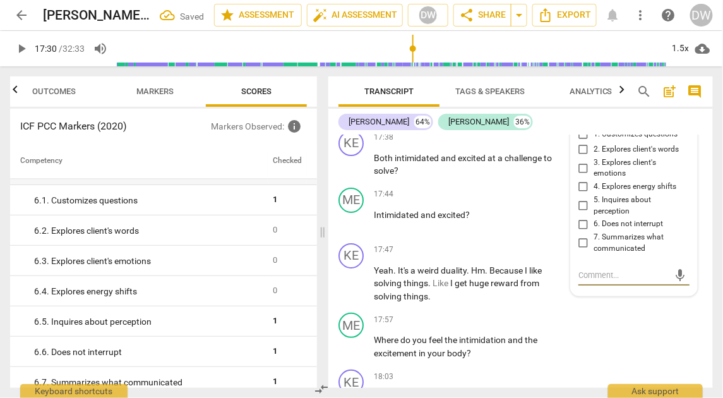
scroll to position [6011, 0]
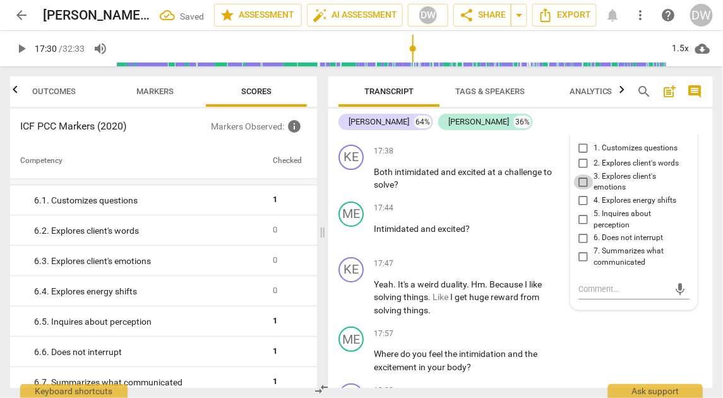
click at [581, 190] on input "3. Explores client's emotions" at bounding box center [584, 181] width 20 height 15
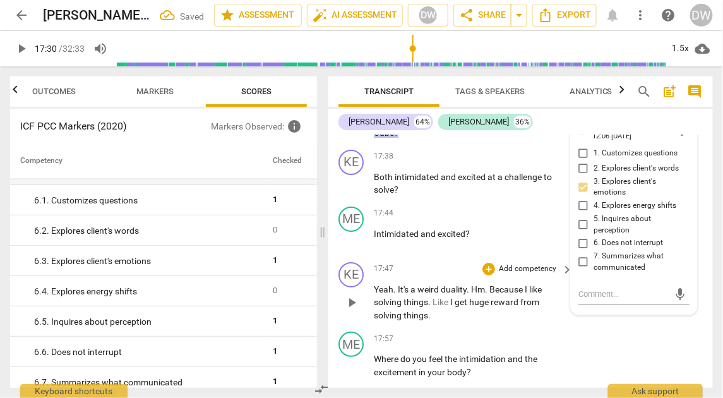
scroll to position [6002, 0]
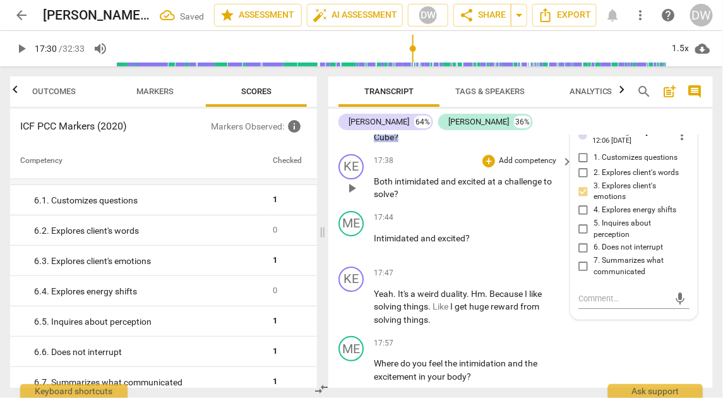
click at [347, 196] on span "play_arrow" at bounding box center [351, 188] width 15 height 15
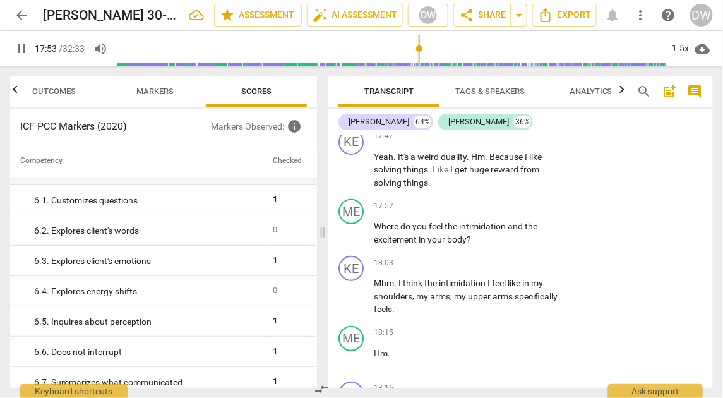
scroll to position [6139, 0]
click at [356, 240] on span "pause" at bounding box center [351, 232] width 15 height 15
click at [486, 212] on div "+" at bounding box center [489, 205] width 13 height 13
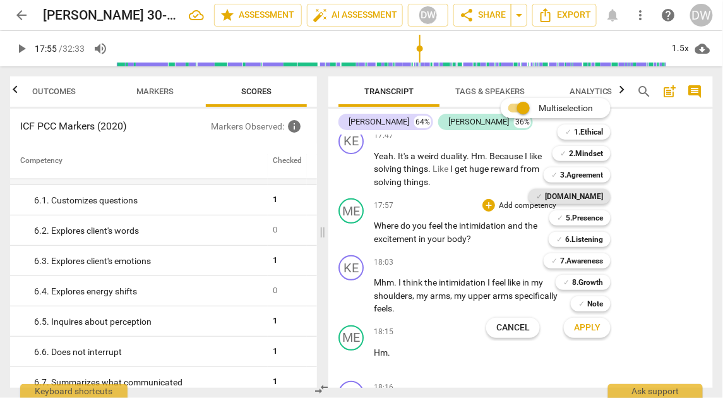
click at [577, 200] on div "✓ [DOMAIN_NAME]" at bounding box center [570, 196] width 82 height 15
click at [585, 328] on span "Apply" at bounding box center [587, 328] width 27 height 13
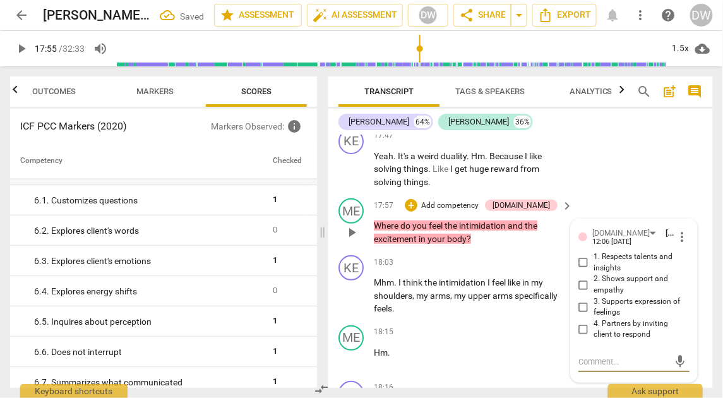
click at [581, 315] on input "3. Supports expression of feelings" at bounding box center [584, 306] width 20 height 15
click at [351, 303] on span "play_arrow" at bounding box center [351, 295] width 15 height 15
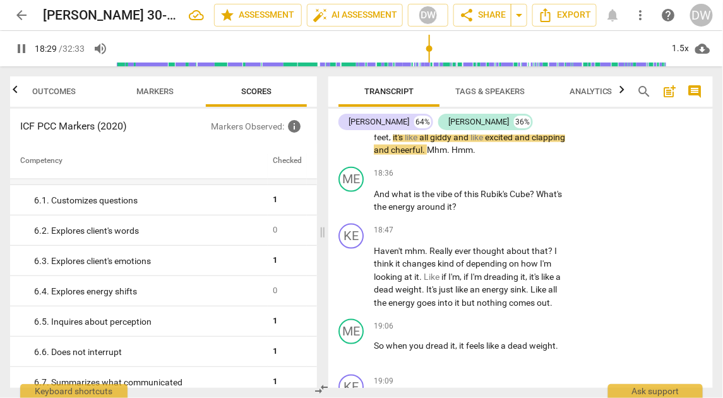
scroll to position [6443, 0]
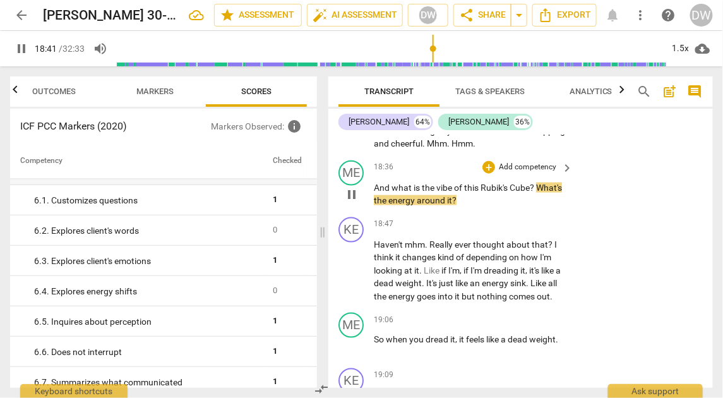
click at [354, 202] on span "pause" at bounding box center [351, 194] width 15 height 15
click at [490, 174] on div "+" at bounding box center [489, 167] width 13 height 13
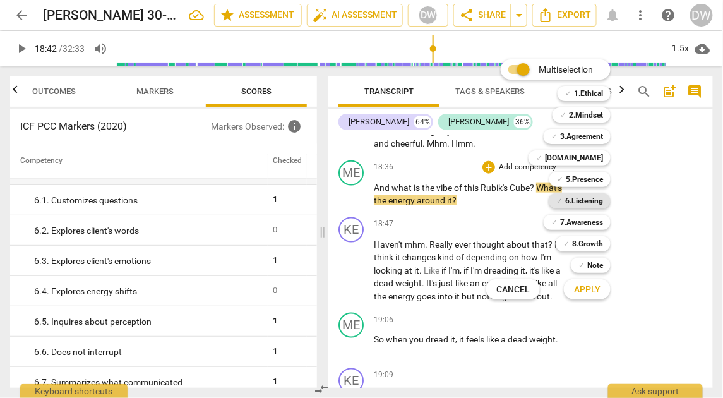
click at [578, 204] on b "6.Listening" at bounding box center [584, 200] width 38 height 15
click at [579, 295] on span "Apply" at bounding box center [587, 290] width 27 height 13
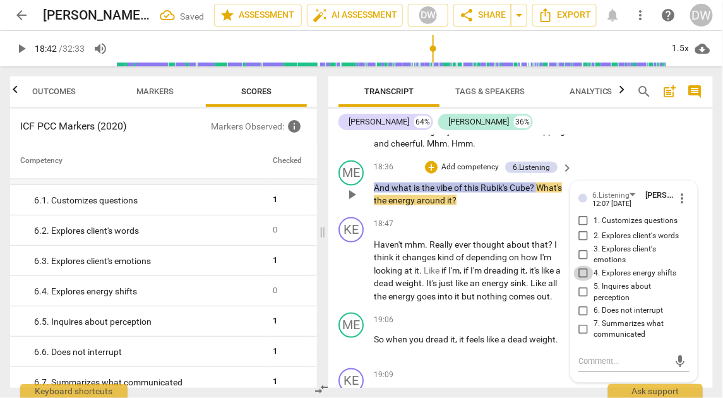
click at [582, 281] on input "4. Explores energy shifts" at bounding box center [584, 273] width 20 height 15
click at [589, 368] on textarea at bounding box center [624, 362] width 91 height 12
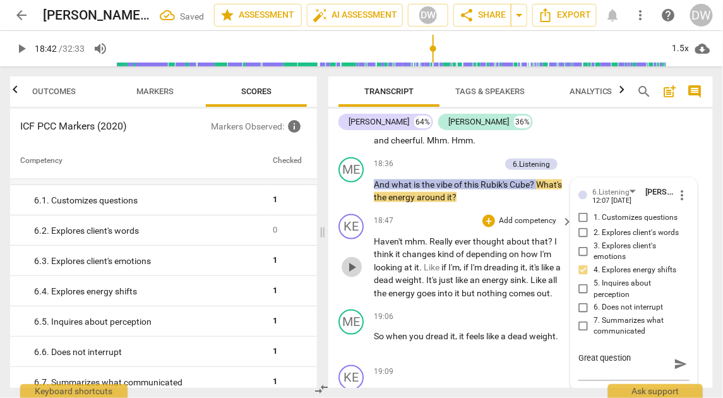
click at [348, 275] on span "play_arrow" at bounding box center [351, 267] width 15 height 15
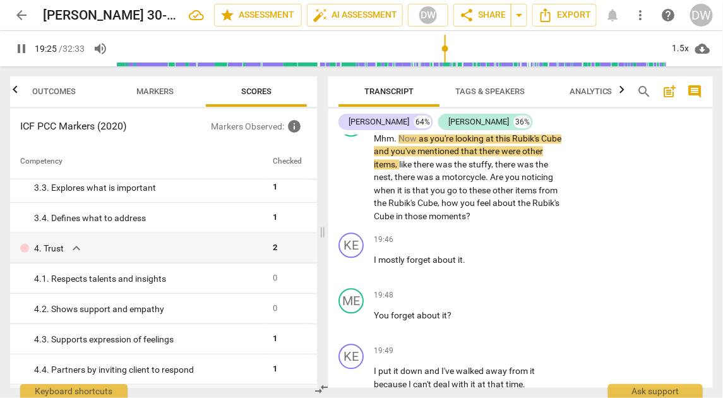
scroll to position [6732, 0]
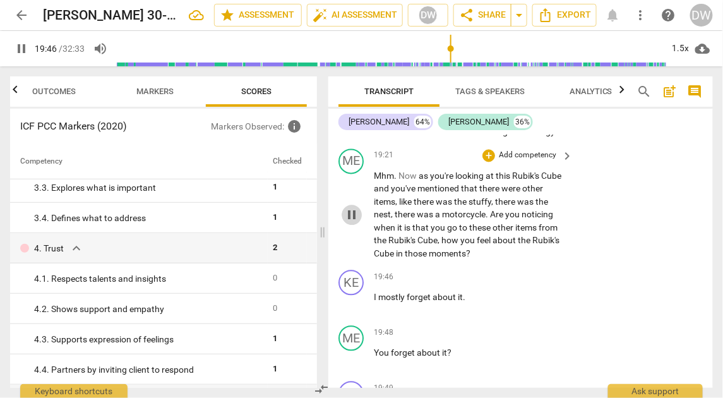
click at [355, 223] on span "pause" at bounding box center [351, 215] width 15 height 15
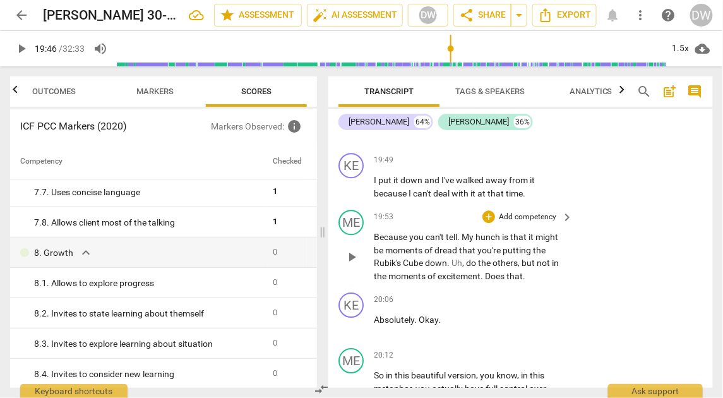
scroll to position [6964, 0]
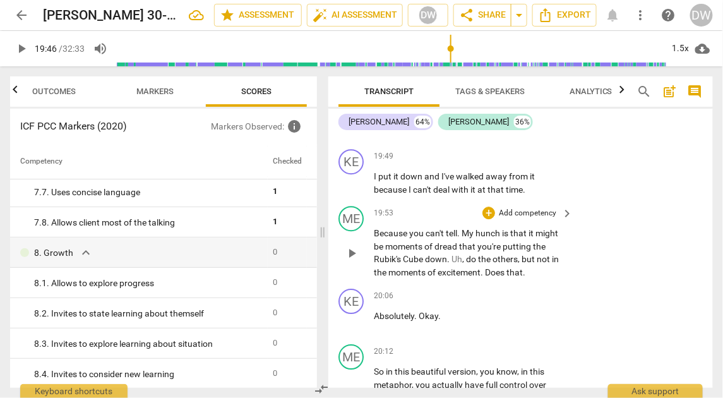
click at [352, 261] on span "play_arrow" at bounding box center [351, 253] width 15 height 15
click at [352, 261] on span "pause" at bounding box center [351, 253] width 15 height 15
click at [491, 219] on div "+" at bounding box center [489, 213] width 13 height 13
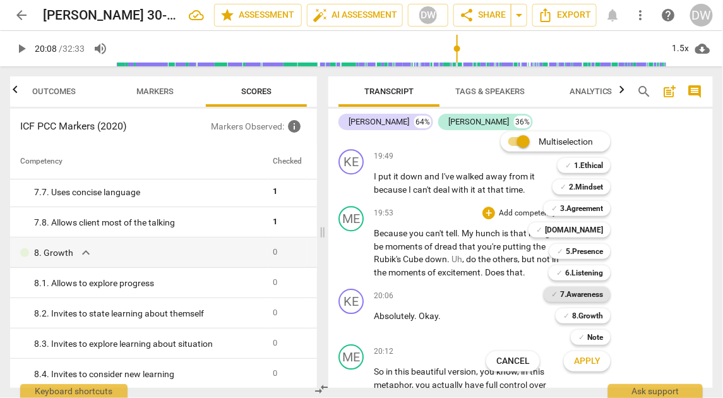
click at [562, 292] on b "7.Awareness" at bounding box center [581, 294] width 43 height 15
click at [587, 368] on button "Apply" at bounding box center [587, 361] width 47 height 23
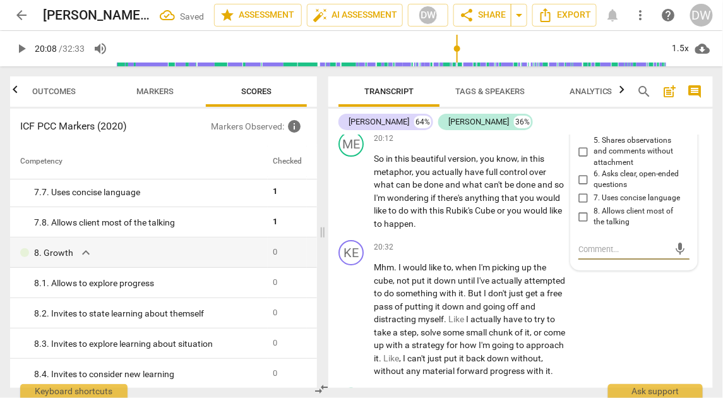
scroll to position [7178, 0]
click at [583, 159] on input "5. Shares observations and comments without attachment" at bounding box center [584, 150] width 20 height 15
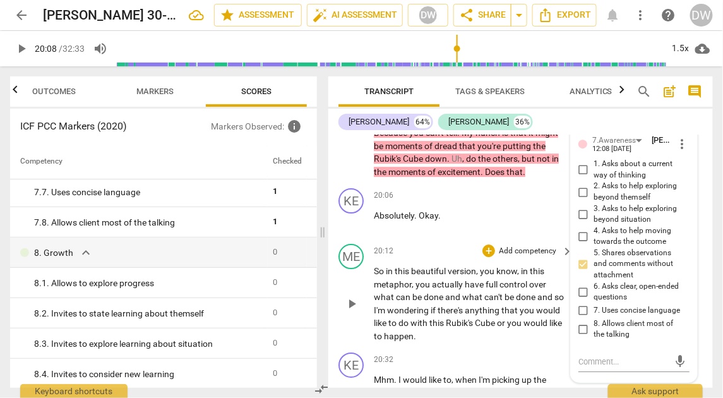
scroll to position [7063, 0]
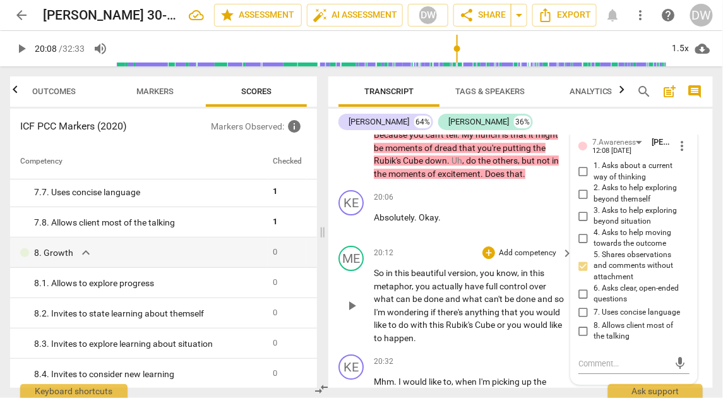
click at [358, 313] on span "play_arrow" at bounding box center [351, 305] width 15 height 15
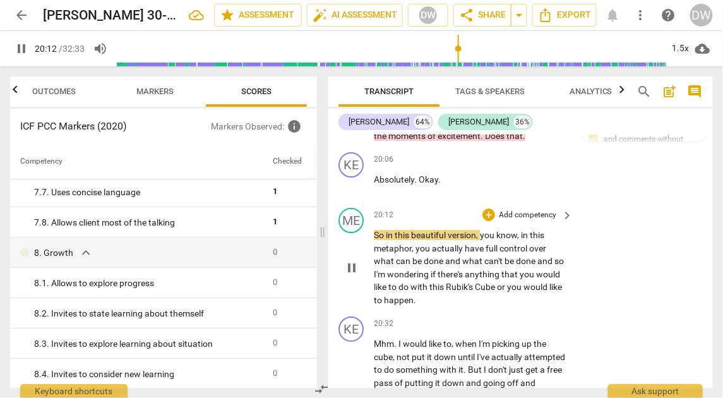
scroll to position [7153, 0]
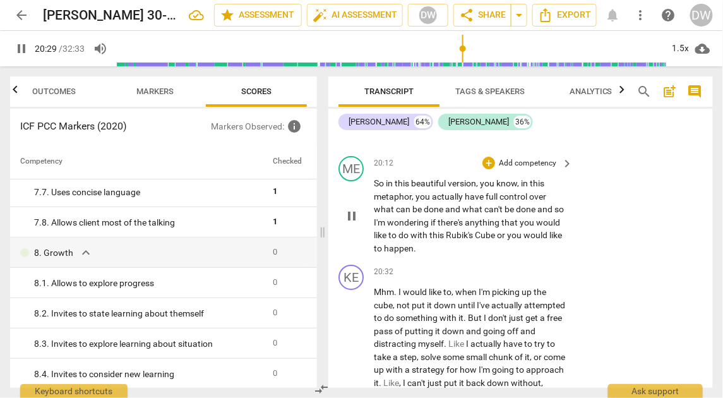
click at [351, 224] on span "pause" at bounding box center [351, 215] width 15 height 15
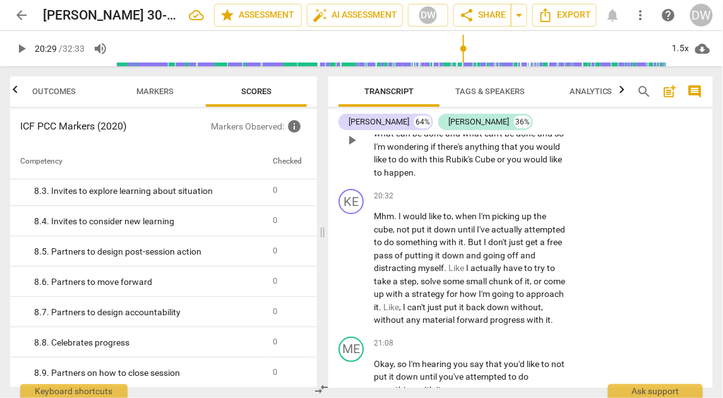
scroll to position [7237, 0]
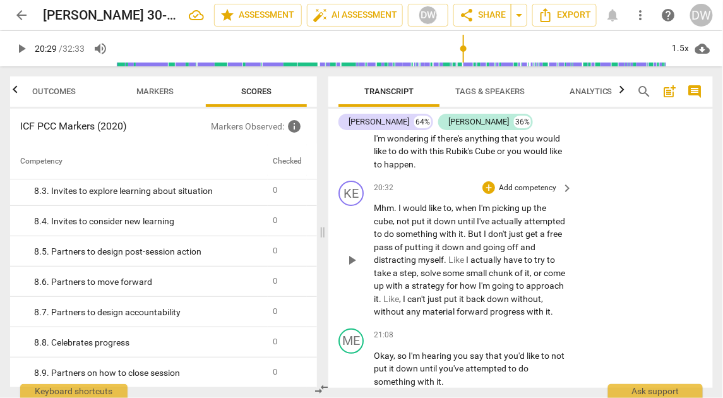
click at [351, 268] on span "play_arrow" at bounding box center [351, 260] width 15 height 15
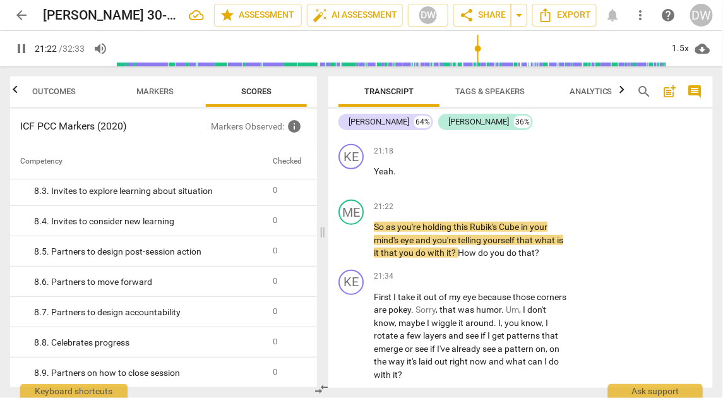
scroll to position [7493, 0]
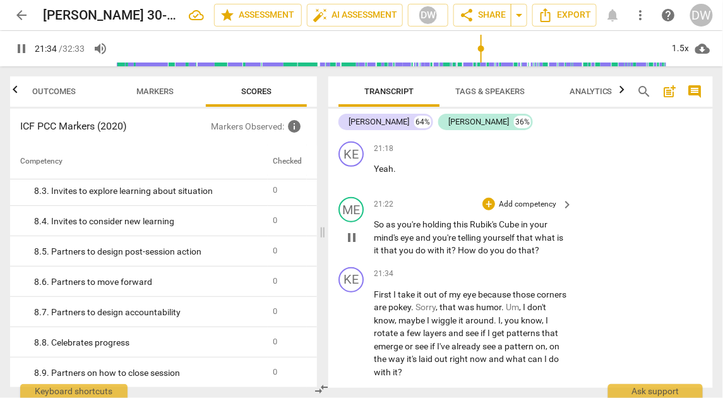
click at [353, 245] on span "pause" at bounding box center [351, 237] width 15 height 15
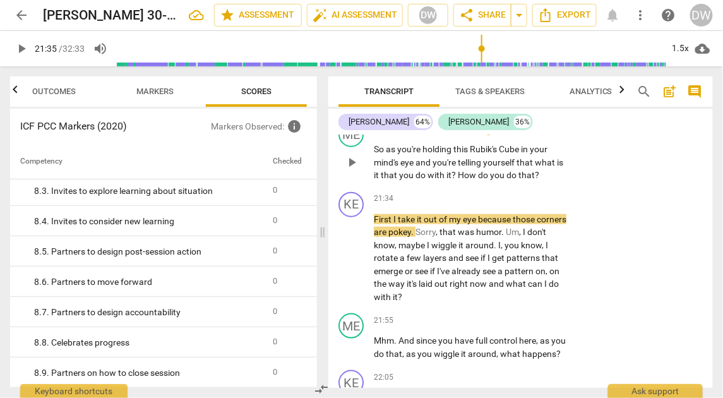
scroll to position [7569, 0]
click at [352, 265] on span "play_arrow" at bounding box center [351, 257] width 15 height 15
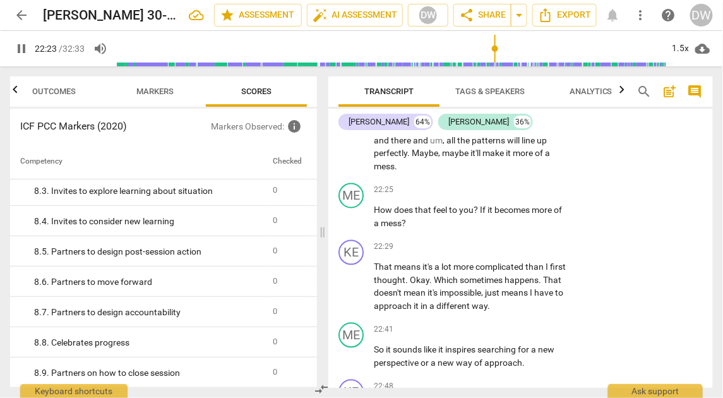
scroll to position [7865, 0]
click at [354, 224] on span "pause" at bounding box center [351, 216] width 15 height 15
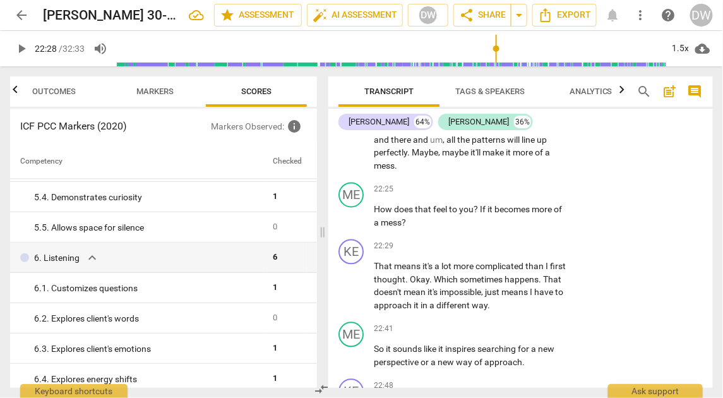
scroll to position [547, 0]
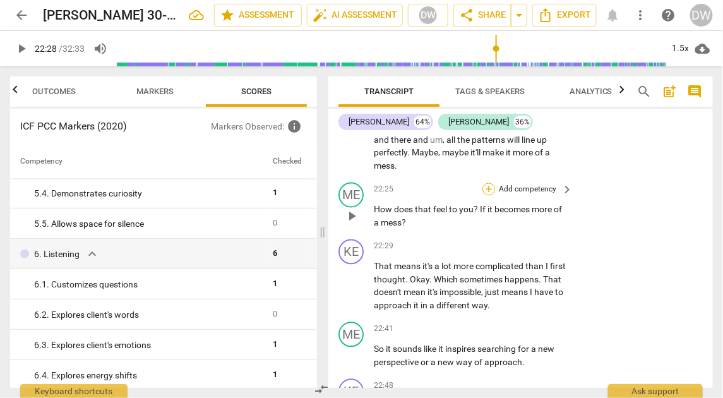
click at [488, 196] on div "+" at bounding box center [489, 189] width 13 height 13
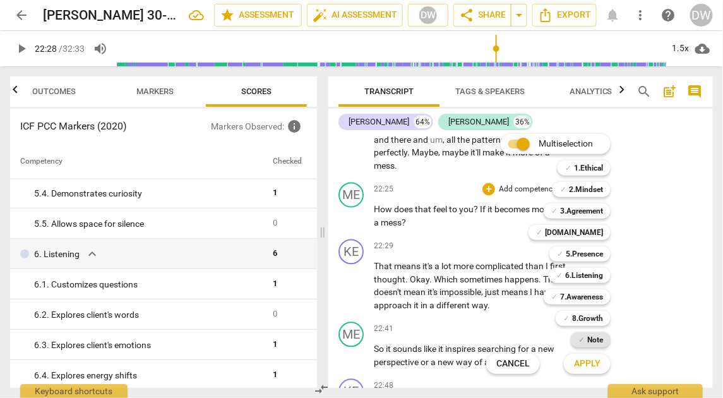
click at [602, 340] on b "Note" at bounding box center [595, 339] width 16 height 15
click at [598, 359] on span "Apply" at bounding box center [587, 364] width 27 height 13
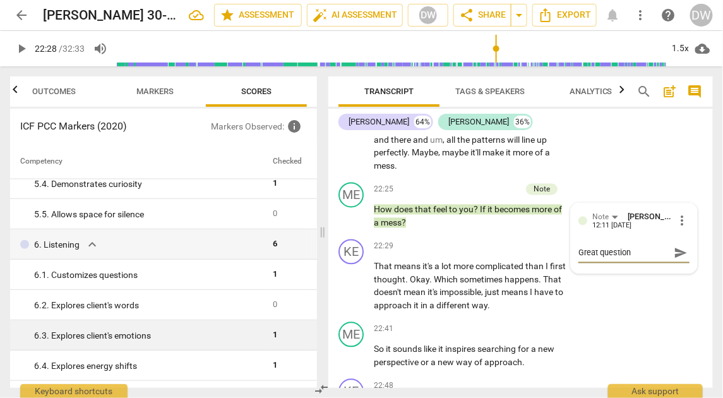
scroll to position [546, 0]
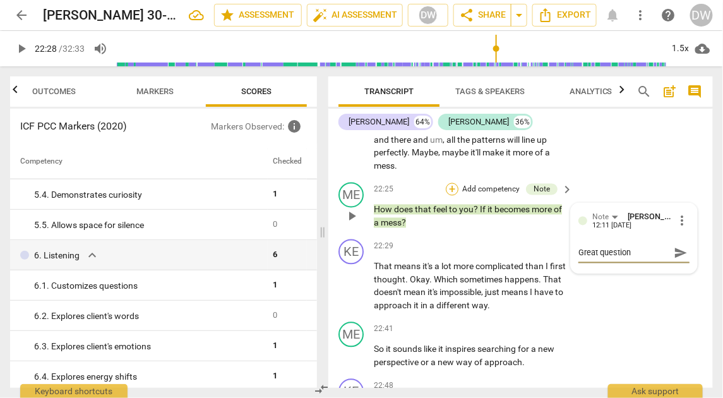
click at [450, 196] on div "+" at bounding box center [452, 189] width 13 height 13
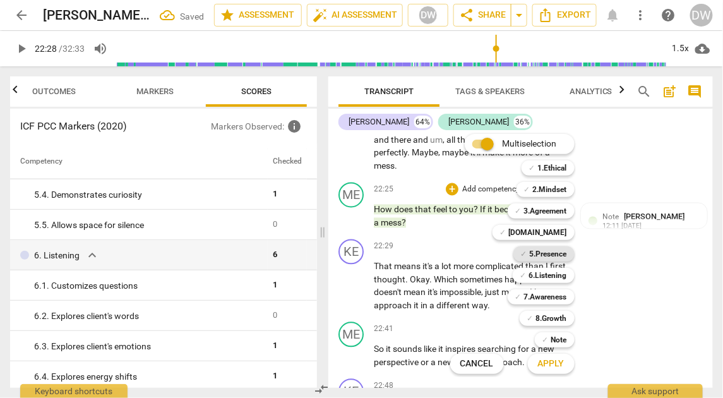
click at [546, 254] on b "5.Presence" at bounding box center [548, 253] width 37 height 15
click at [548, 363] on span "Apply" at bounding box center [551, 364] width 27 height 13
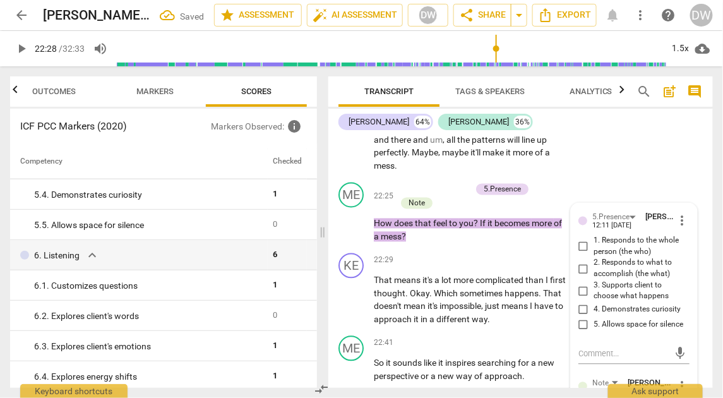
scroll to position [8028, 0]
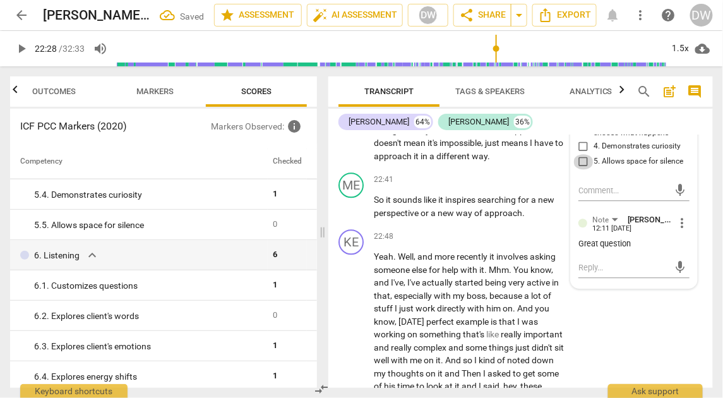
click at [585, 169] on input "5. Allows space for silence" at bounding box center [584, 161] width 20 height 15
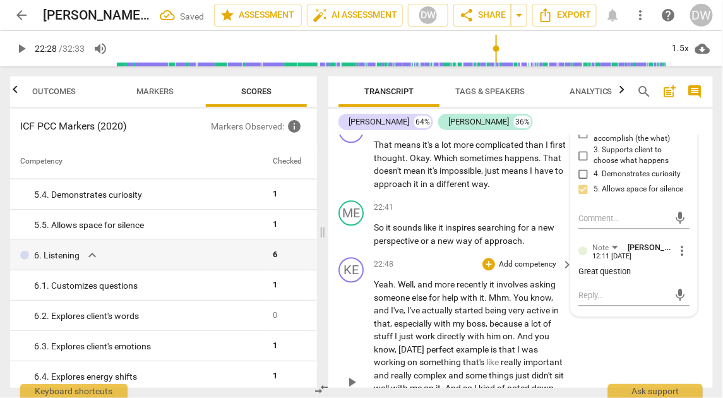
scroll to position [7992, 0]
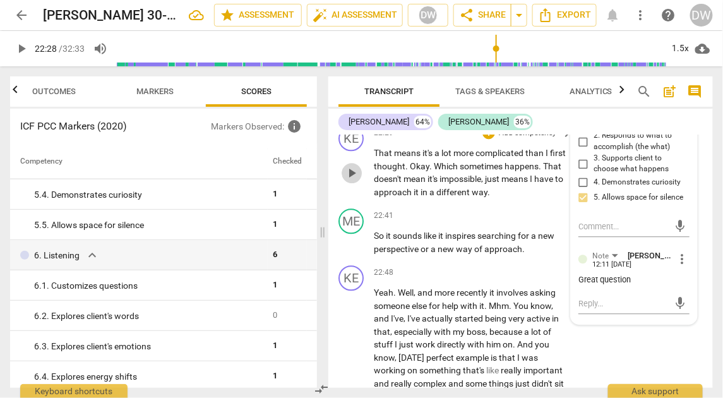
click at [346, 181] on span "play_arrow" at bounding box center [351, 173] width 15 height 15
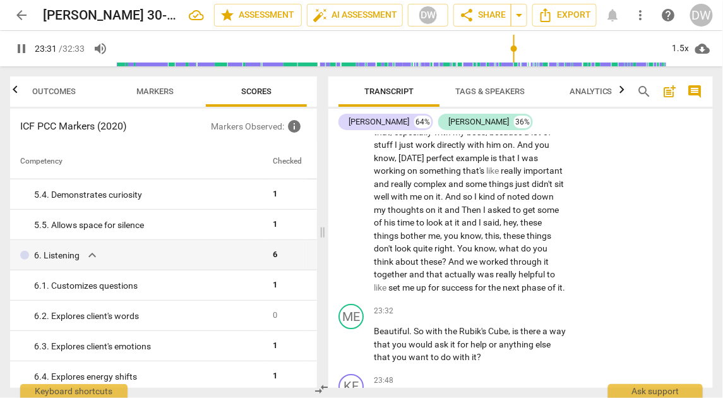
scroll to position [8316, 0]
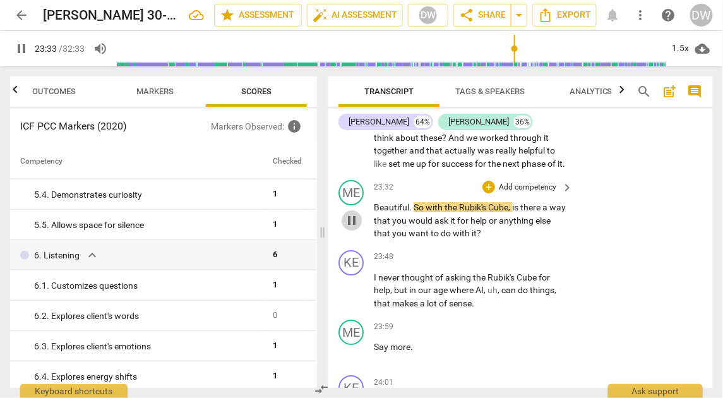
click at [356, 228] on span "pause" at bounding box center [351, 220] width 15 height 15
click at [488, 193] on div "+" at bounding box center [489, 187] width 13 height 13
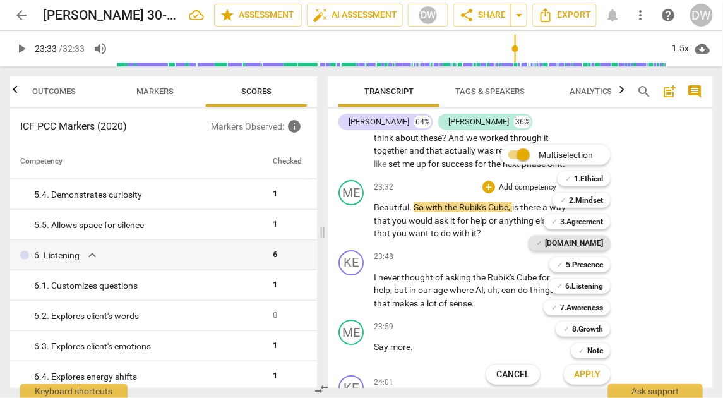
click at [578, 241] on div "✓ [DOMAIN_NAME]" at bounding box center [570, 243] width 82 height 15
click at [575, 373] on span "Apply" at bounding box center [587, 374] width 27 height 13
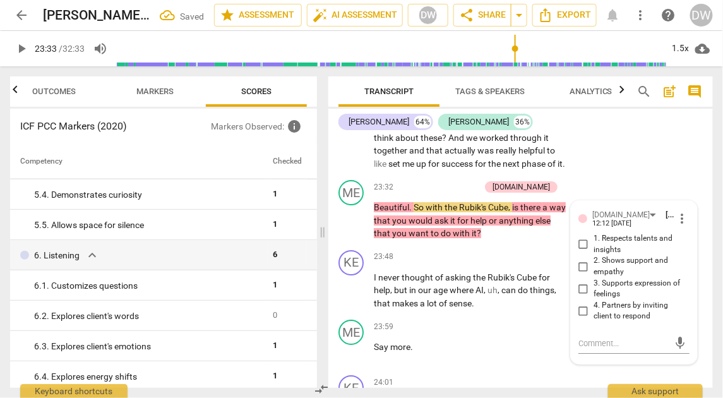
scroll to position [8475, 0]
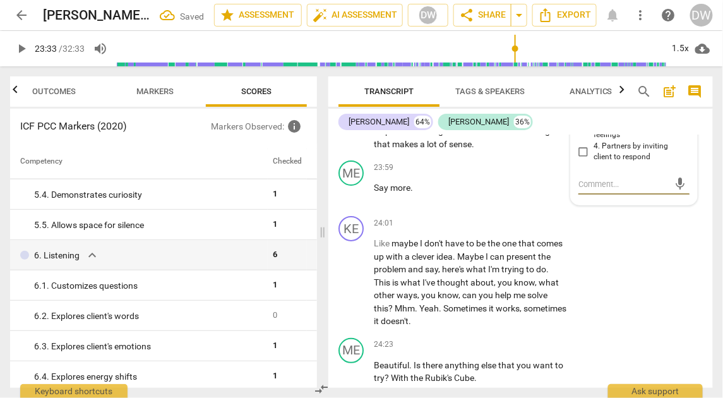
click at [582, 93] on input "1. Respects talents and insights" at bounding box center [584, 85] width 20 height 15
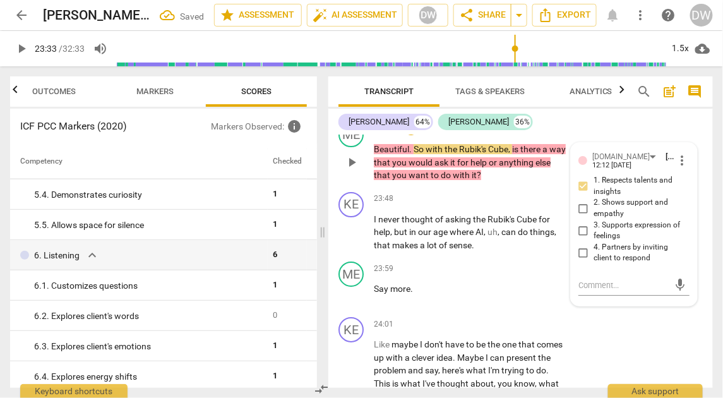
scroll to position [8376, 0]
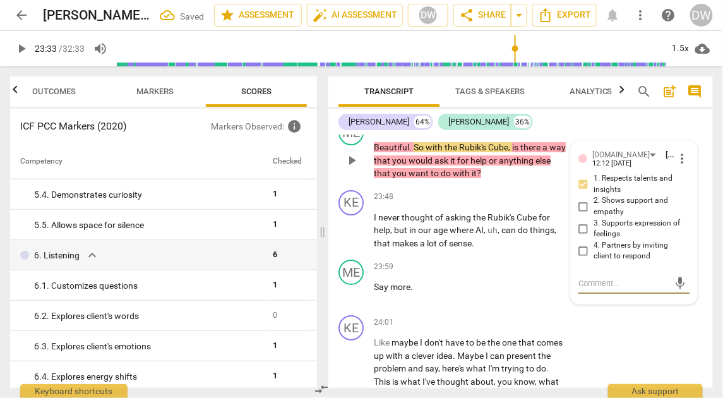
click at [597, 289] on textarea at bounding box center [624, 283] width 91 height 12
click at [677, 296] on span "send" at bounding box center [681, 289] width 14 height 14
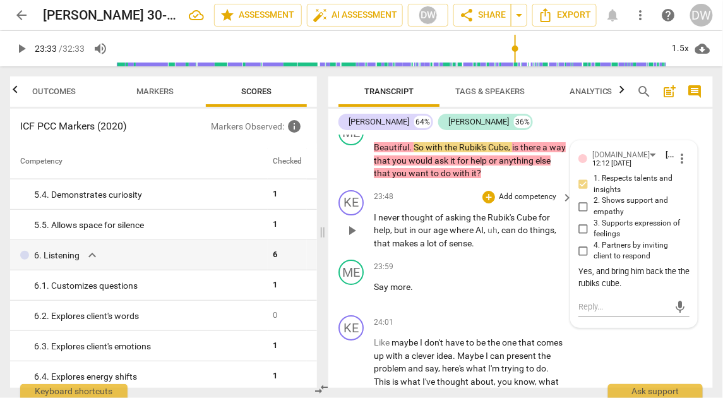
click at [353, 238] on span "play_arrow" at bounding box center [351, 230] width 15 height 15
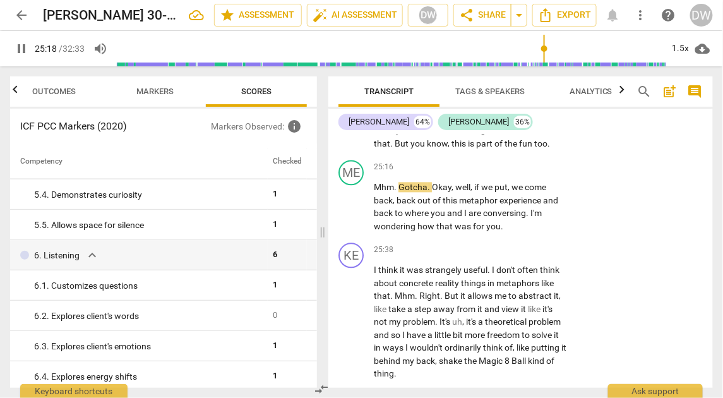
scroll to position [9170, 0]
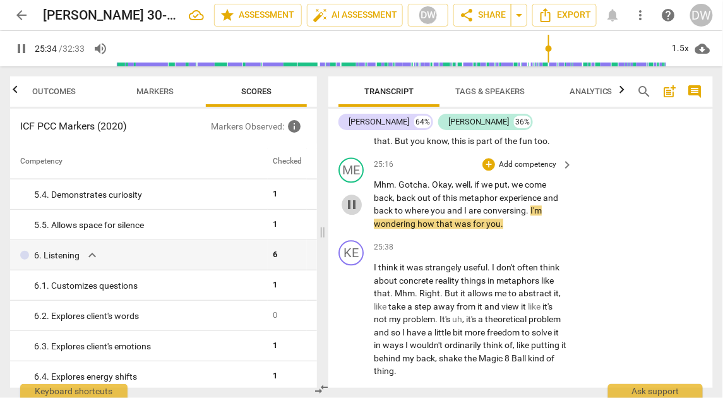
click at [352, 213] on span "pause" at bounding box center [351, 205] width 15 height 15
click at [488, 171] on div "+" at bounding box center [489, 165] width 13 height 13
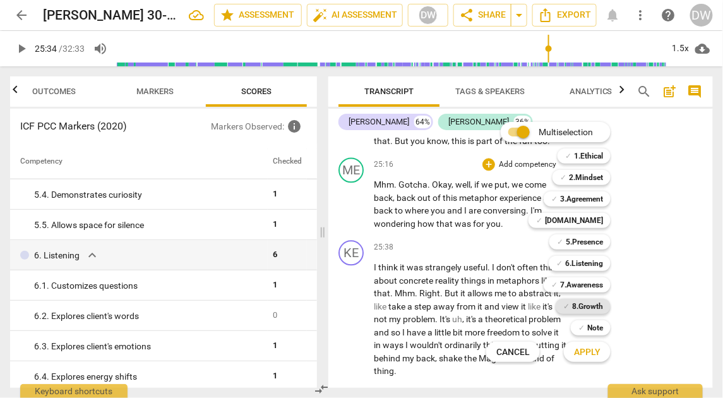
click at [593, 307] on b "8.Growth" at bounding box center [587, 306] width 31 height 15
click at [593, 354] on span "Apply" at bounding box center [587, 352] width 27 height 13
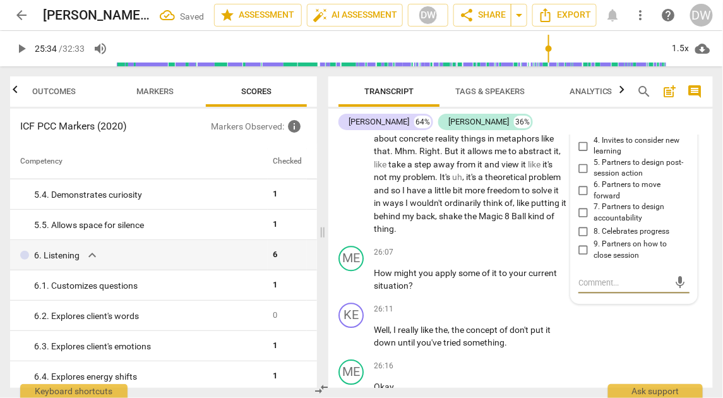
scroll to position [9312, 0]
click at [349, 186] on span "play_arrow" at bounding box center [351, 178] width 15 height 15
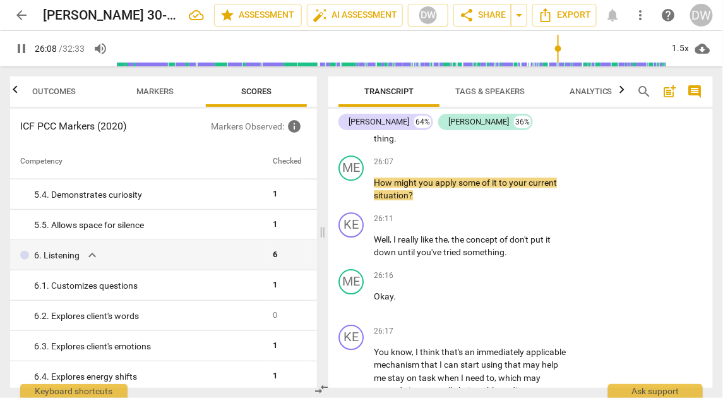
scroll to position [9405, 0]
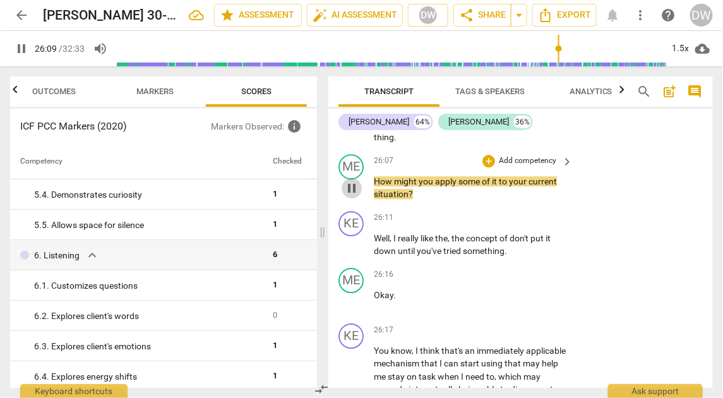
click at [349, 196] on span "pause" at bounding box center [351, 188] width 15 height 15
click at [488, 167] on div "+" at bounding box center [489, 161] width 13 height 13
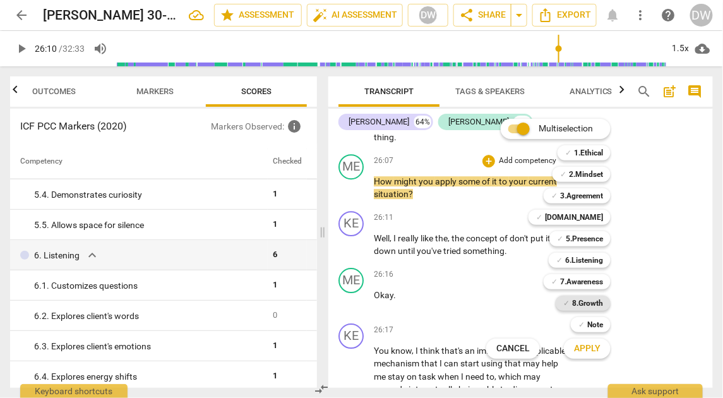
click at [584, 301] on b "8.Growth" at bounding box center [587, 303] width 31 height 15
click at [584, 347] on span "Apply" at bounding box center [587, 348] width 27 height 13
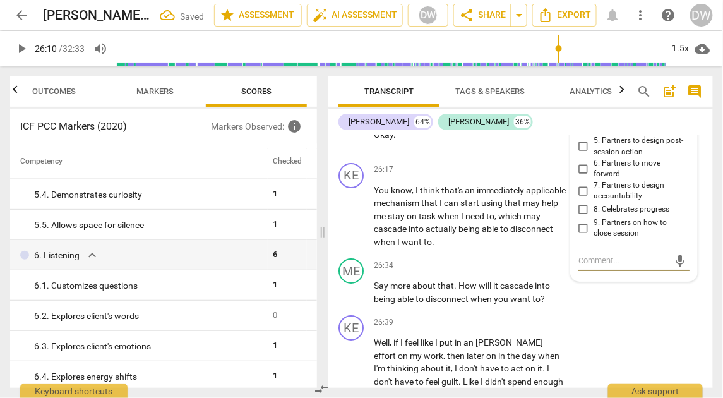
scroll to position [9563, 0]
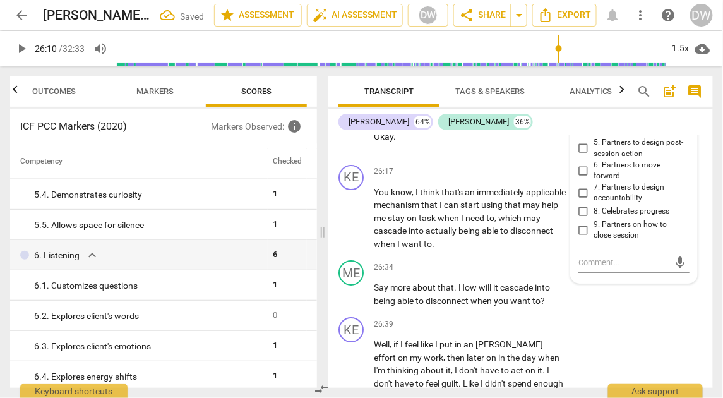
click at [581, 112] on input "3. Invites to explore learning about situation" at bounding box center [584, 104] width 20 height 15
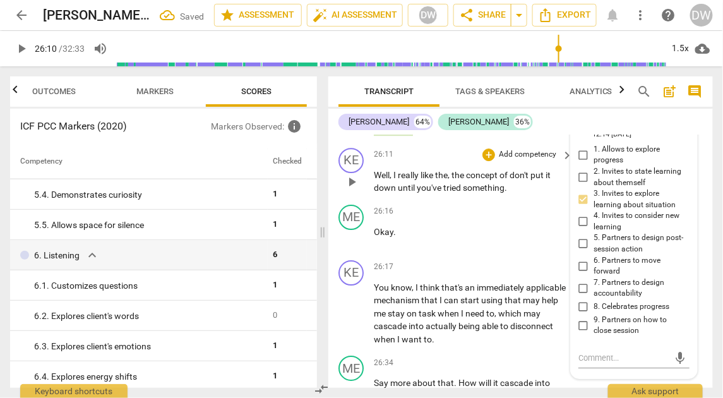
click at [349, 190] on span "play_arrow" at bounding box center [351, 181] width 15 height 15
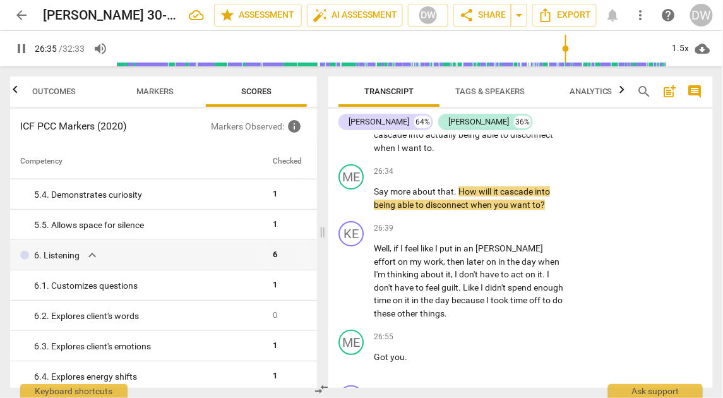
scroll to position [9661, 0]
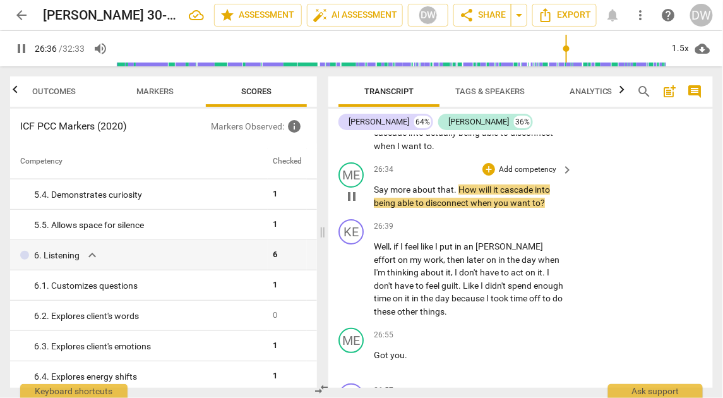
click at [350, 204] on span "pause" at bounding box center [351, 196] width 15 height 15
click at [490, 176] on div "+" at bounding box center [489, 169] width 13 height 13
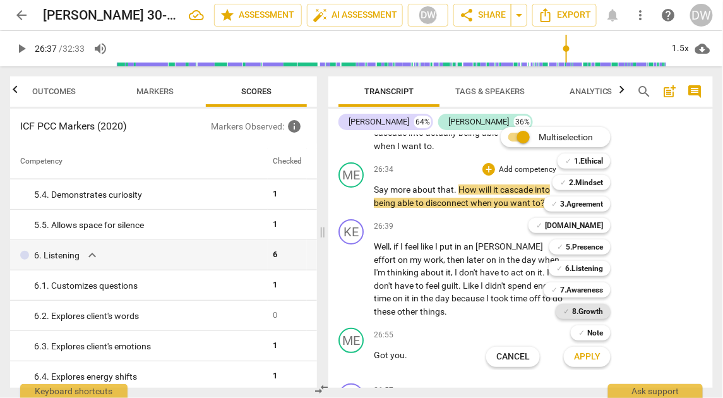
click at [584, 310] on b "8.Growth" at bounding box center [587, 311] width 31 height 15
click at [584, 358] on span "Apply" at bounding box center [587, 357] width 27 height 13
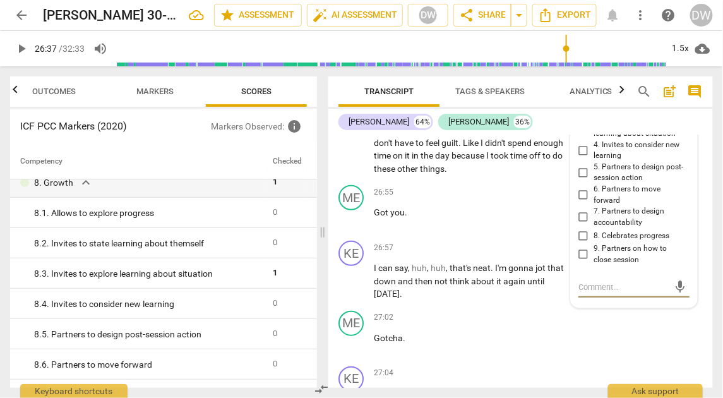
scroll to position [9804, 0]
click at [582, 158] on input "4. Invites to consider new learning" at bounding box center [584, 150] width 20 height 15
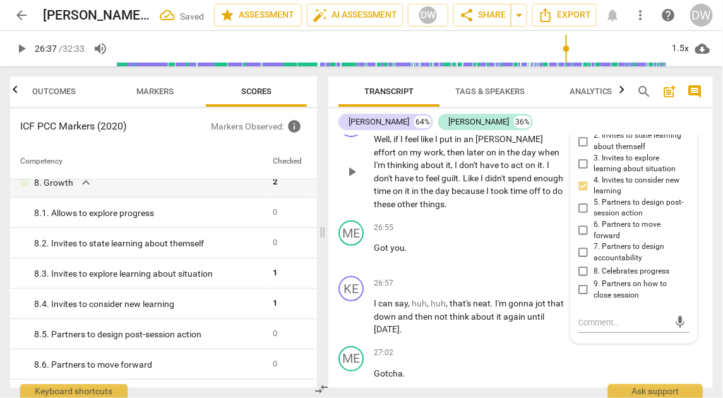
scroll to position [9755, 0]
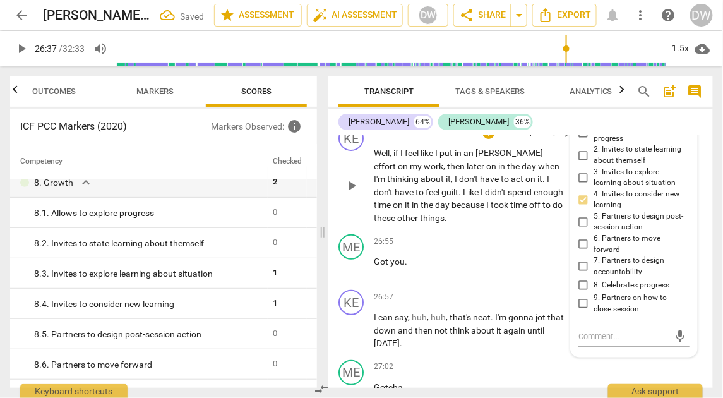
click at [352, 193] on span "play_arrow" at bounding box center [351, 185] width 15 height 15
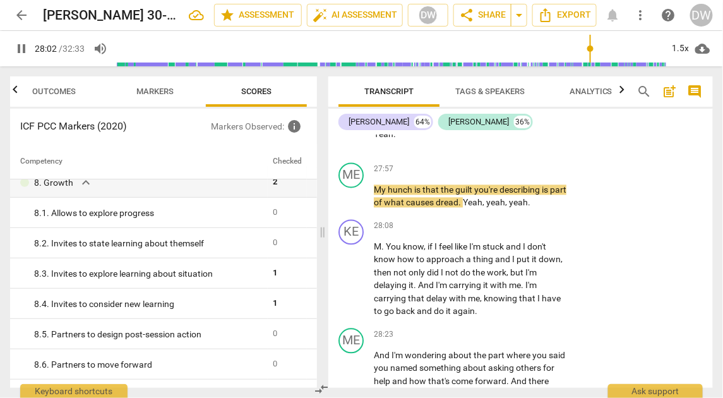
scroll to position [10307, 0]
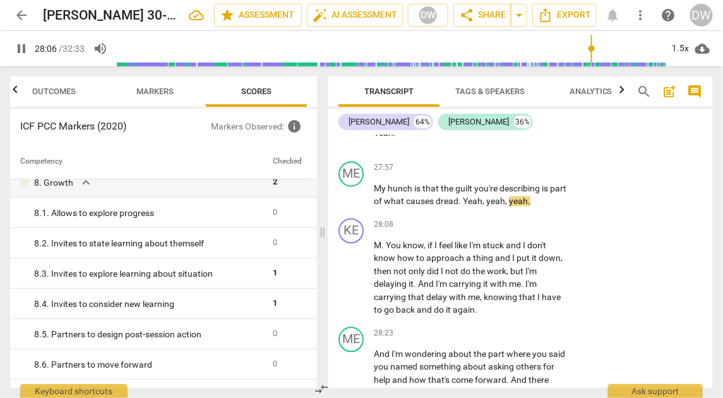
click at [352, 203] on span "pause" at bounding box center [351, 195] width 15 height 15
click at [486, 175] on div "+" at bounding box center [489, 168] width 13 height 13
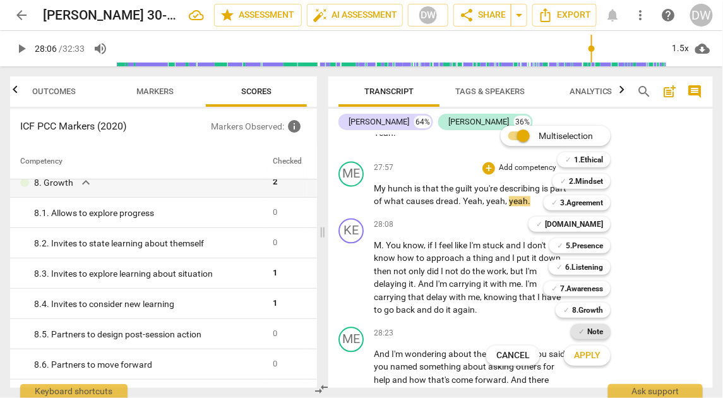
click at [595, 335] on b "Note" at bounding box center [595, 331] width 16 height 15
click at [595, 352] on span "Apply" at bounding box center [587, 355] width 27 height 13
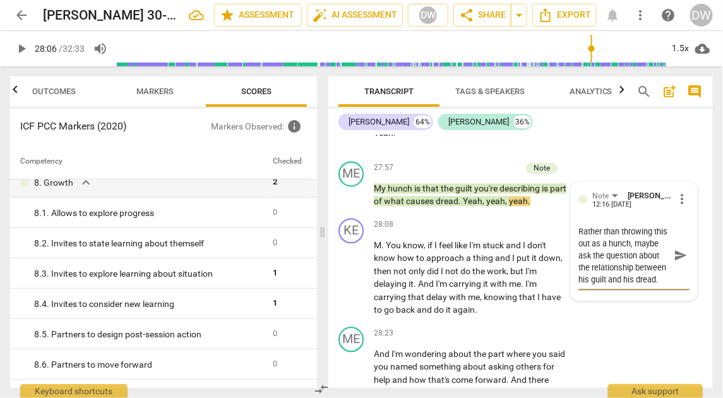
scroll to position [11, 0]
click at [356, 286] on span "play_arrow" at bounding box center [351, 278] width 15 height 15
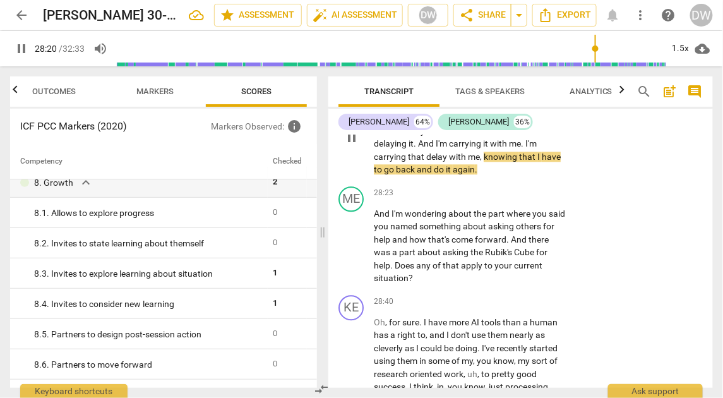
scroll to position [10449, 0]
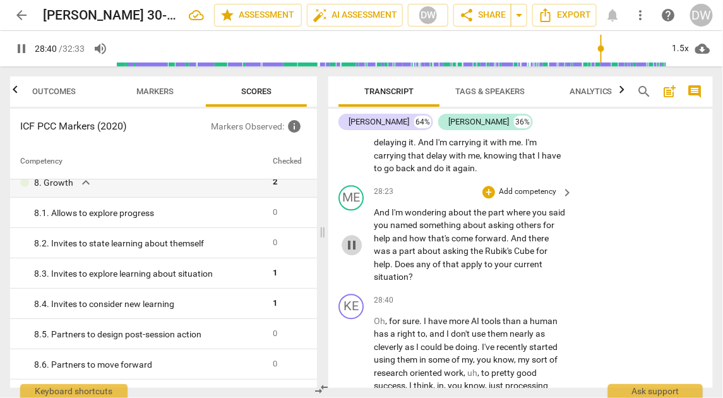
click at [354, 253] on span "pause" at bounding box center [351, 245] width 15 height 15
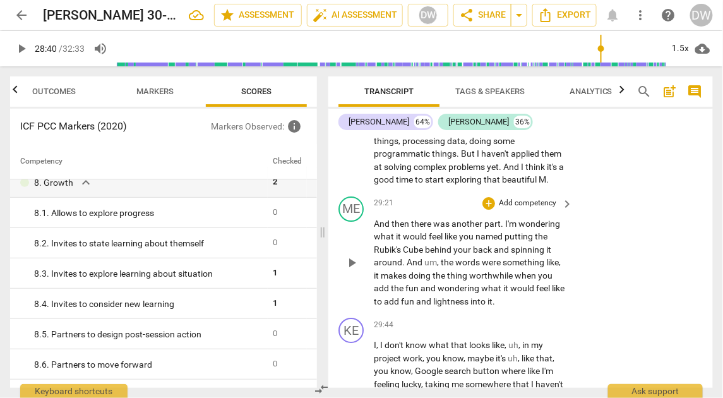
click at [495, 210] on div "+ Add competency" at bounding box center [520, 203] width 75 height 13
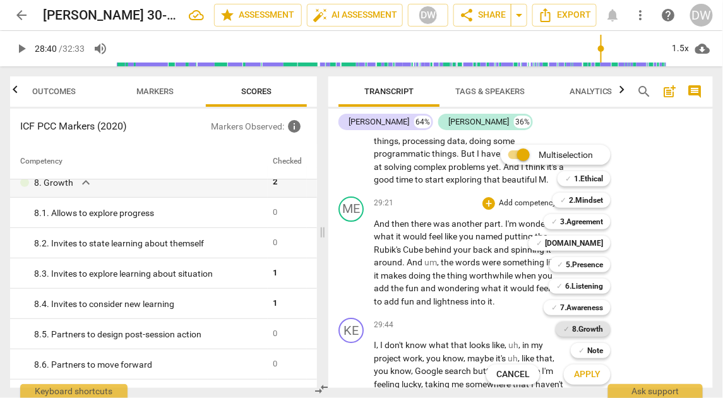
click at [594, 323] on b "8.Growth" at bounding box center [587, 329] width 31 height 15
click at [590, 373] on span "Apply" at bounding box center [587, 374] width 27 height 13
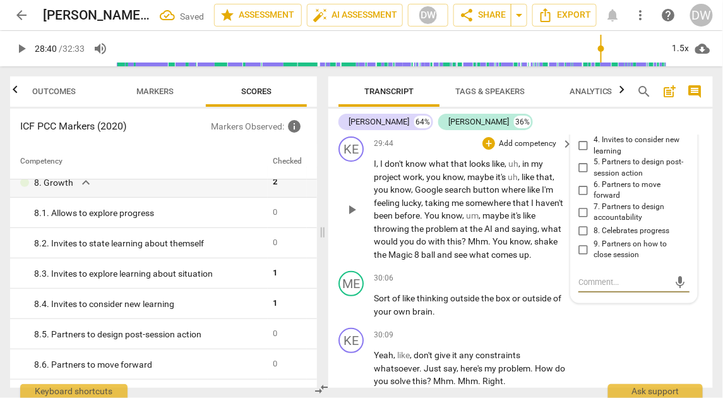
scroll to position [10888, 0]
click at [579, 132] on input "3. Invites to explore learning about situation" at bounding box center [584, 124] width 20 height 15
click at [584, 154] on input "4. Invites to consider new learning" at bounding box center [584, 146] width 20 height 15
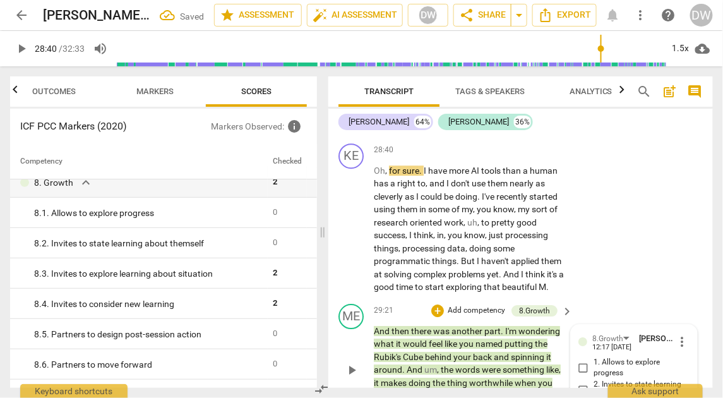
scroll to position [10599, 0]
click at [354, 238] on span "play_arrow" at bounding box center [351, 229] width 15 height 15
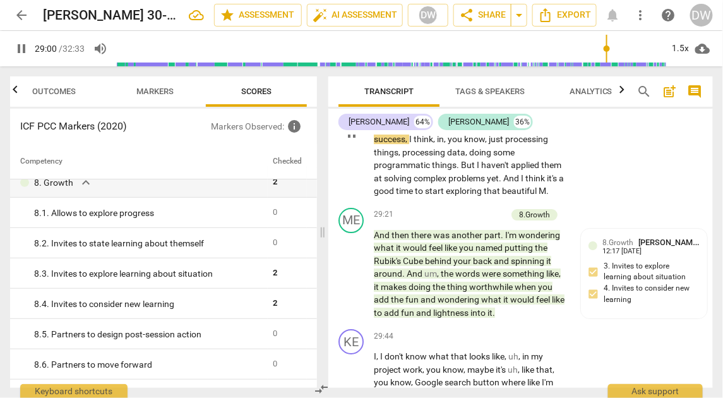
scroll to position [10696, 0]
click at [355, 140] on span "pause" at bounding box center [351, 132] width 15 height 15
click at [355, 140] on span "play_arrow" at bounding box center [351, 132] width 15 height 15
click at [358, 281] on span "pause" at bounding box center [351, 273] width 15 height 15
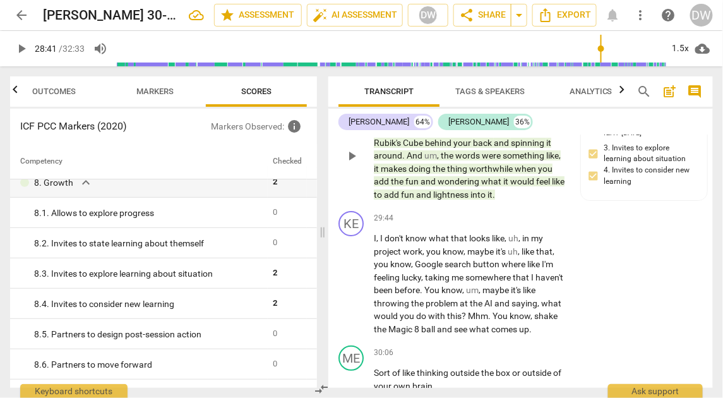
scroll to position [10826, 0]
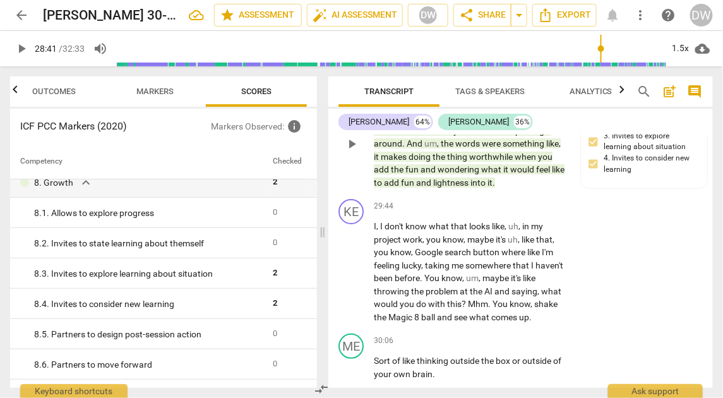
click at [354, 152] on span "play_arrow" at bounding box center [351, 143] width 15 height 15
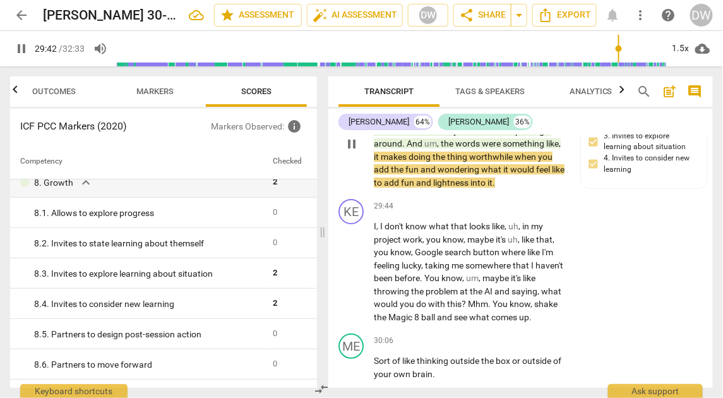
click at [353, 152] on span "pause" at bounding box center [351, 143] width 15 height 15
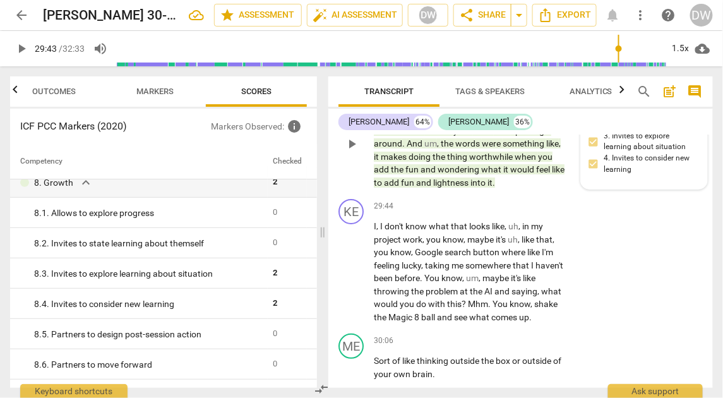
click at [616, 117] on span "8.Growth" at bounding box center [618, 112] width 31 height 9
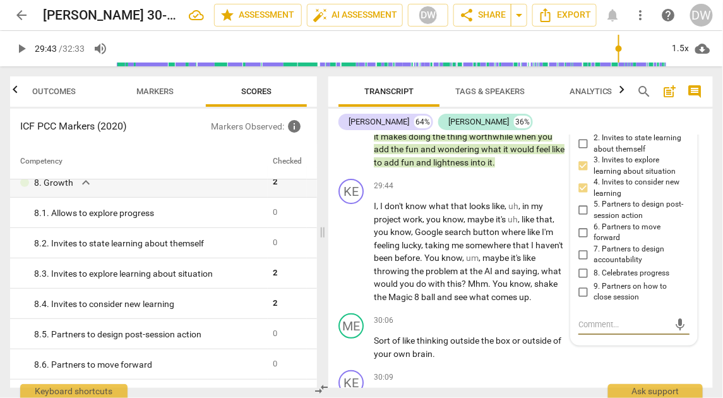
scroll to position [10845, 0]
click at [582, 174] on input "3. Invites to explore learning about situation" at bounding box center [584, 166] width 20 height 15
click at [581, 174] on input "3. Invites to explore learning about situation" at bounding box center [584, 166] width 20 height 15
click at [581, 196] on input "4. Invites to consider new learning" at bounding box center [584, 188] width 20 height 15
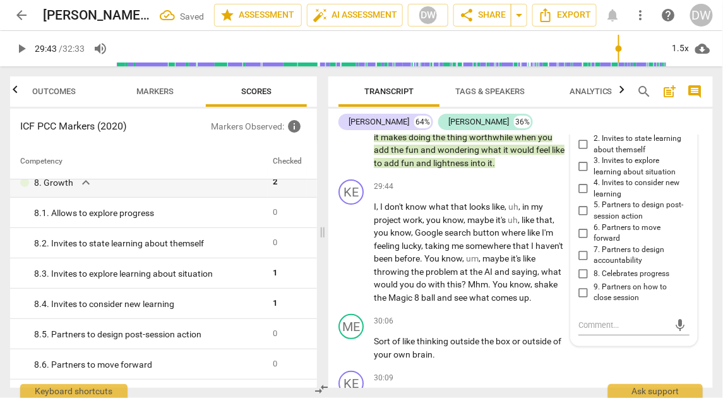
click at [582, 219] on input "5. Partners to design post-session action" at bounding box center [584, 210] width 20 height 15
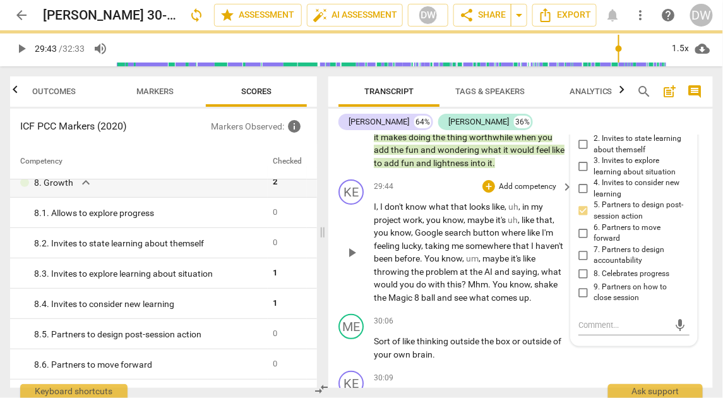
click at [347, 300] on div "play_arrow pause" at bounding box center [358, 252] width 32 height 95
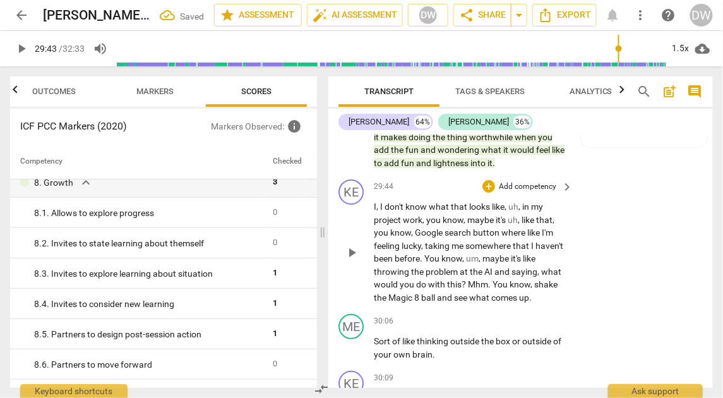
click at [357, 260] on span "play_arrow" at bounding box center [351, 252] width 15 height 15
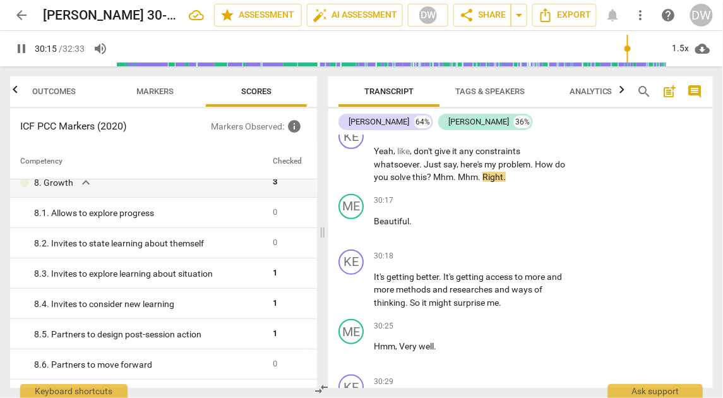
scroll to position [11095, 0]
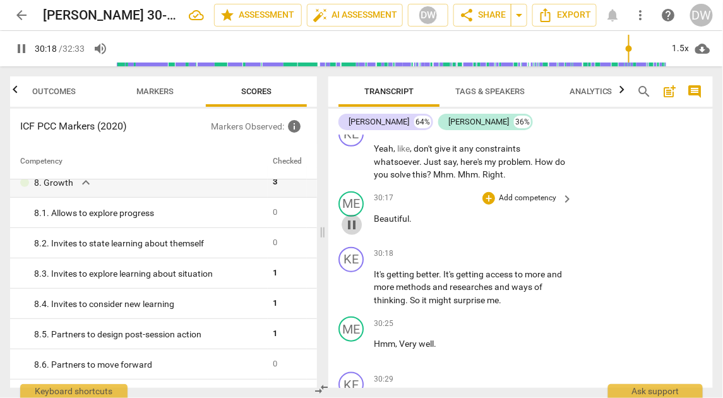
click at [355, 232] on span "pause" at bounding box center [351, 224] width 15 height 15
click at [486, 205] on div "+" at bounding box center [489, 198] width 13 height 13
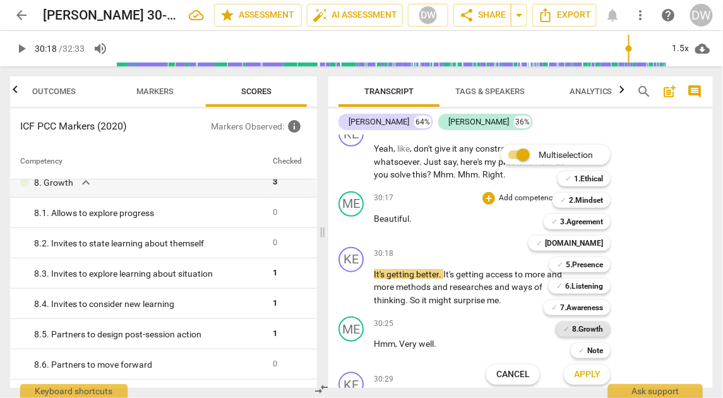
click at [571, 326] on div "✓ 8.Growth" at bounding box center [583, 329] width 55 height 15
click at [573, 374] on button "Apply" at bounding box center [587, 374] width 47 height 23
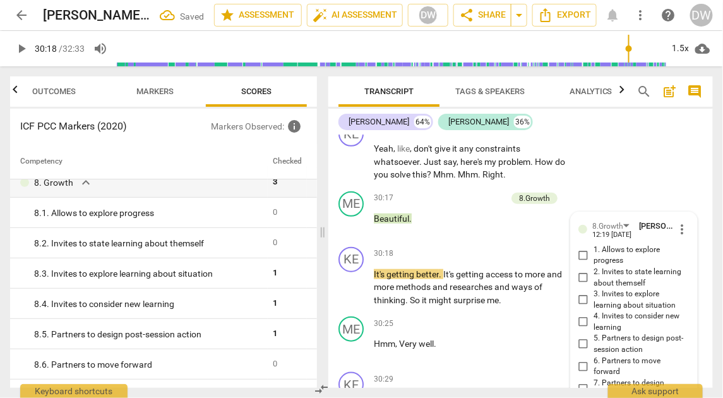
scroll to position [11369, 0]
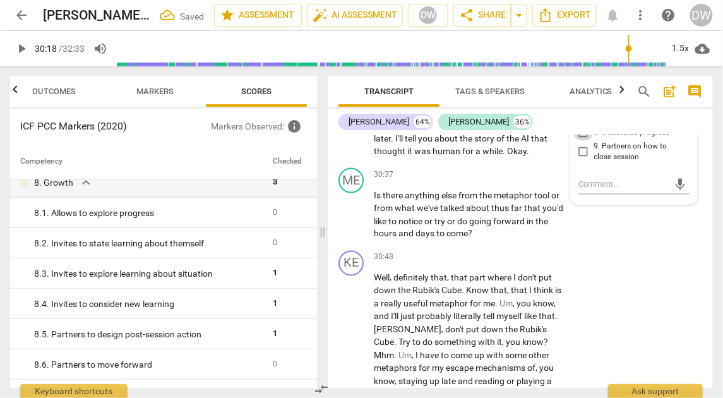
click at [582, 141] on input "8. Celebrates progress" at bounding box center [584, 133] width 20 height 15
click at [340, 241] on div "ME play_arrow pause" at bounding box center [356, 204] width 35 height 73
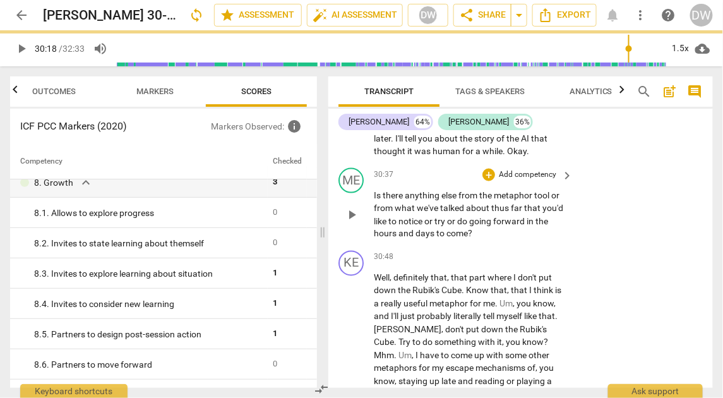
click at [358, 222] on span "play_arrow" at bounding box center [351, 214] width 15 height 15
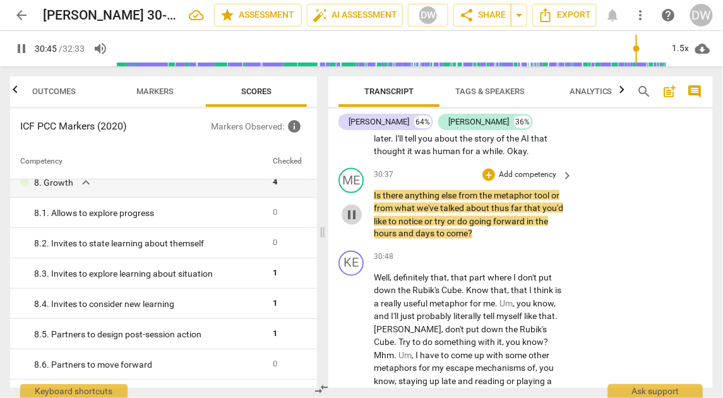
click at [358, 222] on span "pause" at bounding box center [351, 214] width 15 height 15
click at [490, 181] on div "+" at bounding box center [489, 175] width 13 height 13
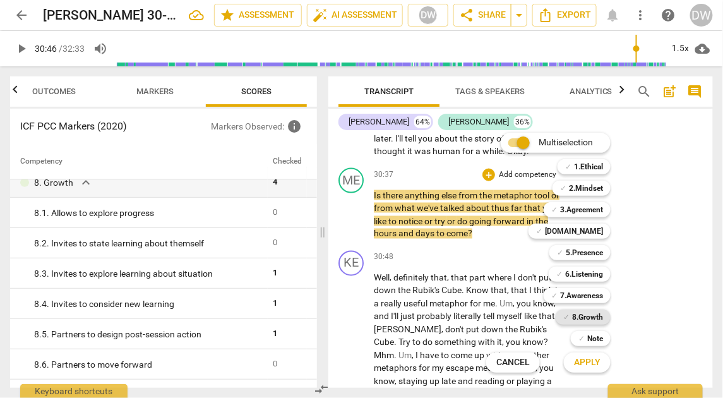
click at [593, 311] on b "8.Growth" at bounding box center [587, 317] width 31 height 15
click at [589, 370] on button "Apply" at bounding box center [587, 362] width 47 height 23
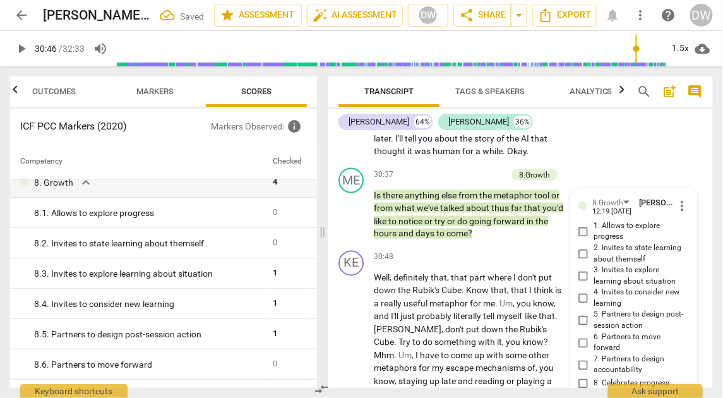
scroll to position [11619, 0]
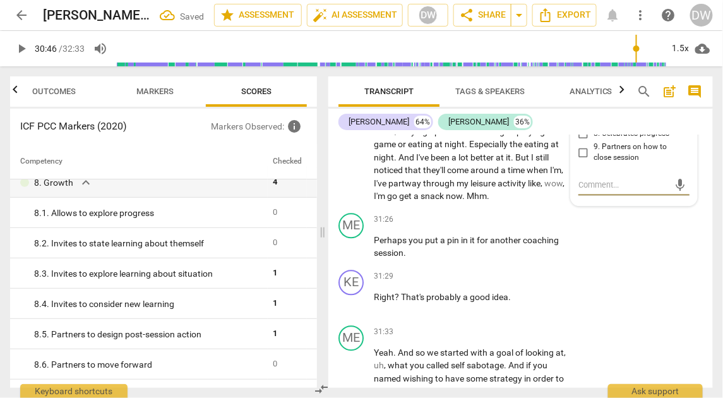
click at [582, 78] on input "5. Partners to design post-session action" at bounding box center [584, 70] width 20 height 15
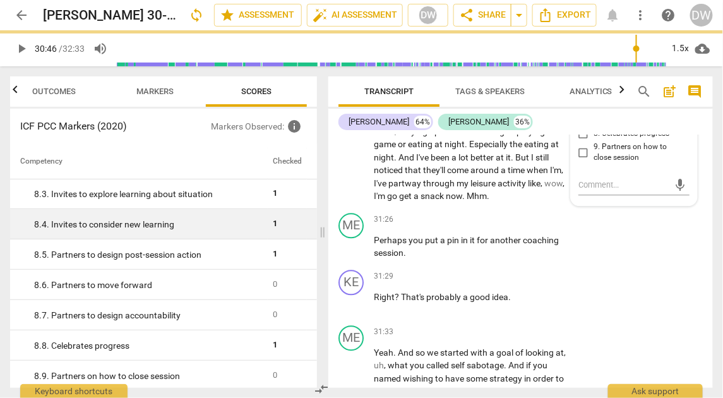
scroll to position [1223, 0]
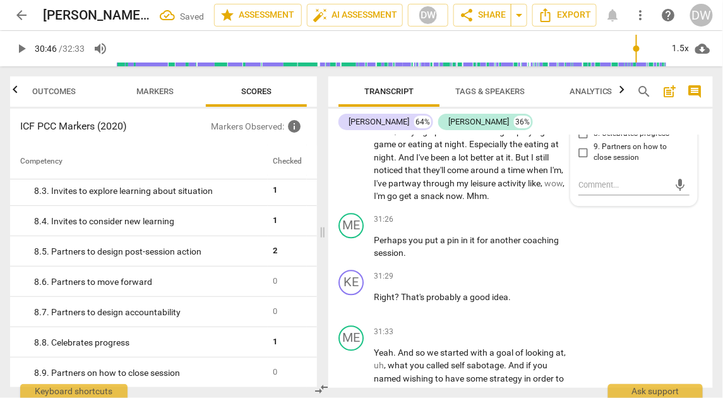
click at [581, 100] on input "6. Partners to move forward" at bounding box center [584, 92] width 20 height 15
click at [351, 120] on span "play_arrow" at bounding box center [351, 112] width 15 height 15
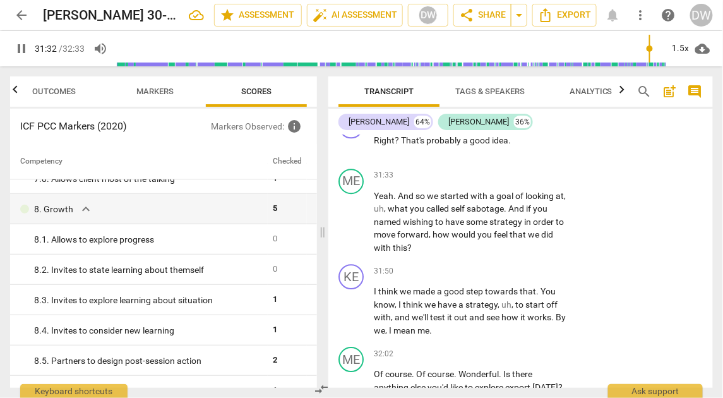
scroll to position [11791, 0]
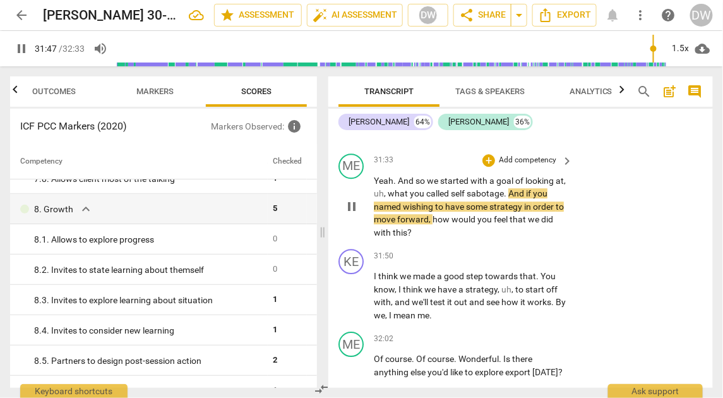
click at [351, 214] on span "pause" at bounding box center [351, 206] width 15 height 15
click at [486, 167] on div "+" at bounding box center [489, 160] width 13 height 13
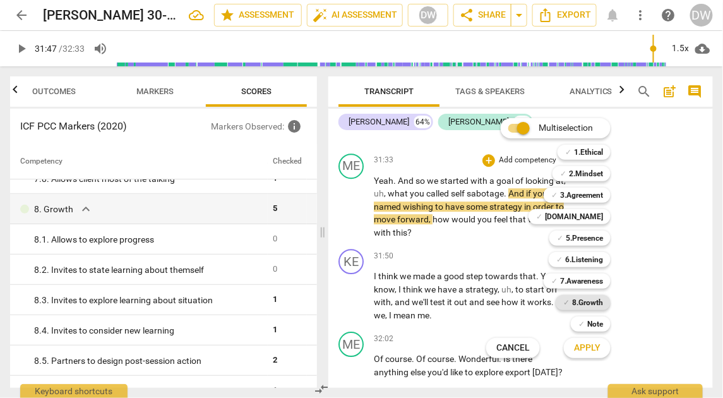
click at [591, 298] on b "8.Growth" at bounding box center [587, 302] width 31 height 15
click at [594, 347] on span "Apply" at bounding box center [587, 348] width 27 height 13
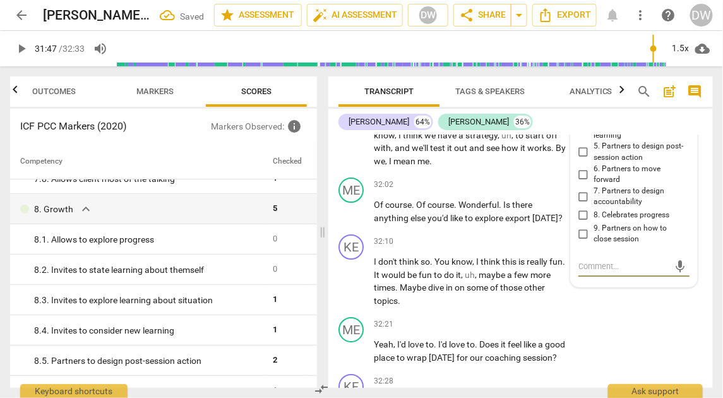
scroll to position [11942, 0]
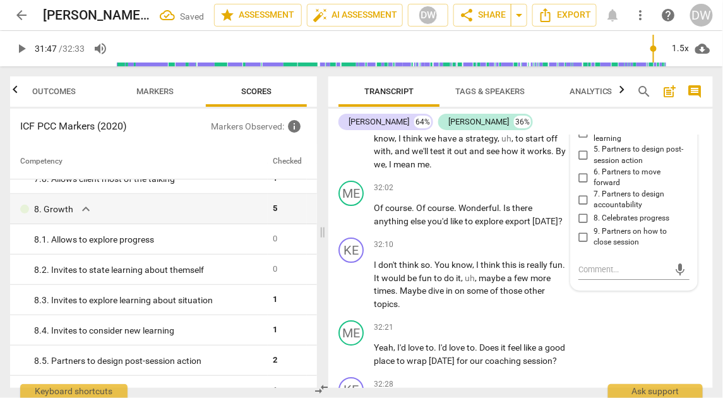
click at [582, 74] on input "1. Allows to explore progress" at bounding box center [584, 66] width 20 height 15
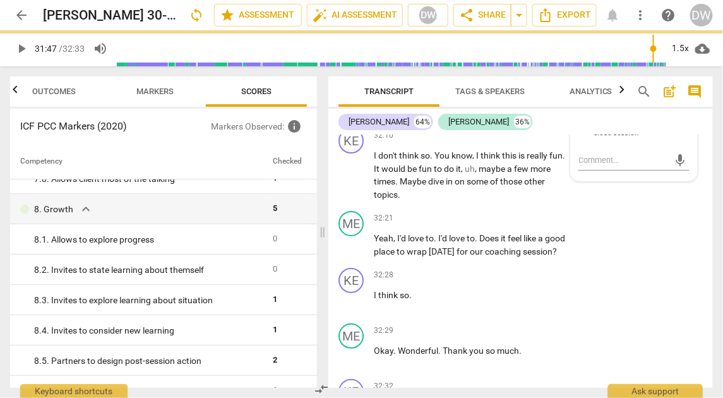
scroll to position [11894, 0]
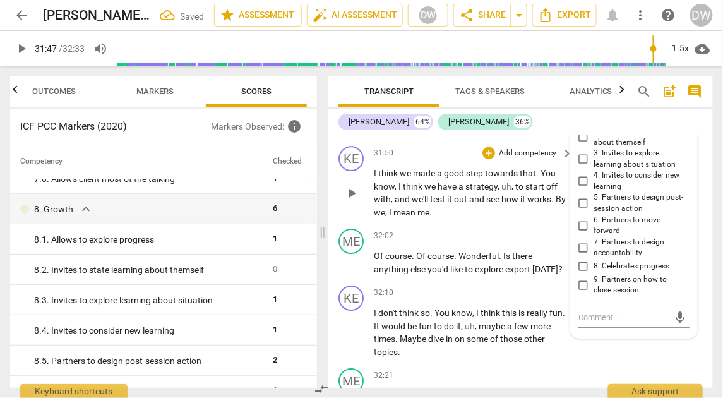
click at [356, 201] on span "play_arrow" at bounding box center [351, 193] width 15 height 15
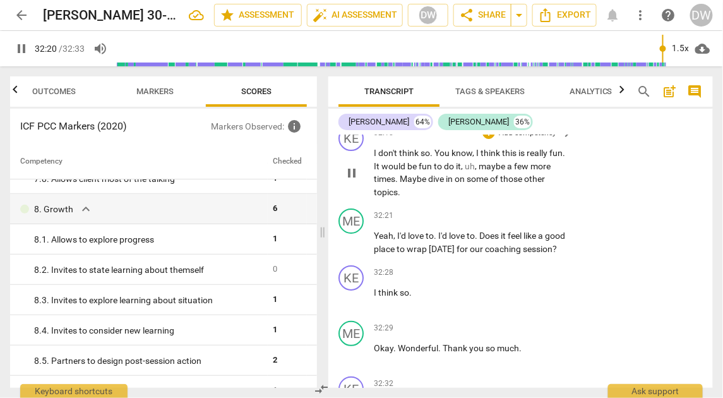
scroll to position [12058, 0]
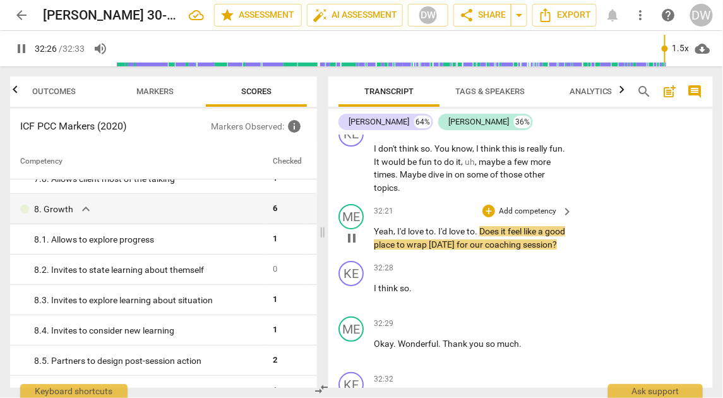
click at [352, 246] on span "pause" at bounding box center [351, 238] width 15 height 15
click at [486, 217] on div "+" at bounding box center [489, 211] width 13 height 13
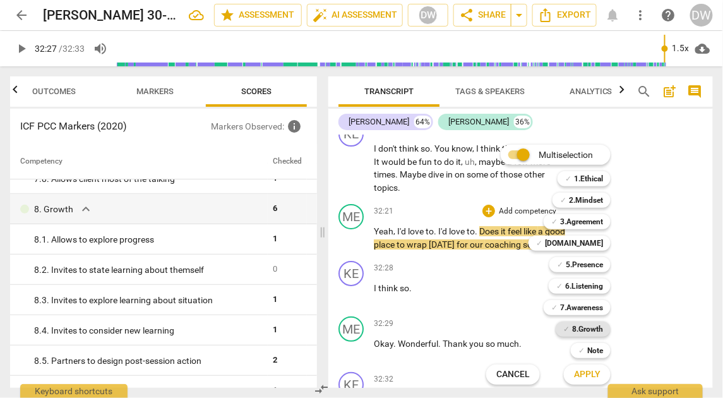
click at [589, 328] on b "8.Growth" at bounding box center [587, 329] width 31 height 15
click at [587, 375] on span "Apply" at bounding box center [587, 374] width 27 height 13
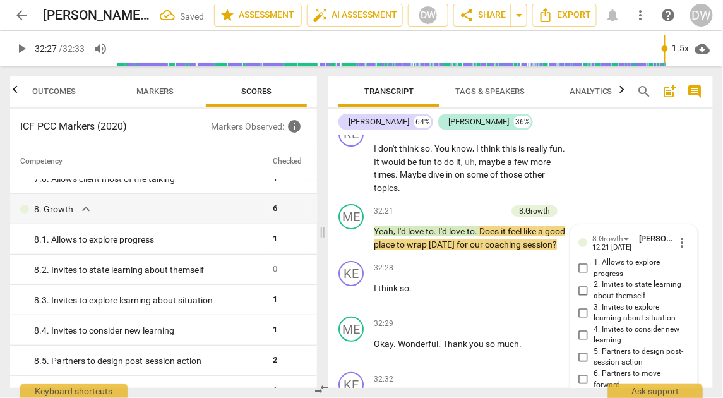
scroll to position [12240, 0]
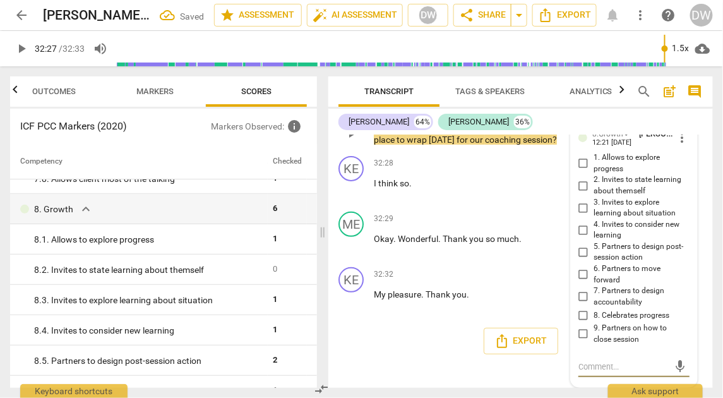
click at [582, 335] on input "9. Partners on how to close session" at bounding box center [584, 334] width 20 height 15
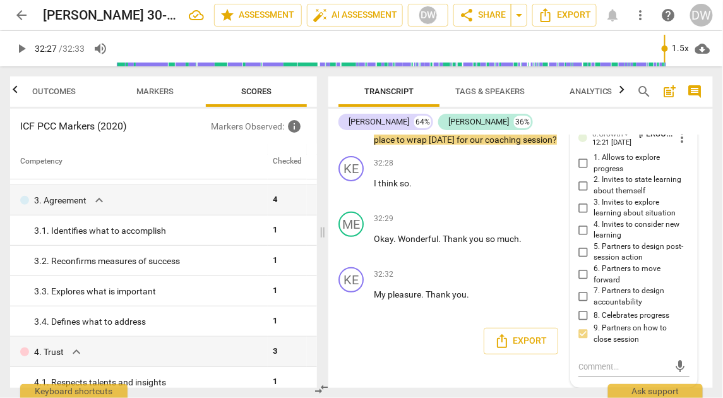
scroll to position [0, 0]
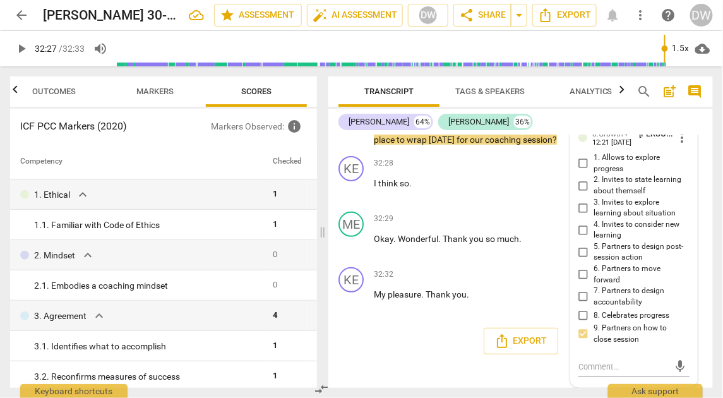
click at [402, 337] on div "Export" at bounding box center [520, 341] width 385 height 47
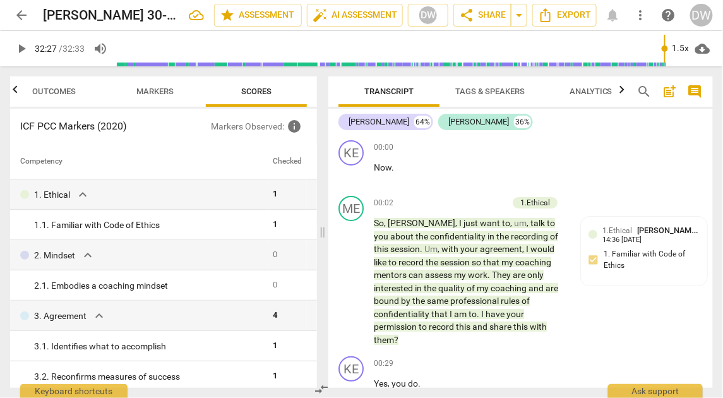
click at [672, 88] on span "post_add" at bounding box center [670, 91] width 15 height 15
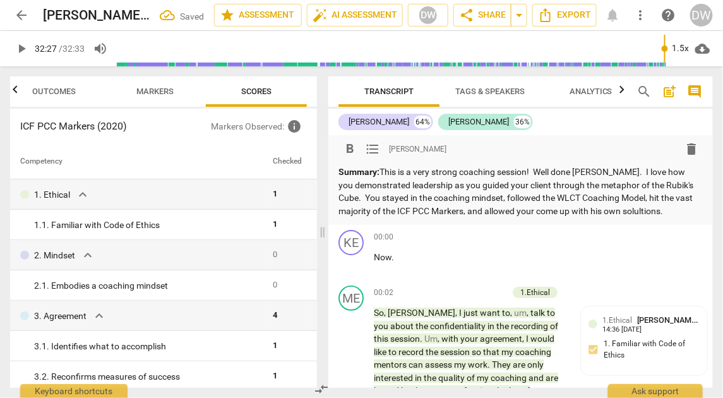
click at [635, 209] on p "Summary: This is a very strong coaching session! Well done [PERSON_NAME]. I lov…" at bounding box center [521, 192] width 364 height 52
click at [680, 208] on p "Summary: This is a very strong coaching session! Well done [PERSON_NAME]. I lov…" at bounding box center [521, 192] width 364 height 52
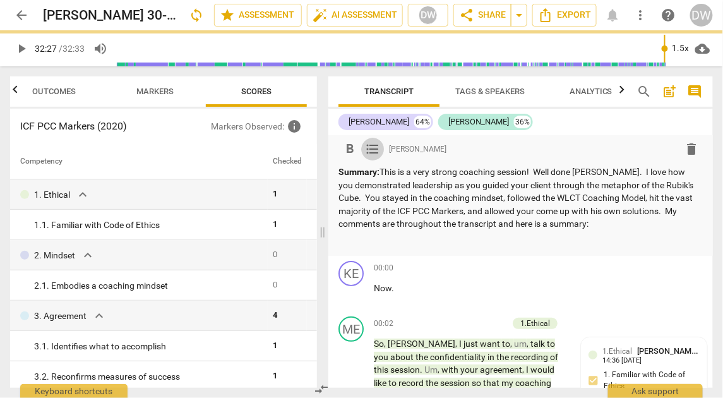
click at [373, 150] on span "format_list_bulleted" at bounding box center [372, 148] width 15 height 15
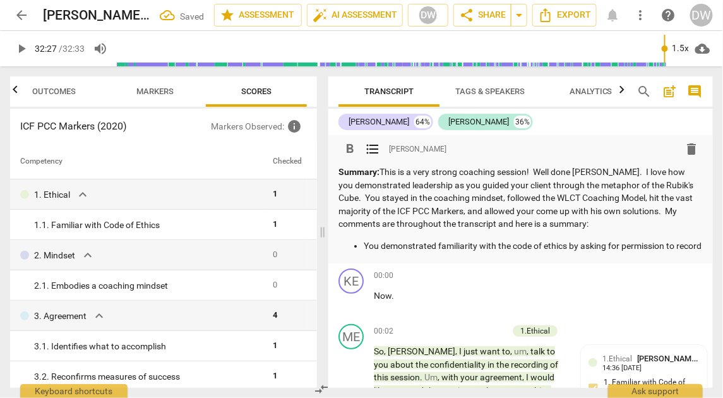
click at [567, 247] on p "You demonstrated familiarity with the code of ethics by asking for permission t…" at bounding box center [533, 245] width 339 height 13
